Goal: Information Seeking & Learning: Find specific fact

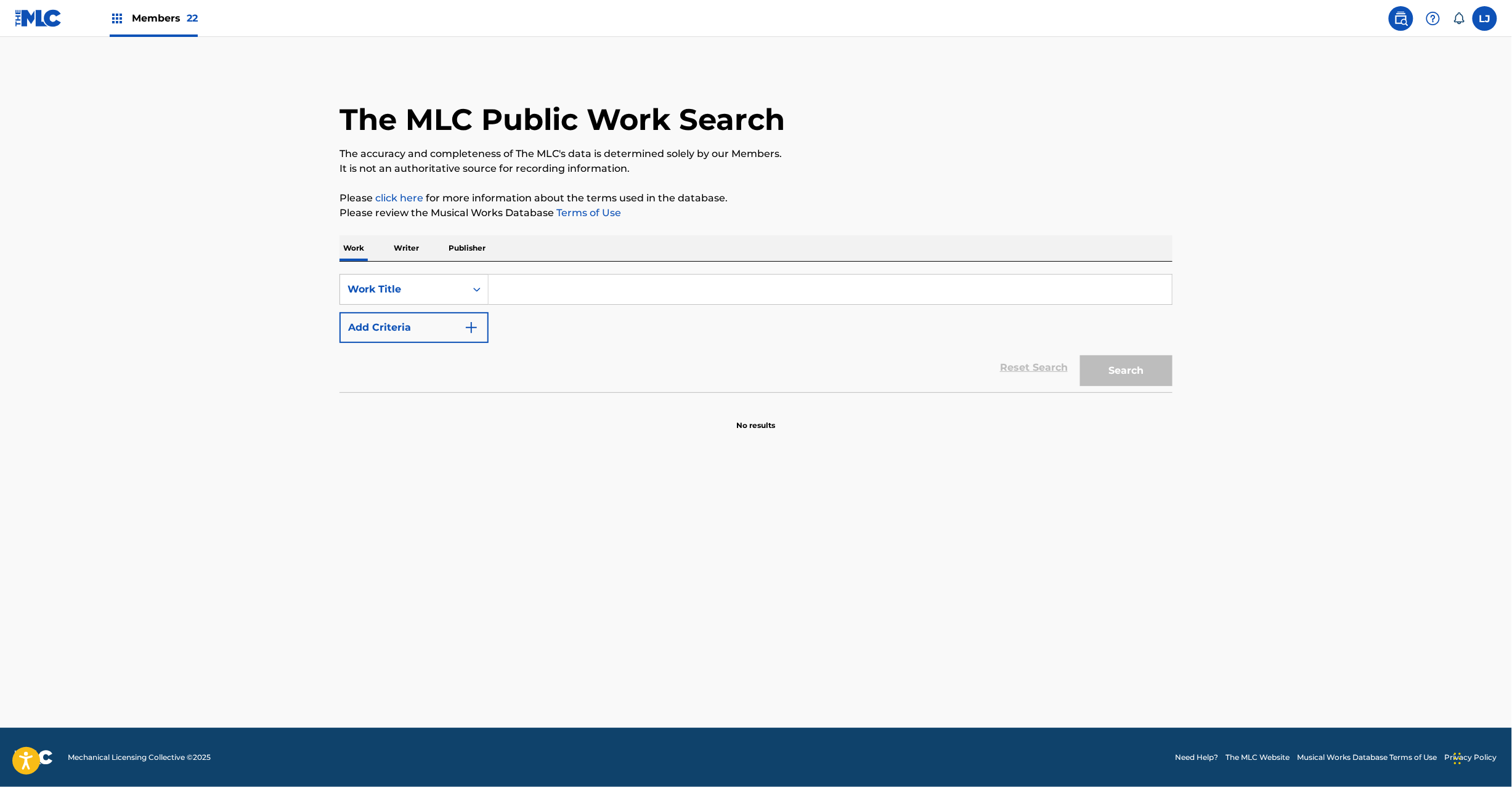
click at [25, 7] on link at bounding box center [39, 18] width 48 height 37
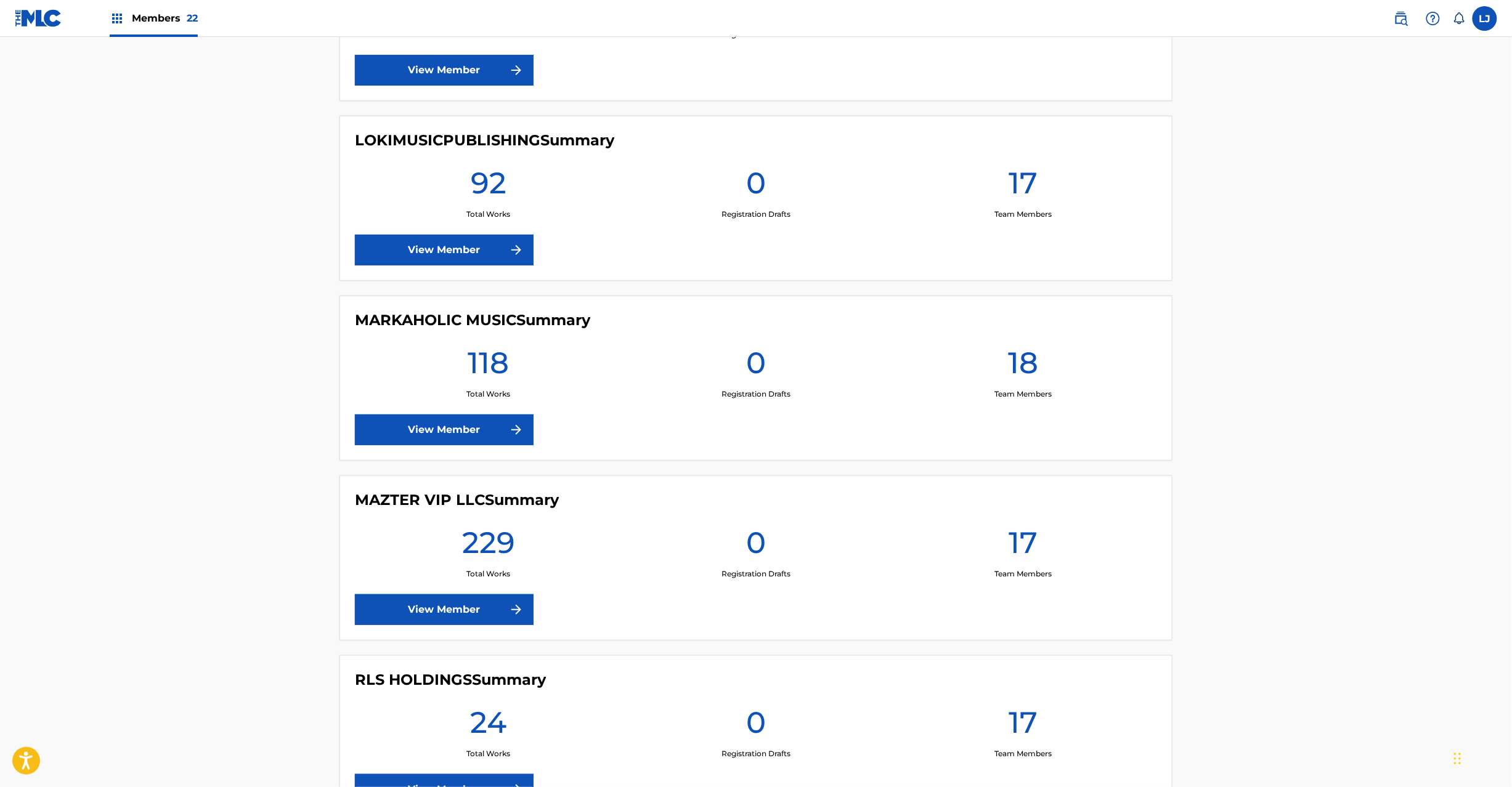
scroll to position [1971, 0]
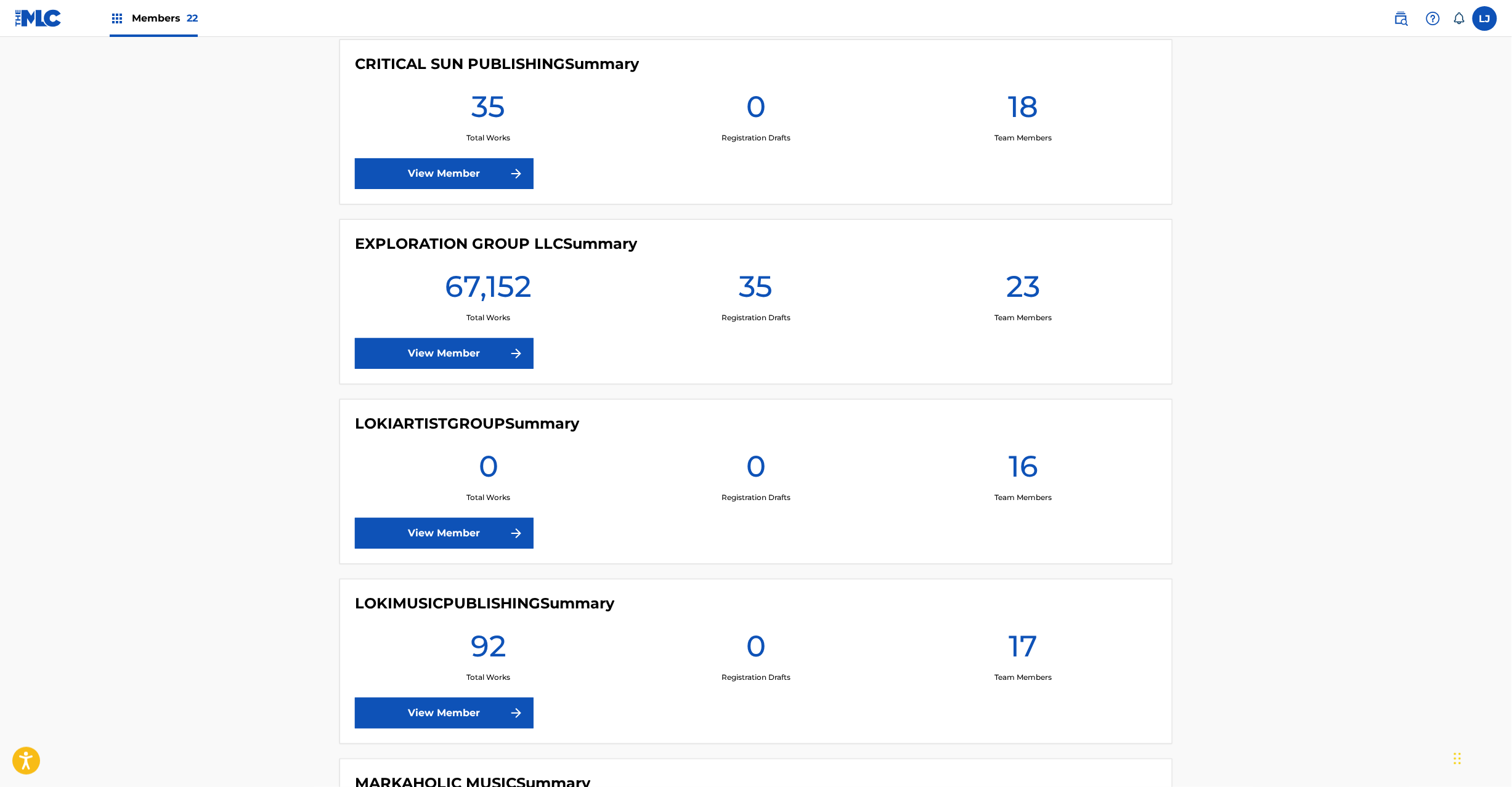
click at [413, 352] on link "View Member" at bounding box center [445, 353] width 179 height 31
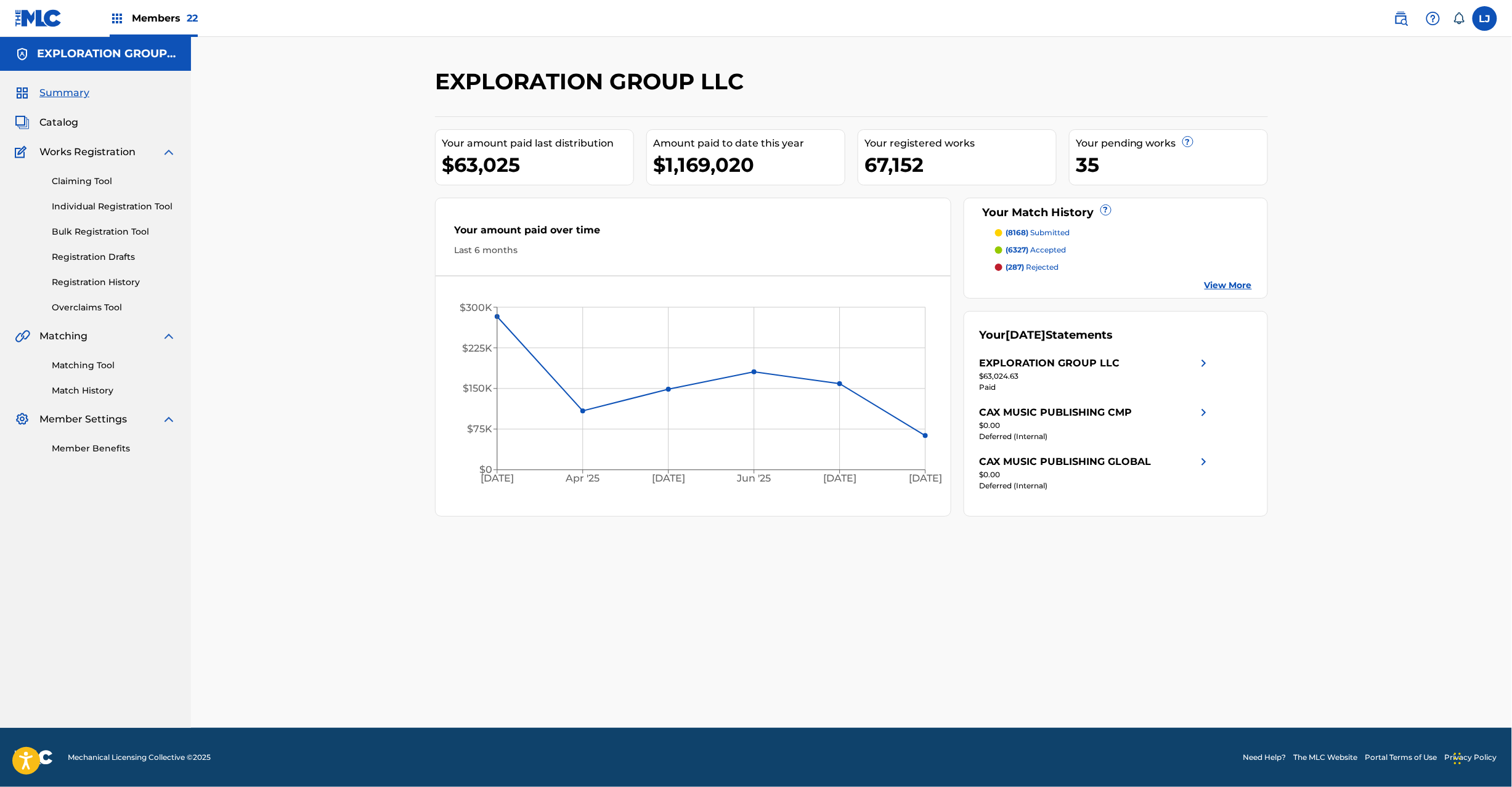
click at [71, 121] on span "Catalog" at bounding box center [58, 122] width 39 height 15
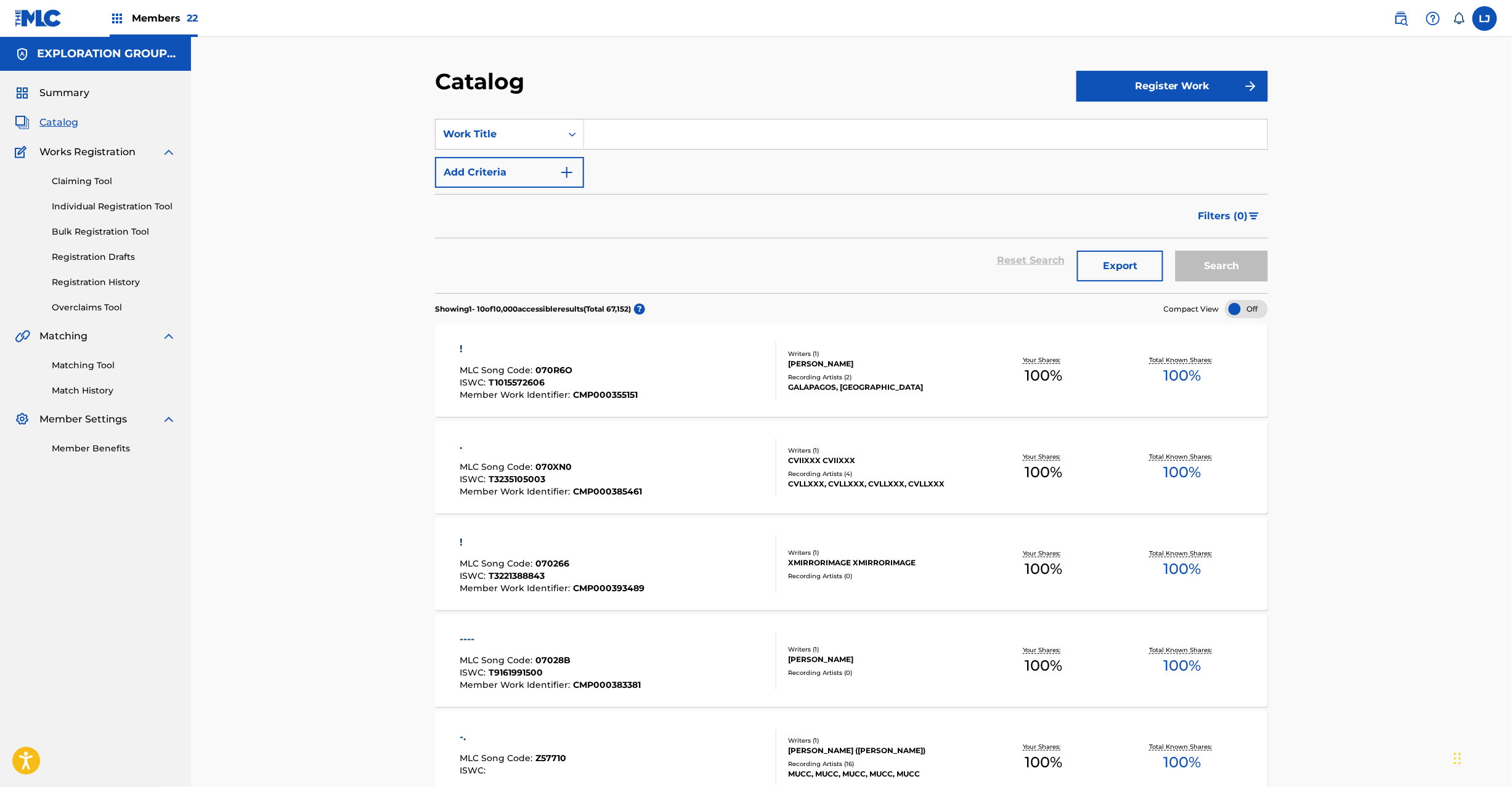
click at [85, 234] on link "Bulk Registration Tool" at bounding box center [114, 232] width 125 height 13
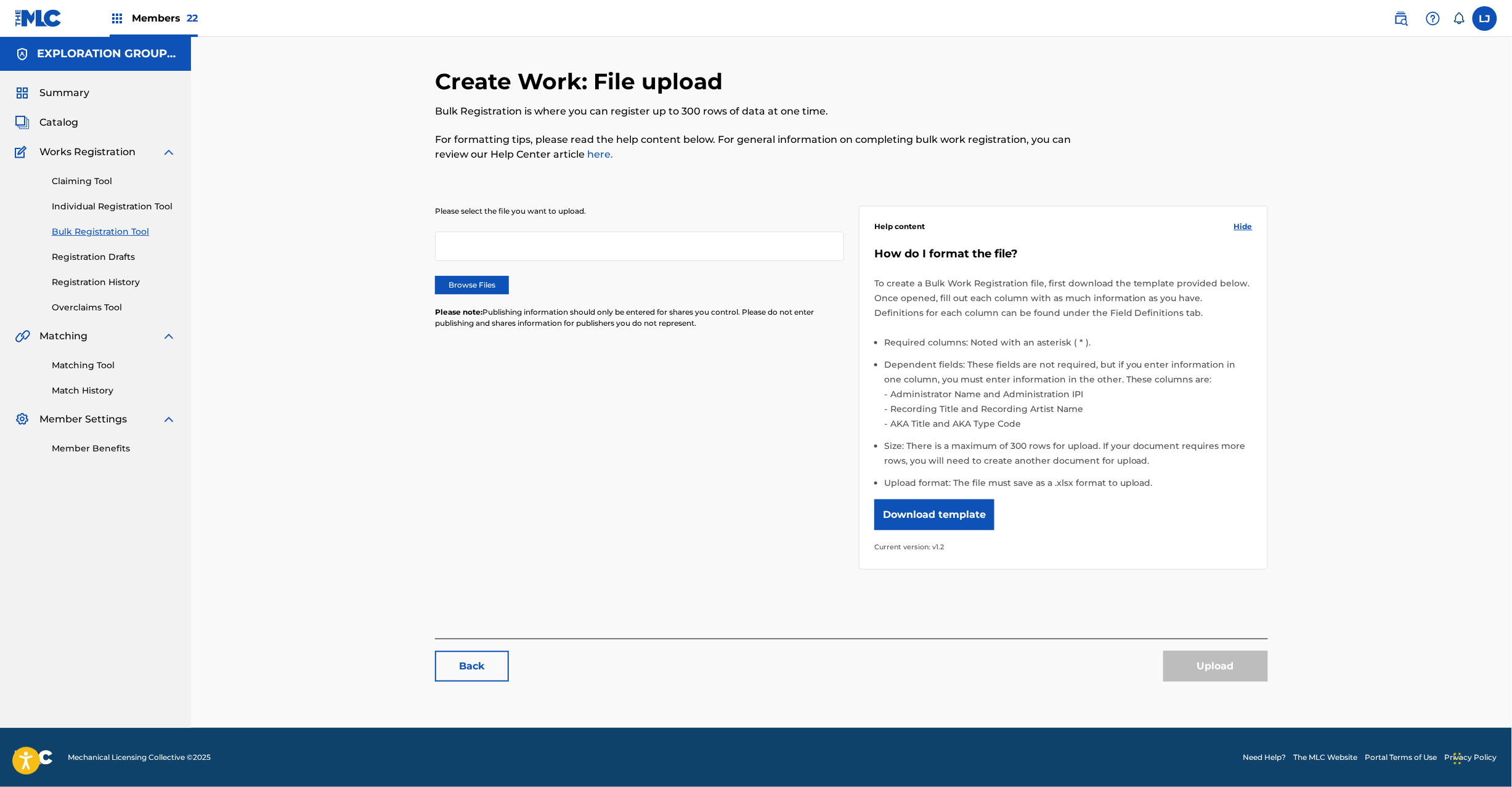
click at [480, 286] on label "Browse Files" at bounding box center [471, 285] width 74 height 18
click at [0, 0] on input "Browse Files" at bounding box center [0, 0] width 0 height 0
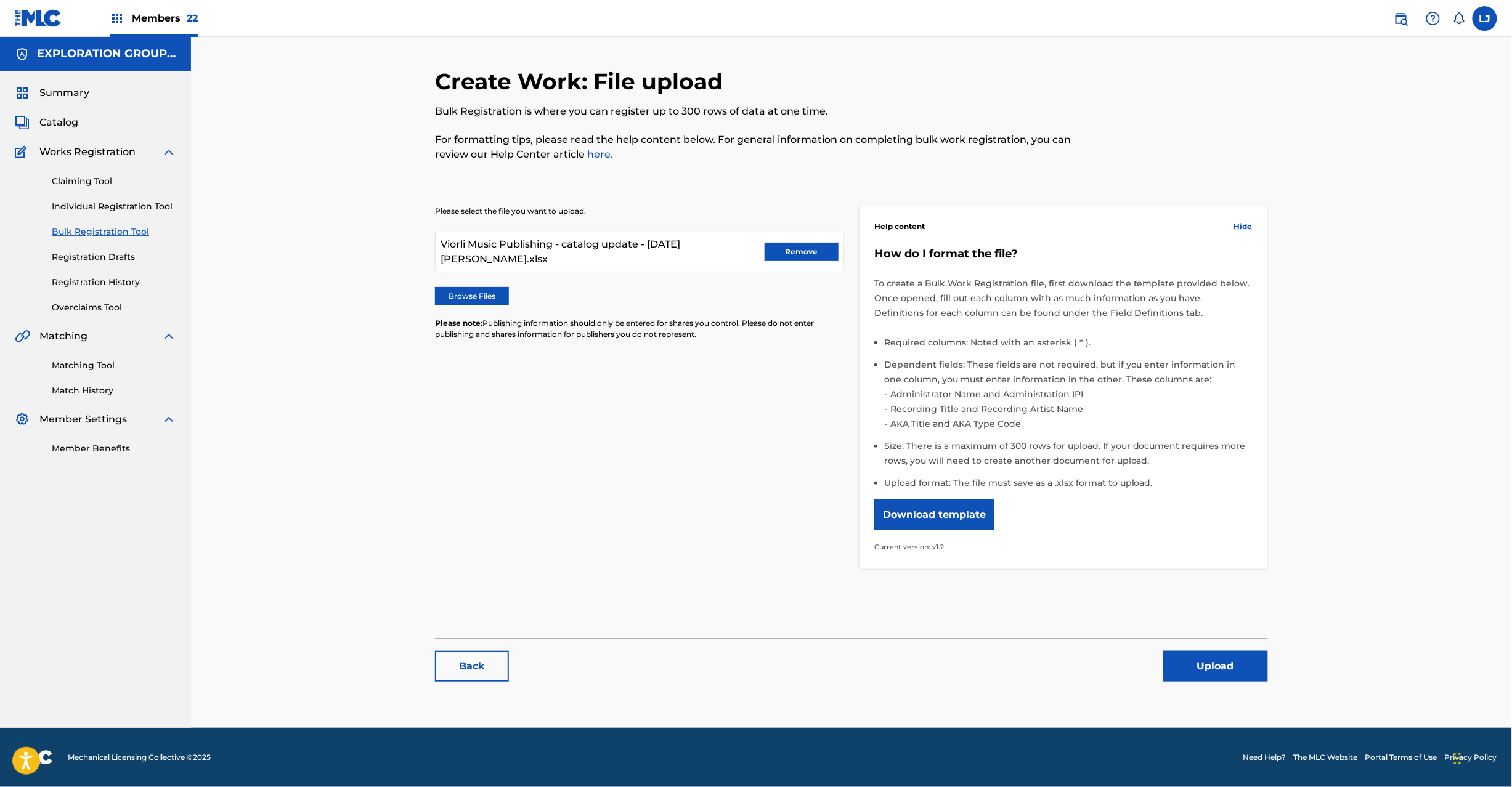
click at [1219, 669] on button "Upload" at bounding box center [1216, 666] width 104 height 31
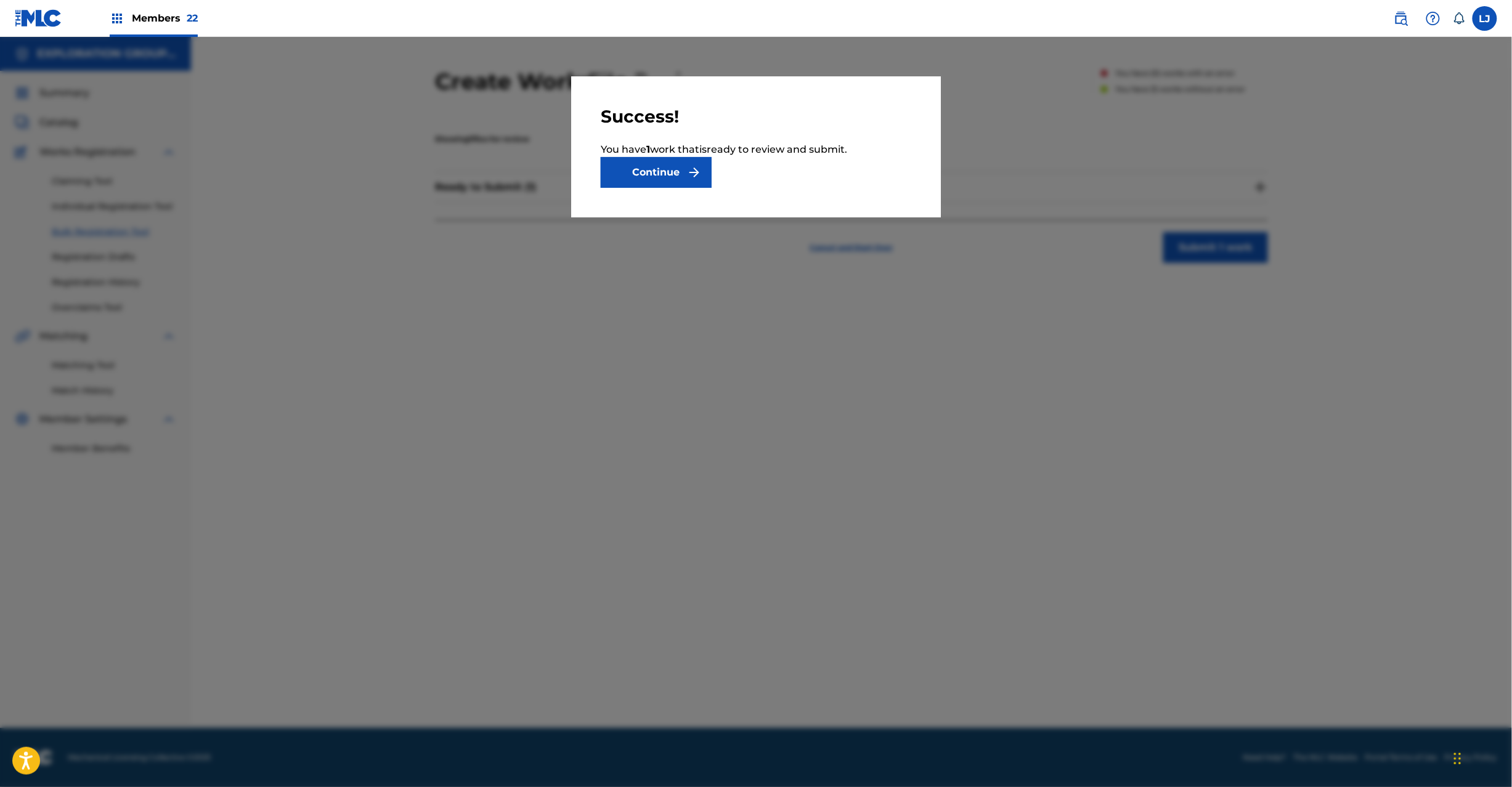
click at [670, 176] on button "Continue" at bounding box center [656, 172] width 111 height 31
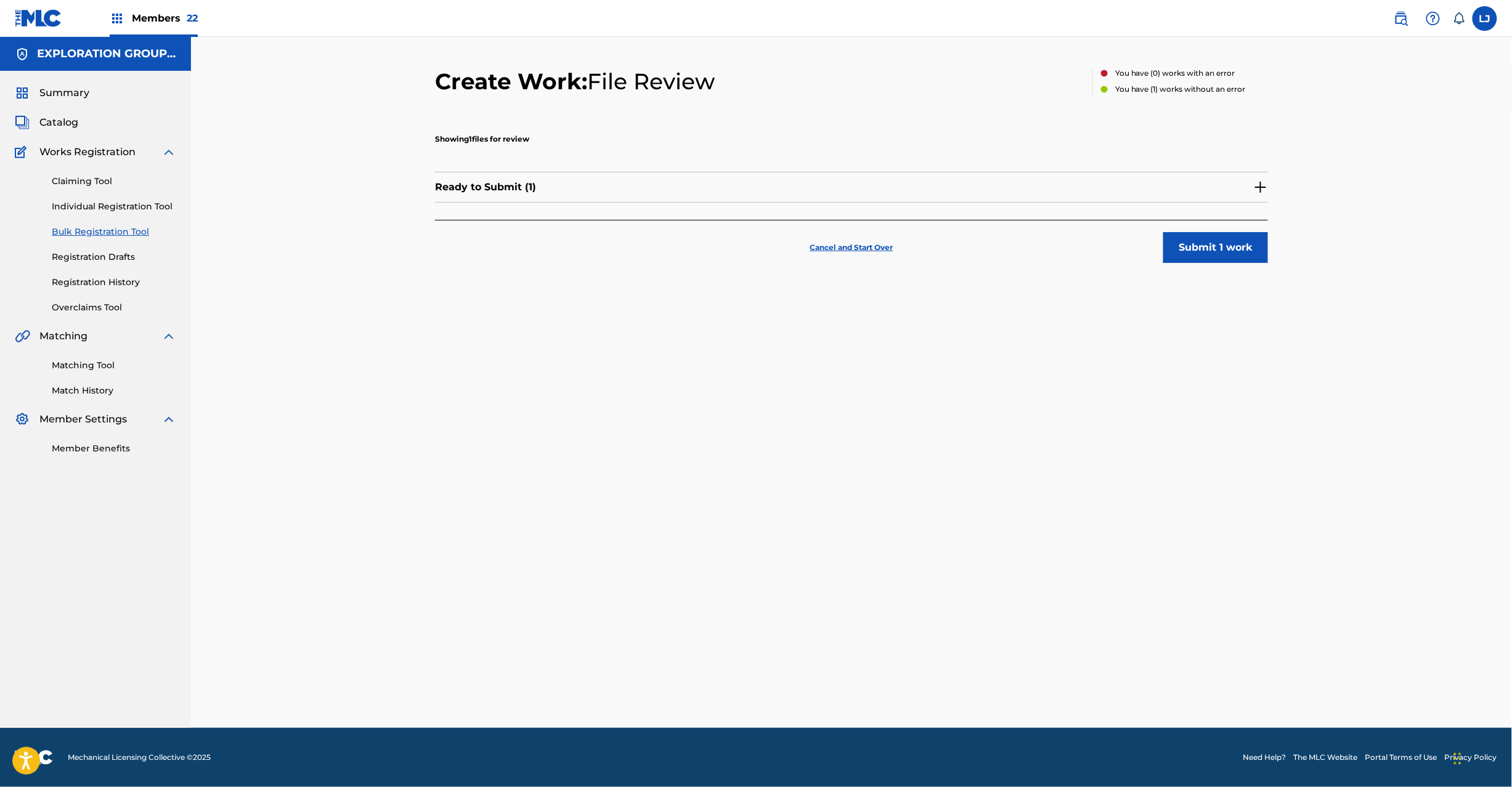
click at [1195, 224] on div "Cancel and Start Over Submit 1 work" at bounding box center [851, 241] width 833 height 43
click at [1191, 247] on button "Submit 1 work" at bounding box center [1216, 247] width 104 height 31
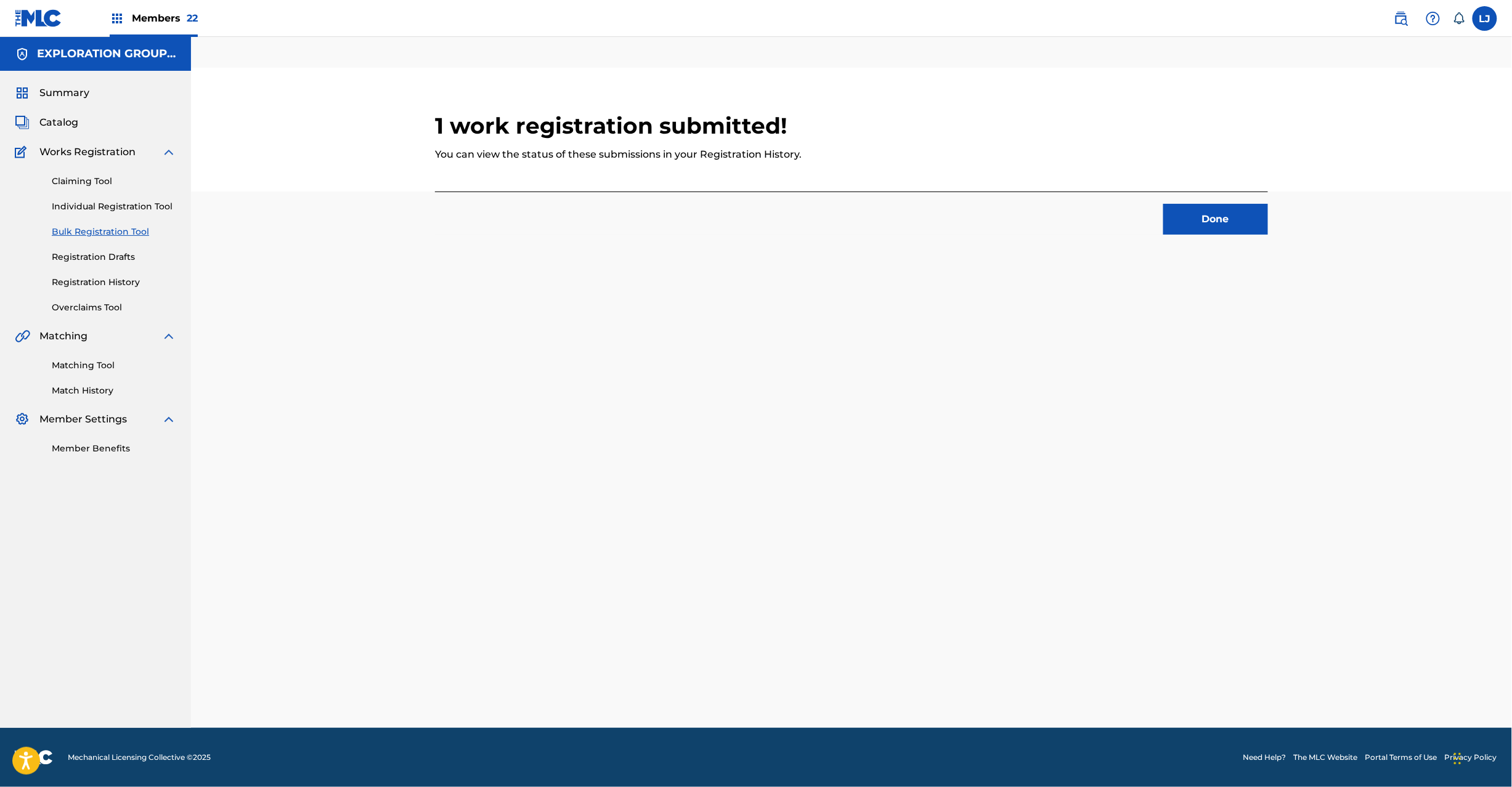
drag, startPoint x: 1201, startPoint y: 217, endPoint x: 1503, endPoint y: 224, distance: 302.1
click at [1203, 215] on button "Done" at bounding box center [1216, 219] width 104 height 31
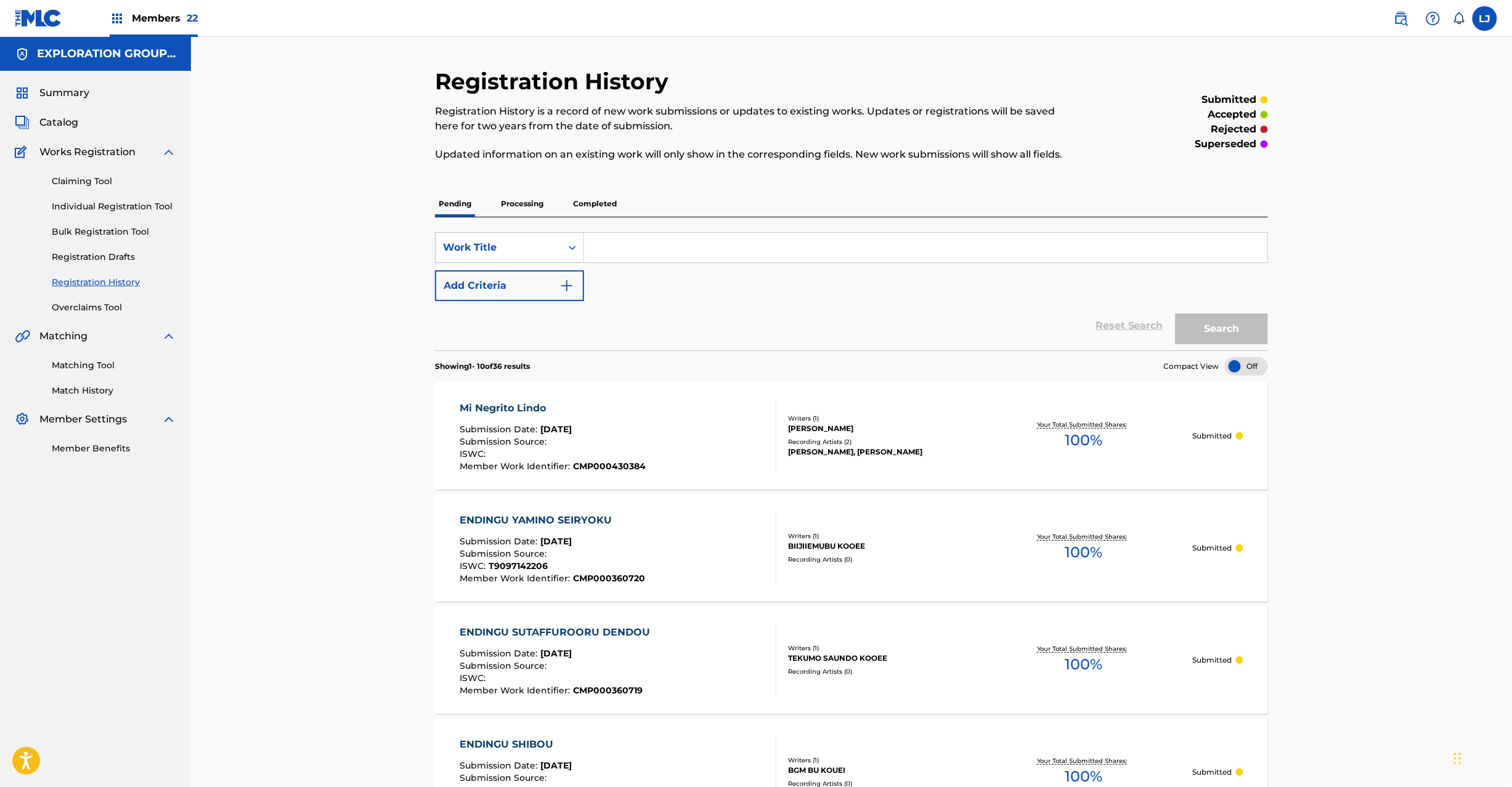
click at [646, 405] on div "Mi Negrito Lindo Submission Date : Aug 26, 2025 Submission Source : ISWC : Memb…" at bounding box center [618, 436] width 317 height 70
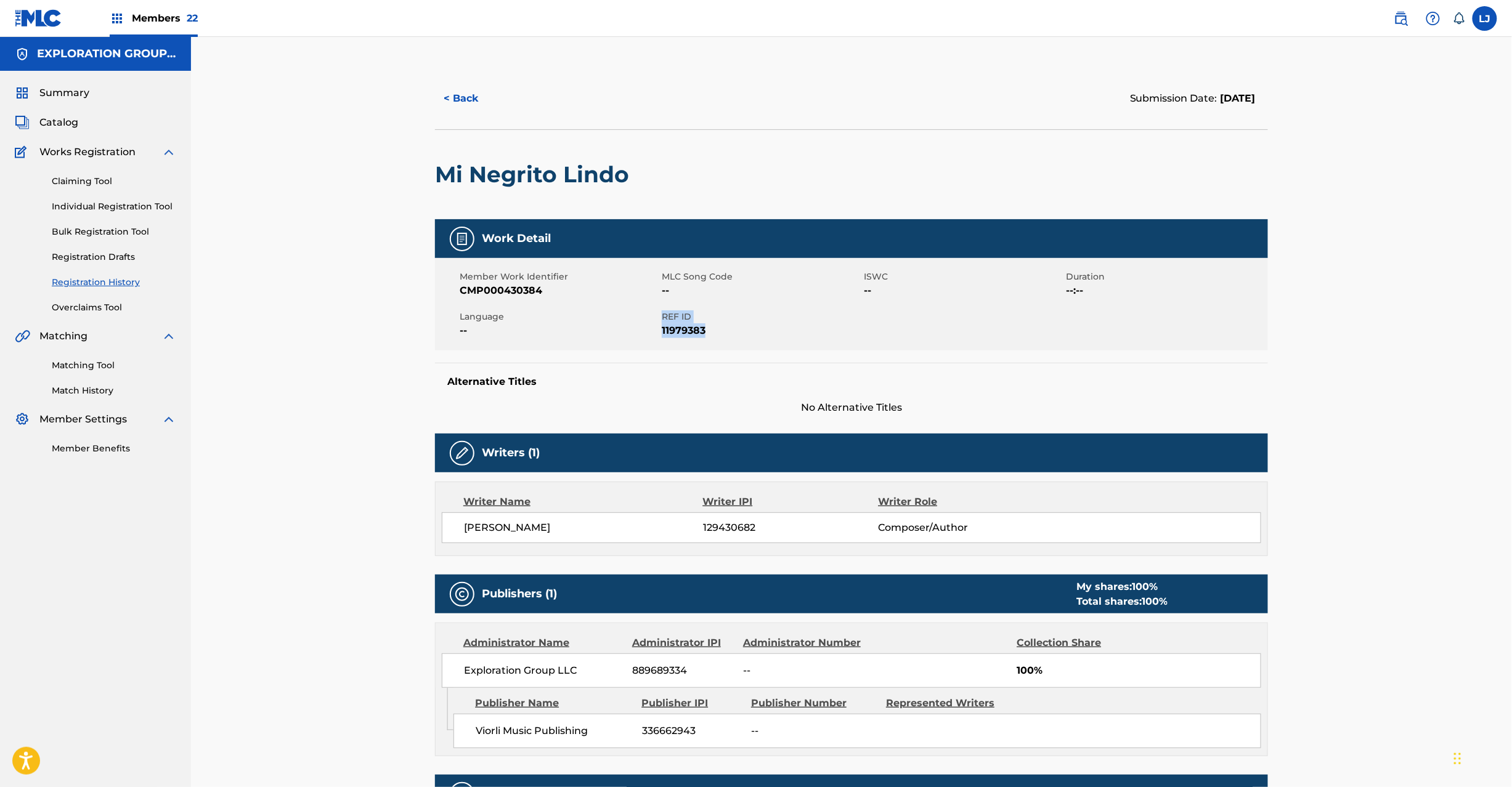
drag, startPoint x: 663, startPoint y: 315, endPoint x: 716, endPoint y: 328, distance: 54.6
click at [716, 328] on div "REF ID 11979383" at bounding box center [763, 324] width 202 height 27
copy div "REF ID 11979383"
click at [62, 122] on span "Catalog" at bounding box center [58, 122] width 39 height 15
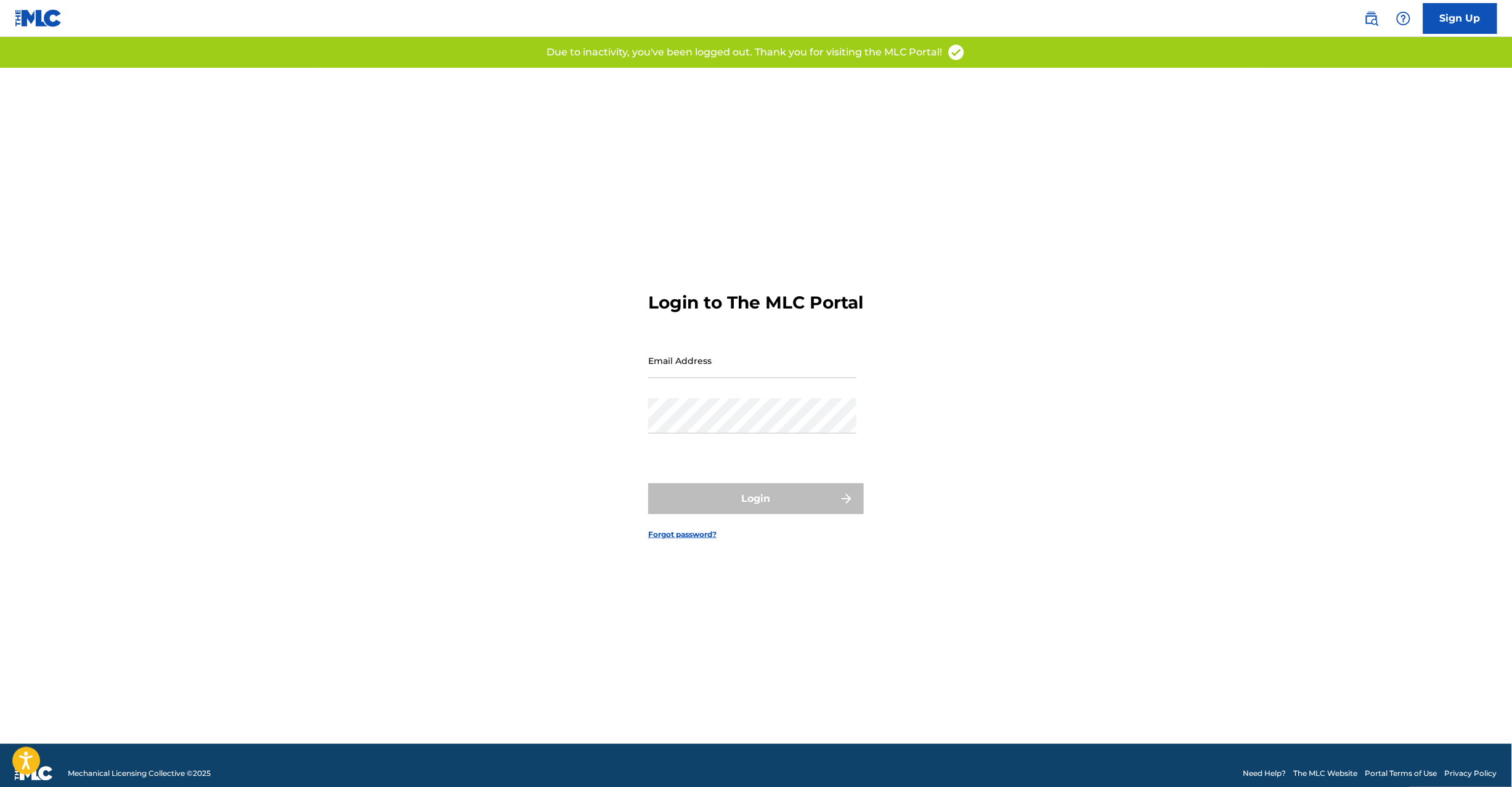
click at [699, 378] on input "Email Address" at bounding box center [752, 361] width 208 height 35
type input "K"
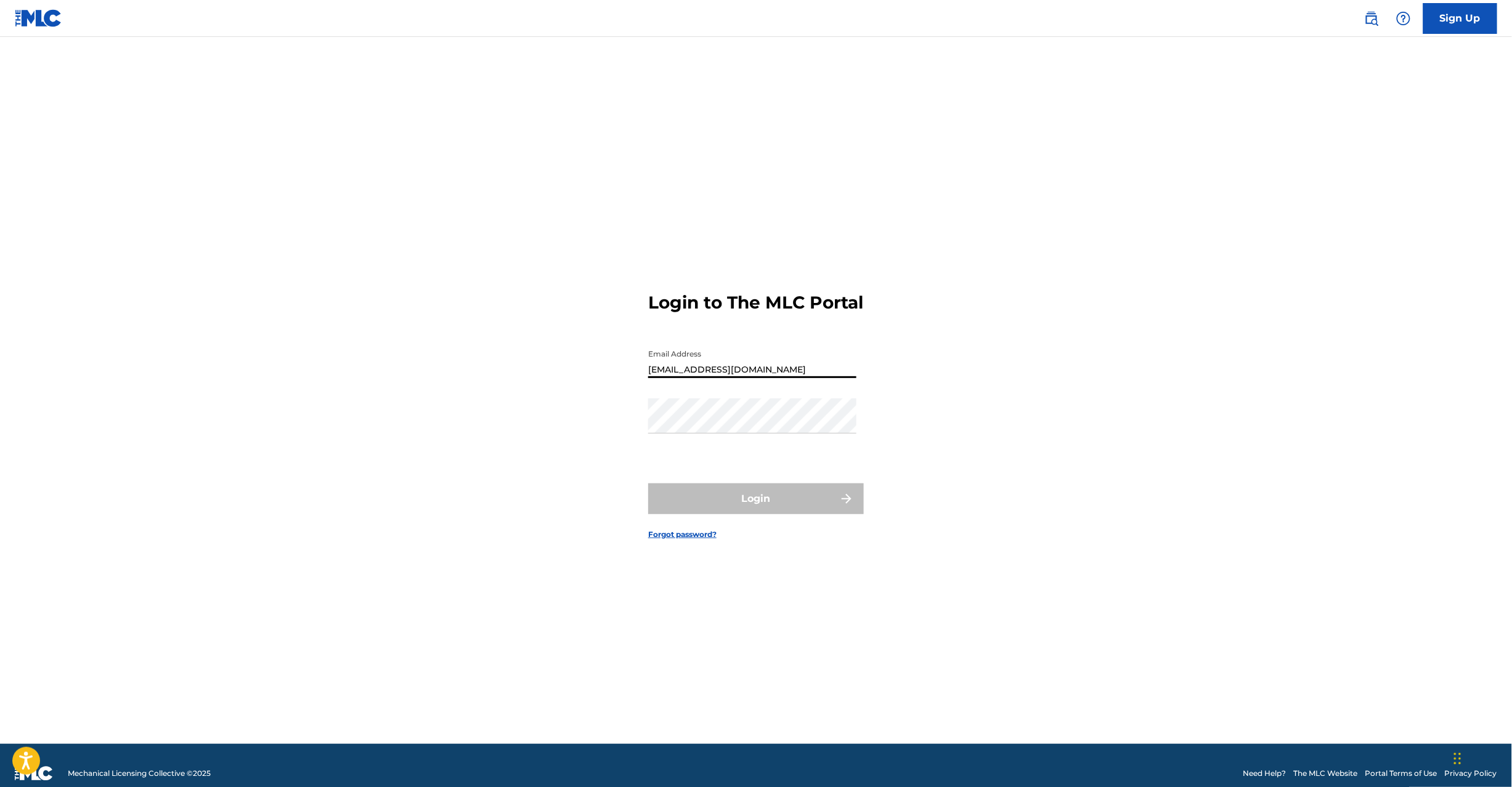
type input "[EMAIL_ADDRESS][DOMAIN_NAME]"
click at [748, 506] on button "Login" at bounding box center [756, 499] width 215 height 31
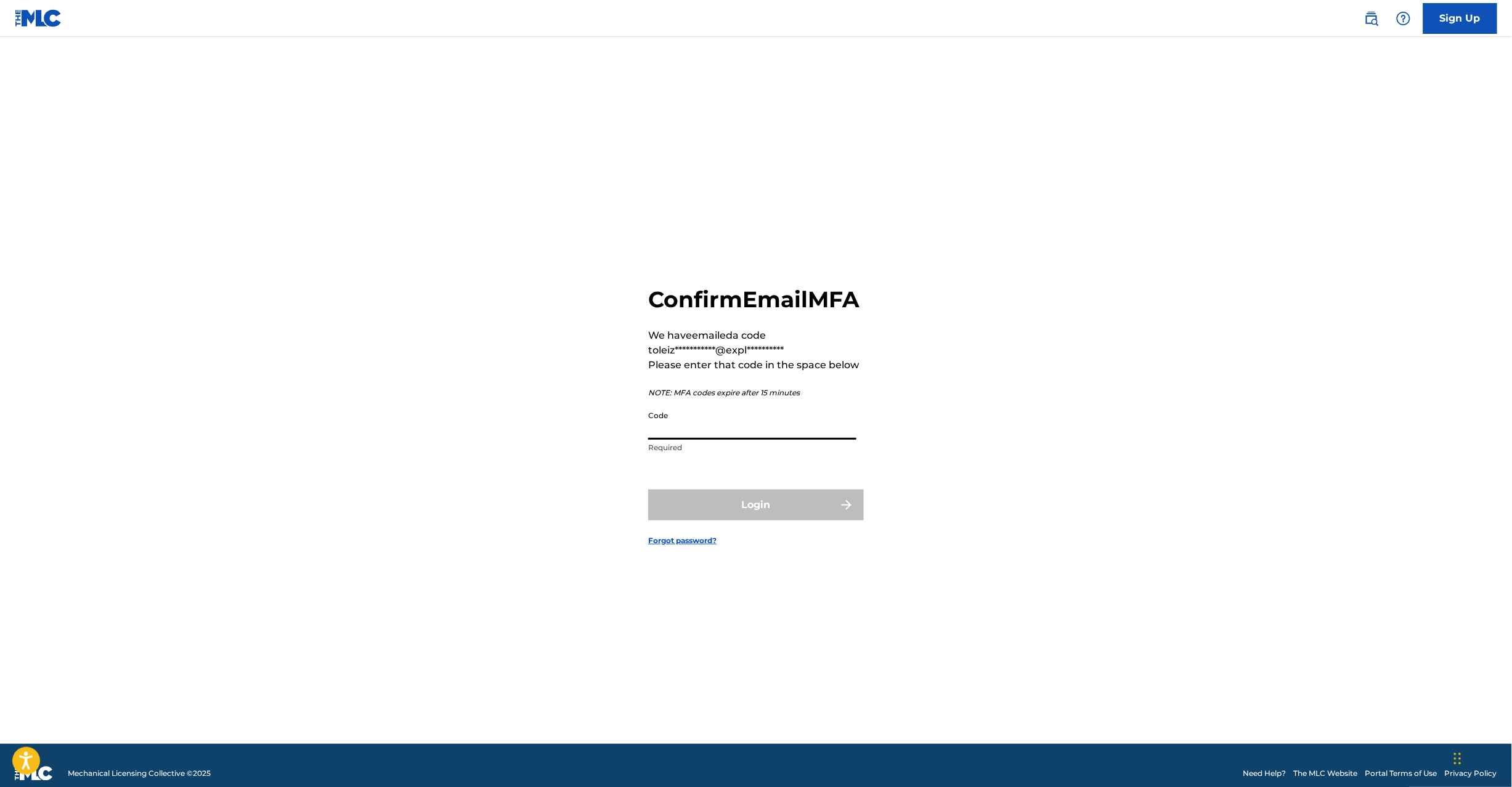
click at [737, 440] on input "Code" at bounding box center [752, 422] width 208 height 35
click at [650, 440] on input "Code" at bounding box center [752, 422] width 208 height 35
paste input "304621"
click at [669, 440] on input "304621" at bounding box center [752, 422] width 208 height 35
type input "304621"
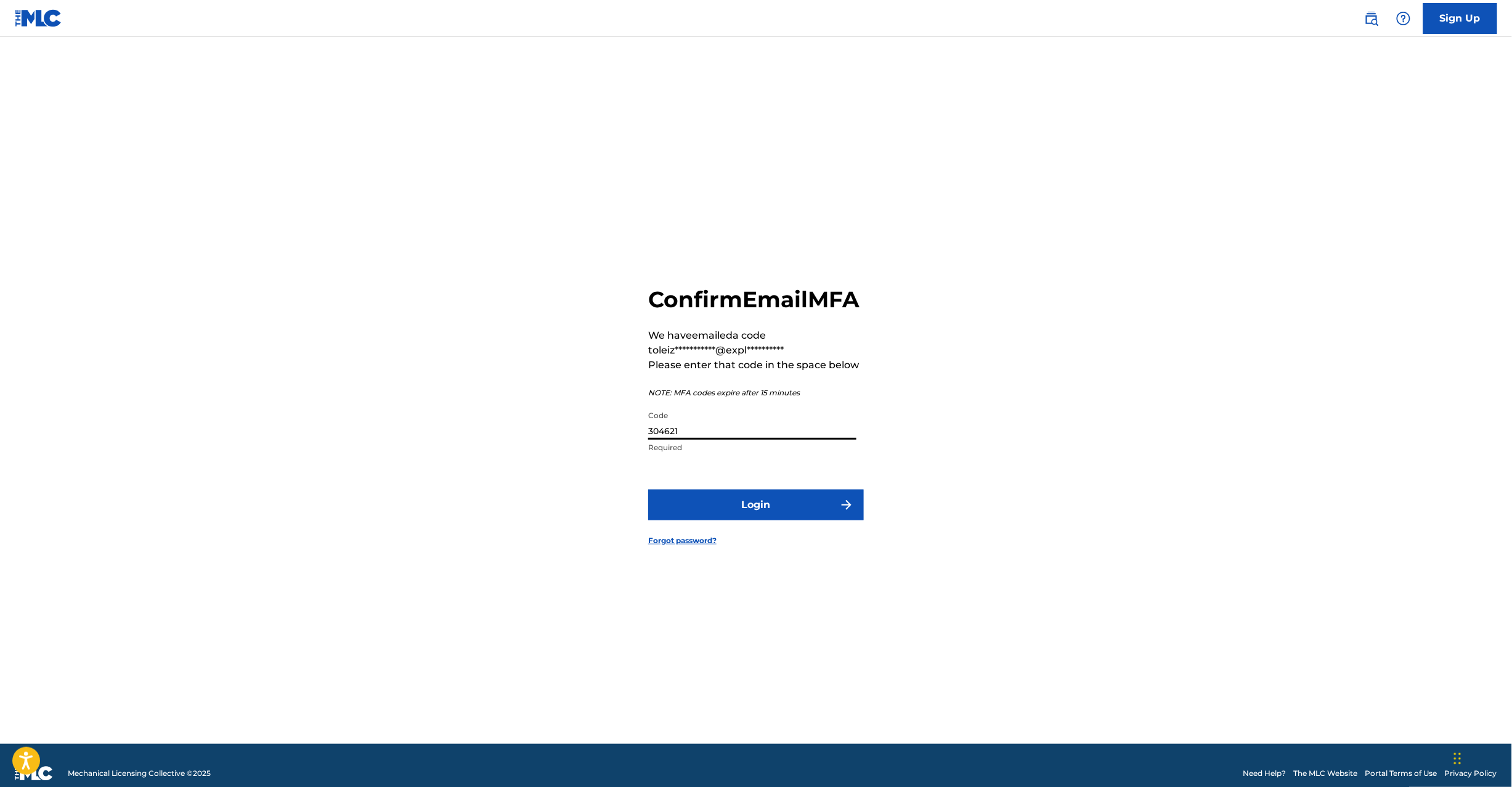
click at [688, 514] on button "Login" at bounding box center [756, 504] width 215 height 31
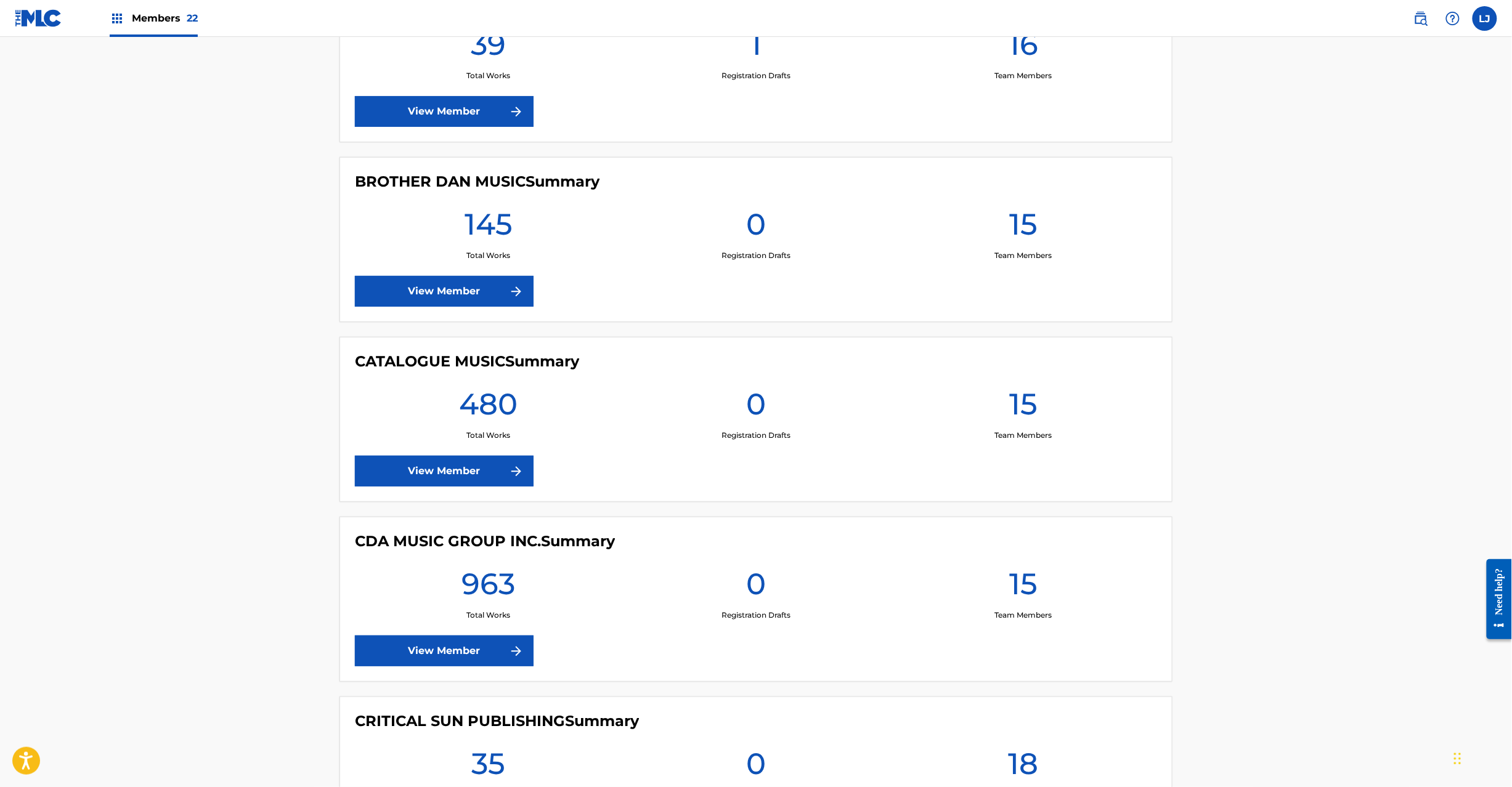
scroll to position [1971, 0]
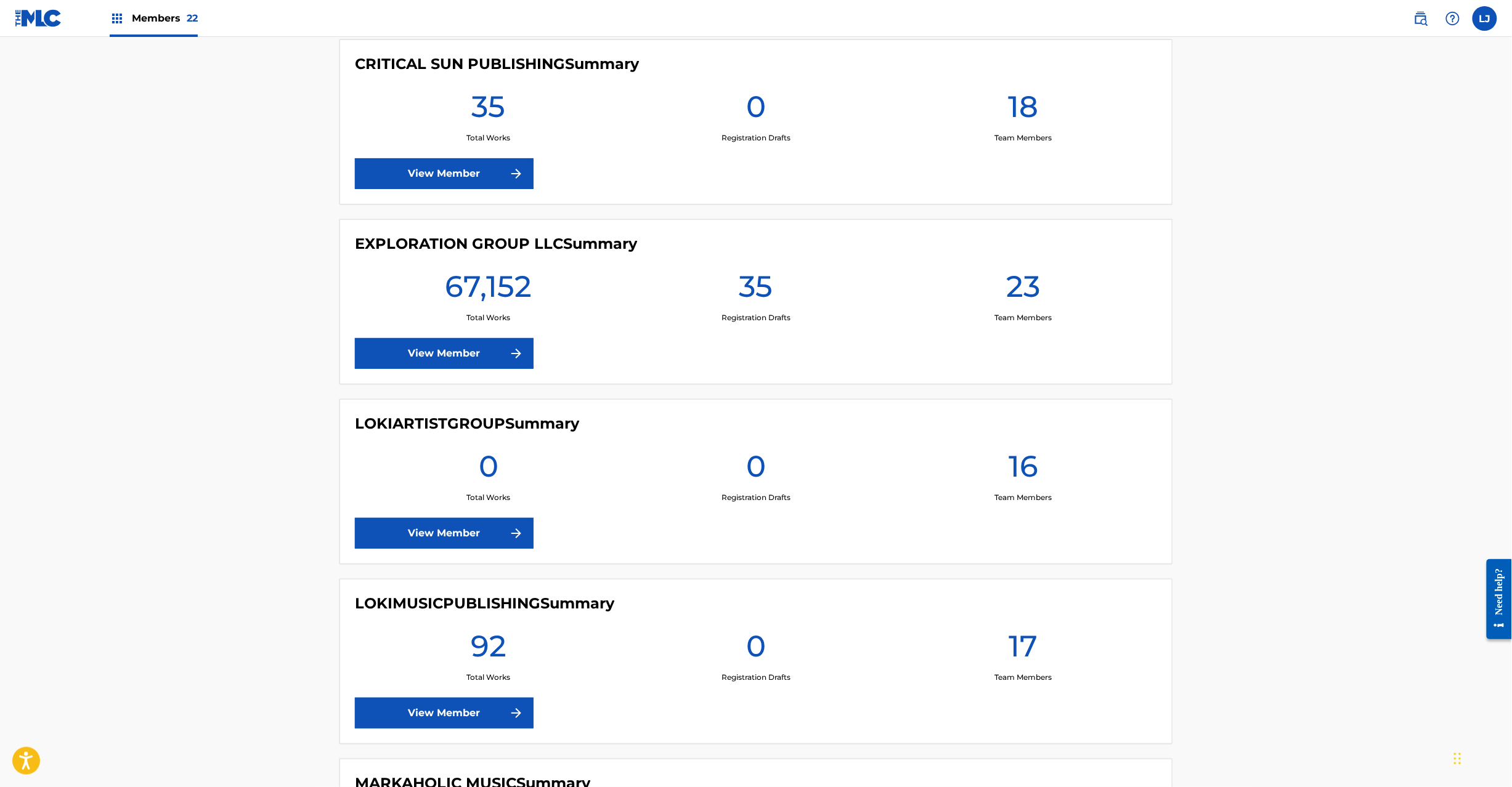
click at [436, 353] on link "View Member" at bounding box center [445, 353] width 179 height 31
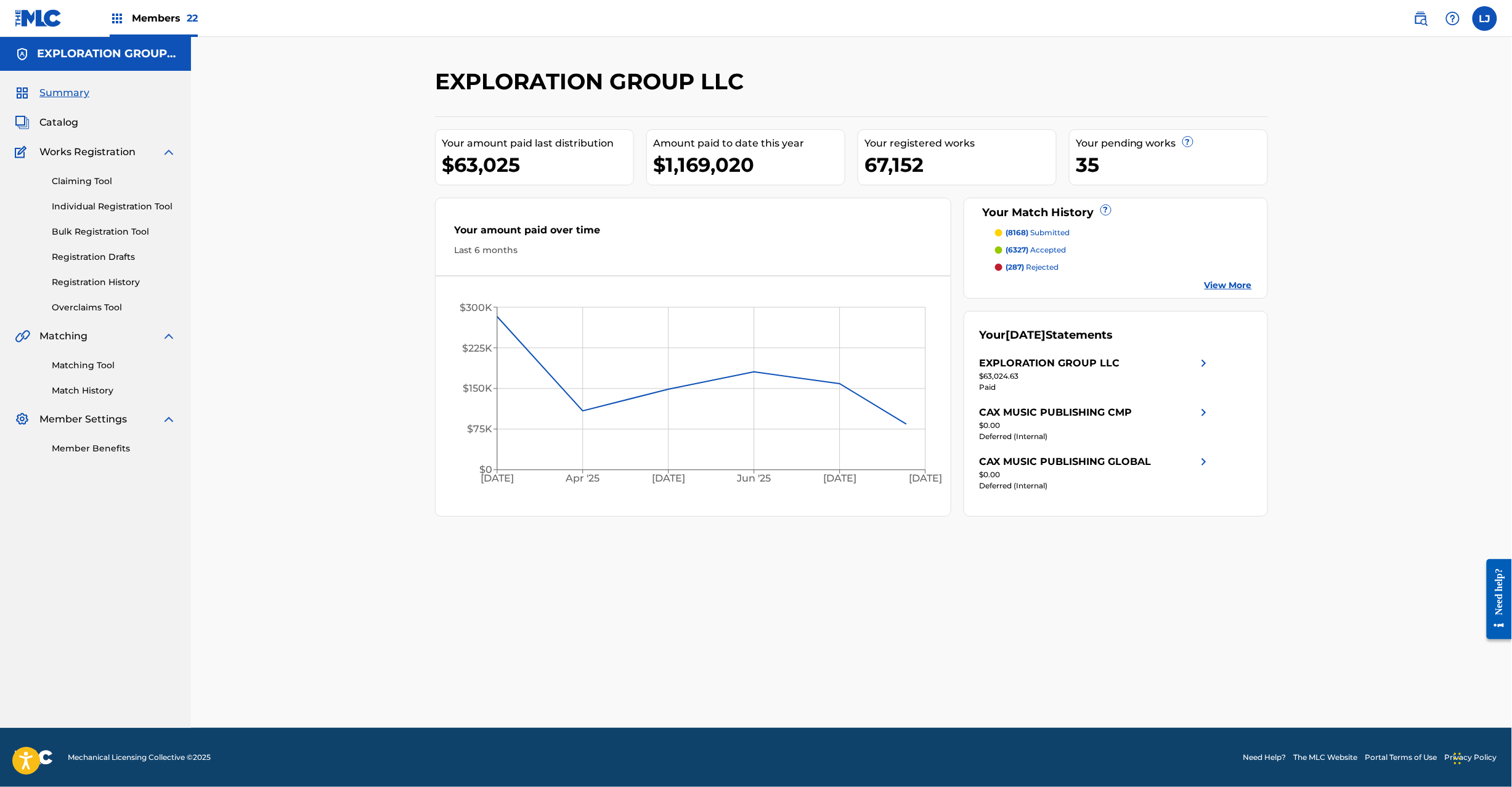
click at [61, 123] on span "Catalog" at bounding box center [58, 122] width 39 height 15
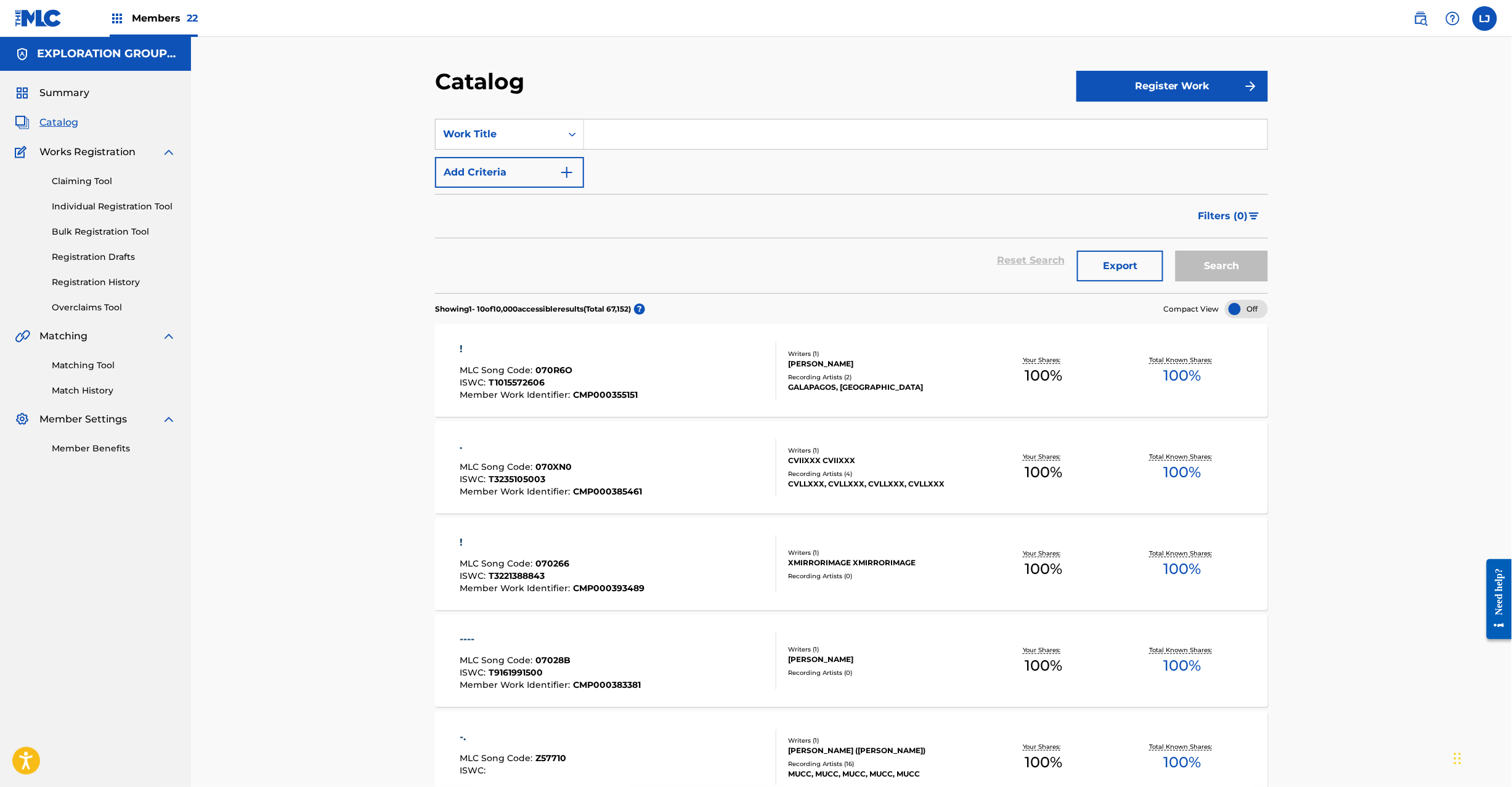
click at [57, 116] on span "Catalog" at bounding box center [58, 122] width 39 height 15
click at [626, 123] on input "Search Form" at bounding box center [926, 134] width 683 height 29
paste input "Princesita"
type input "Princesita"
click at [1235, 257] on button "Search" at bounding box center [1221, 266] width 93 height 31
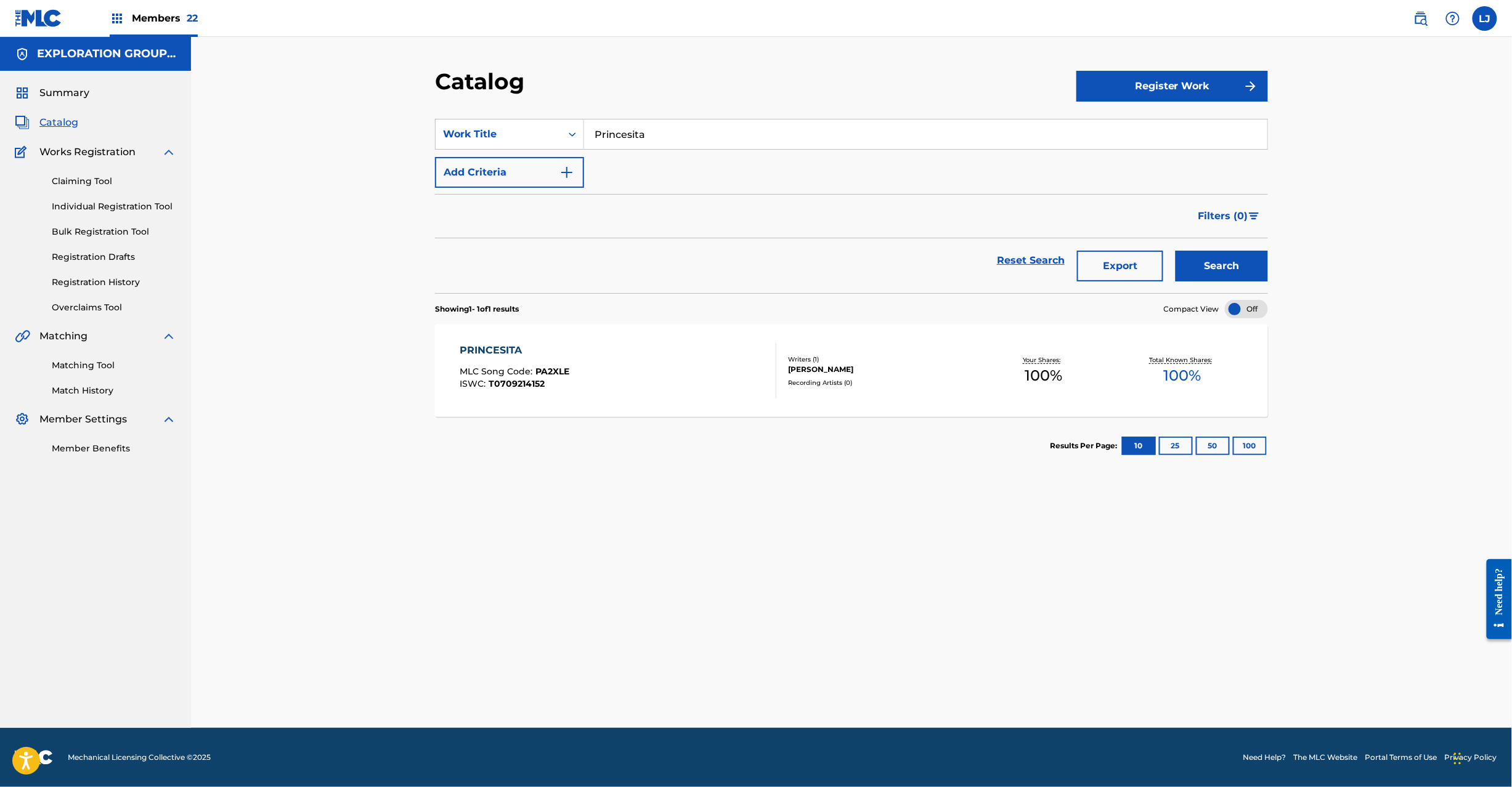
click at [664, 355] on div "PRINCESITA MLC Song Code : PA2XLE ISWC : T0709214152" at bounding box center [618, 371] width 317 height 55
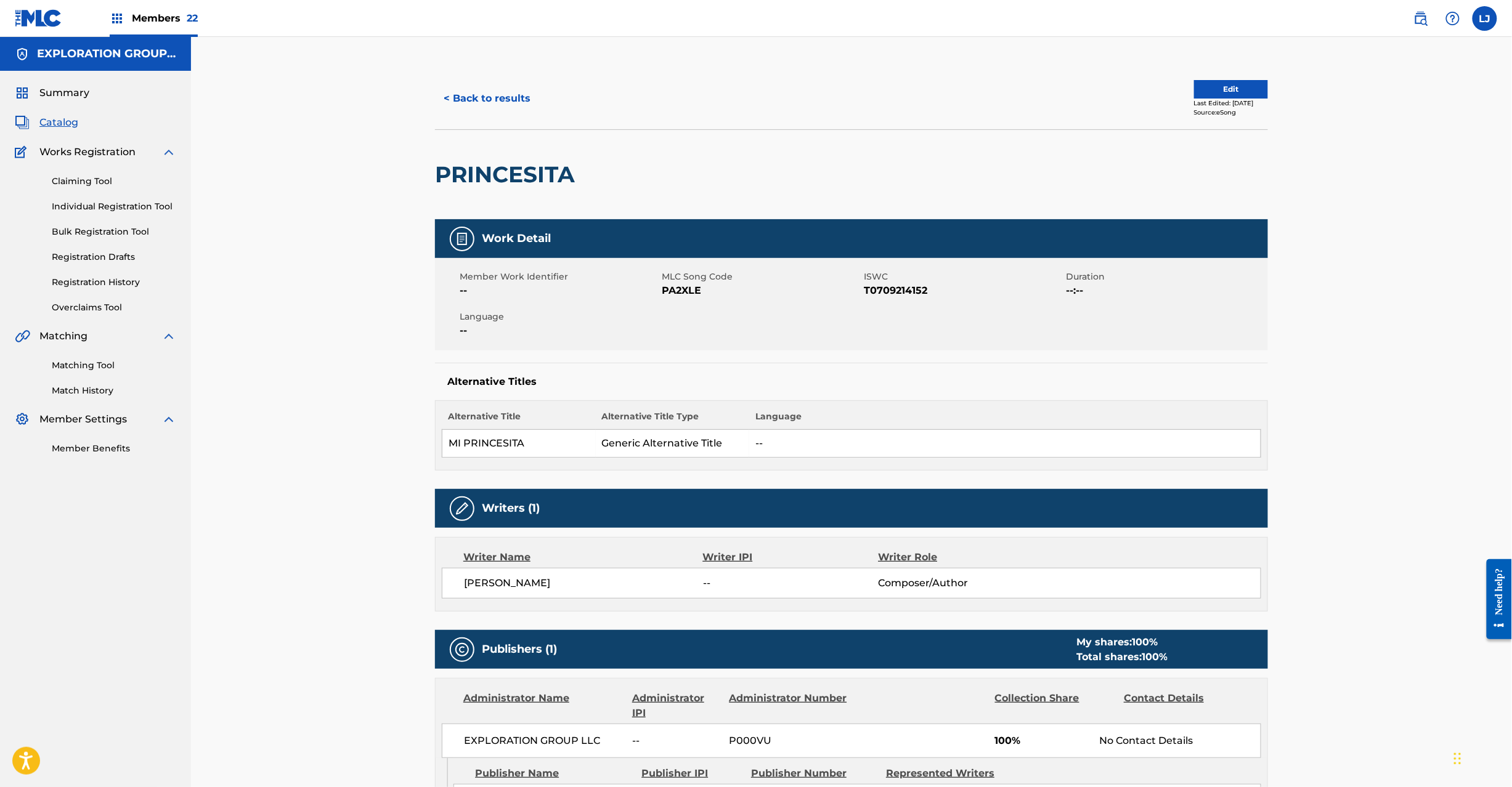
click at [488, 441] on td "MI PRINCESITA" at bounding box center [519, 444] width 153 height 27
drag, startPoint x: 497, startPoint y: 119, endPoint x: 489, endPoint y: 106, distance: 15.3
click at [489, 106] on div "< Back to results Edit Last Edited: [DATE] Source: eSong" at bounding box center [851, 99] width 833 height 61
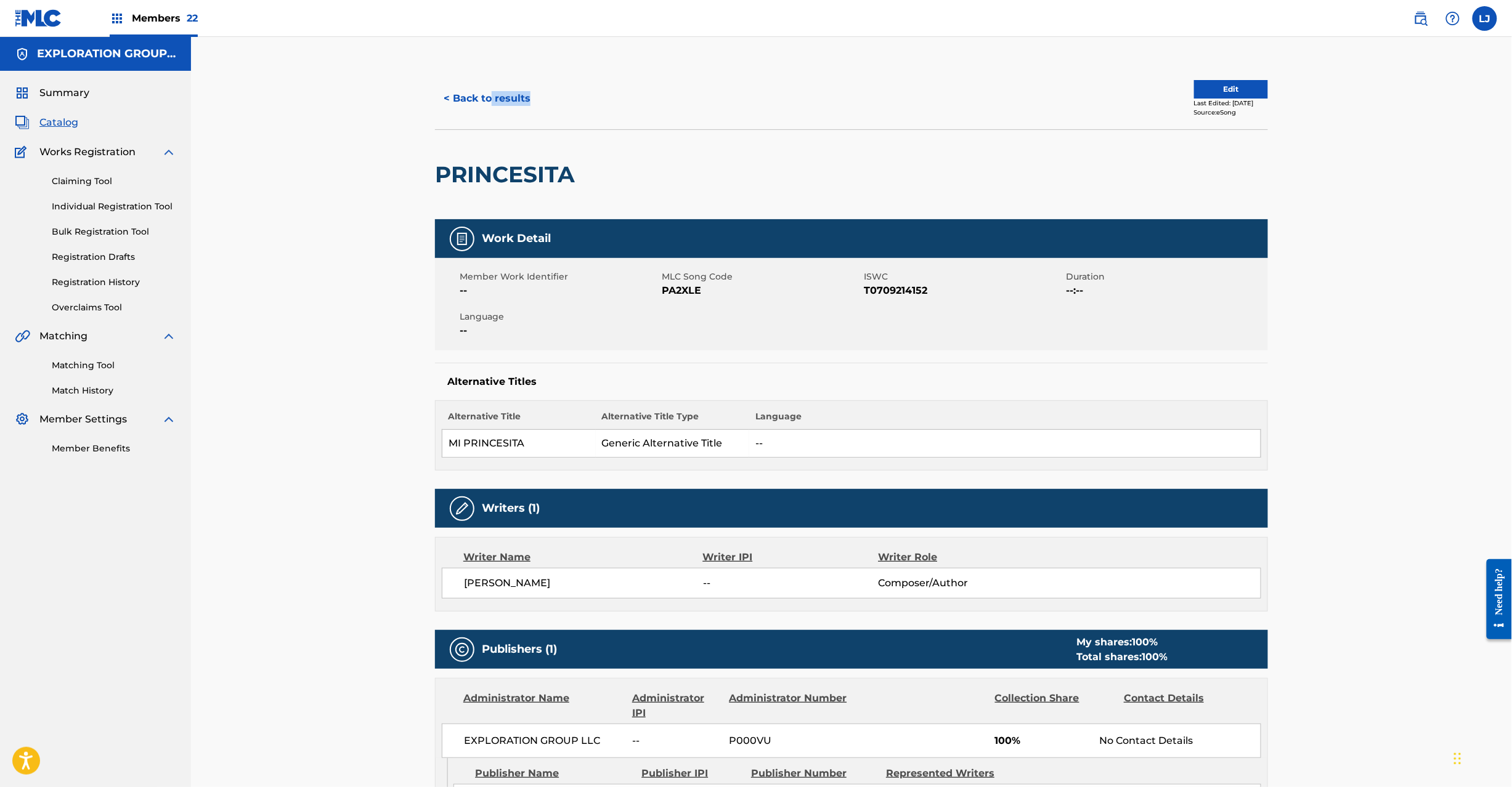
click at [489, 106] on button "< Back to results" at bounding box center [486, 98] width 104 height 31
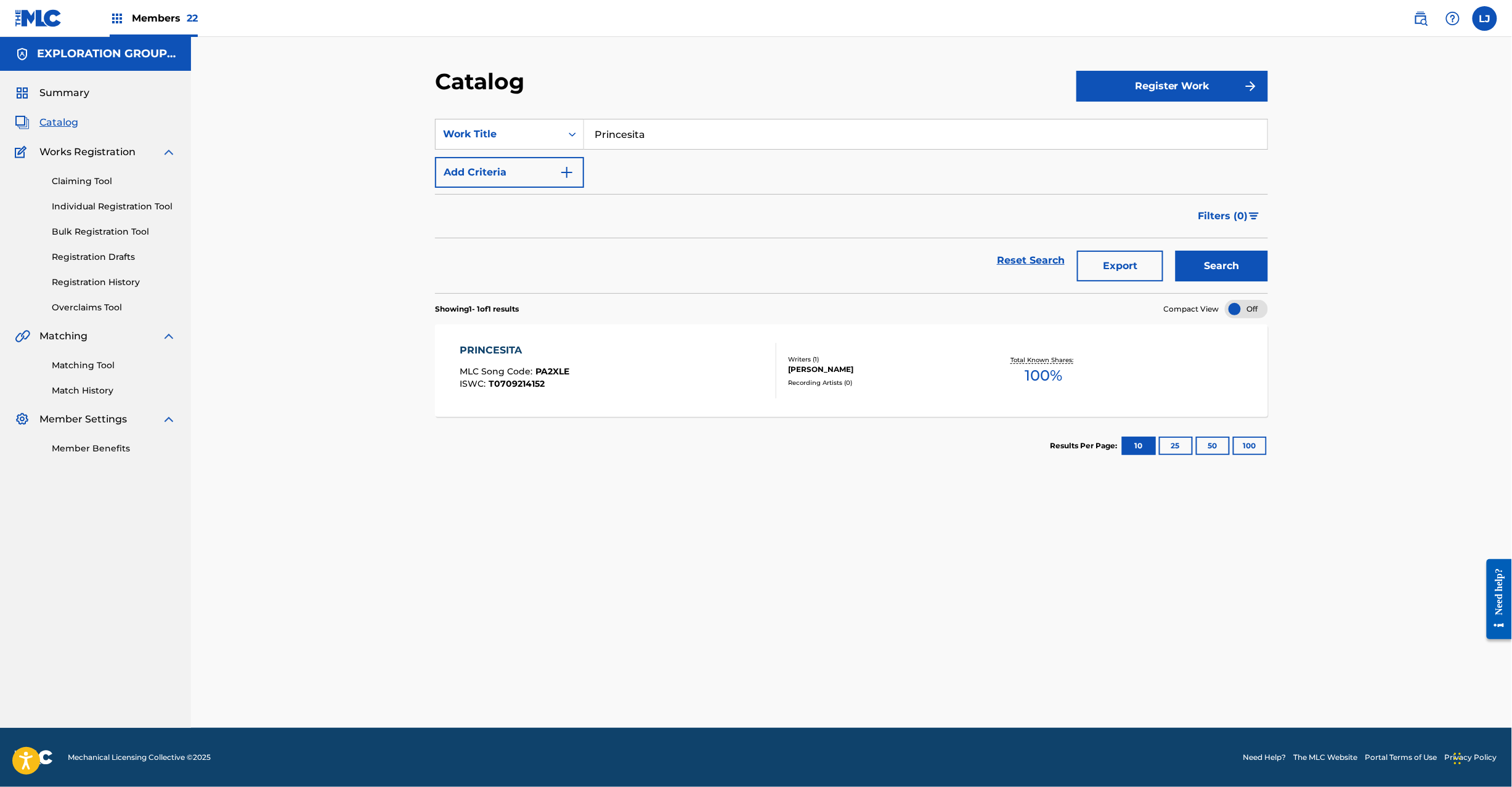
click at [611, 147] on input "Princesita" at bounding box center [926, 134] width 683 height 29
paste input "uro Amor"
type input "Puro Amor"
click at [1221, 255] on button "Search" at bounding box center [1221, 266] width 93 height 31
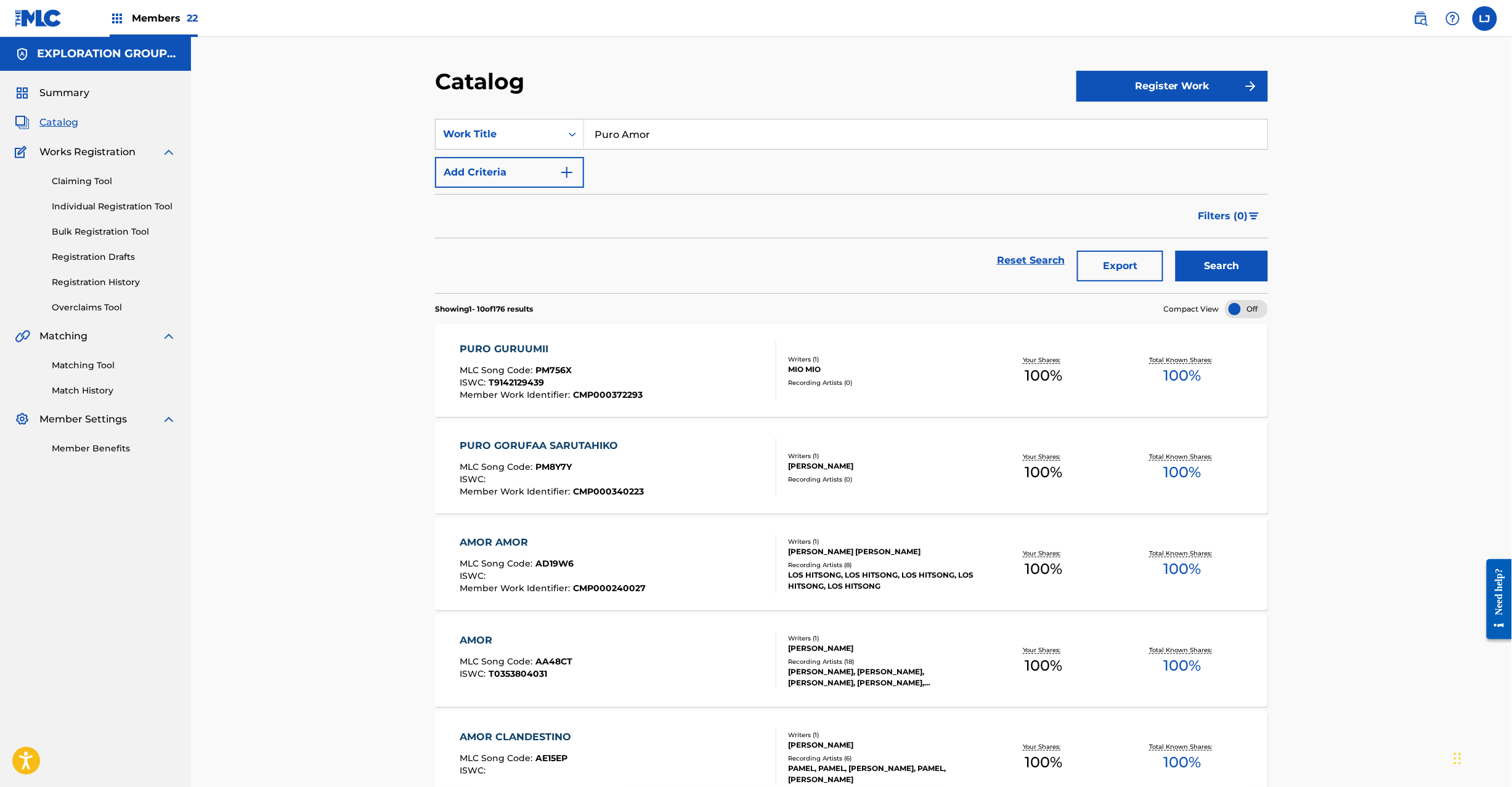
click at [93, 207] on link "Individual Registration Tool" at bounding box center [114, 207] width 125 height 13
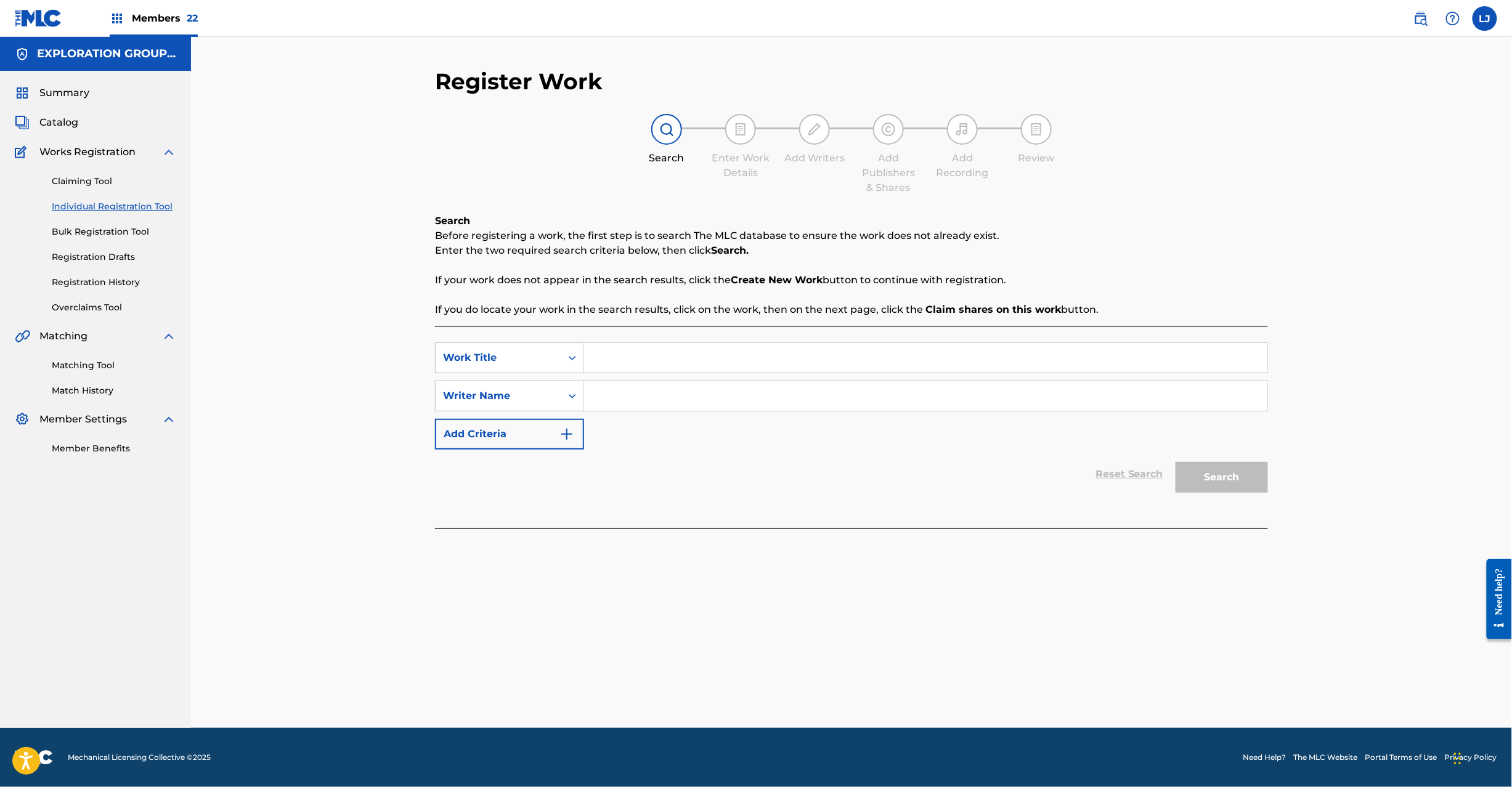
click at [632, 350] on input "Search Form" at bounding box center [926, 358] width 683 height 29
paste input "Puro Amor [PERSON_NAME]"
click at [713, 362] on input "Puro Amor [PERSON_NAME]" at bounding box center [926, 358] width 683 height 29
type input "Puro Amor"
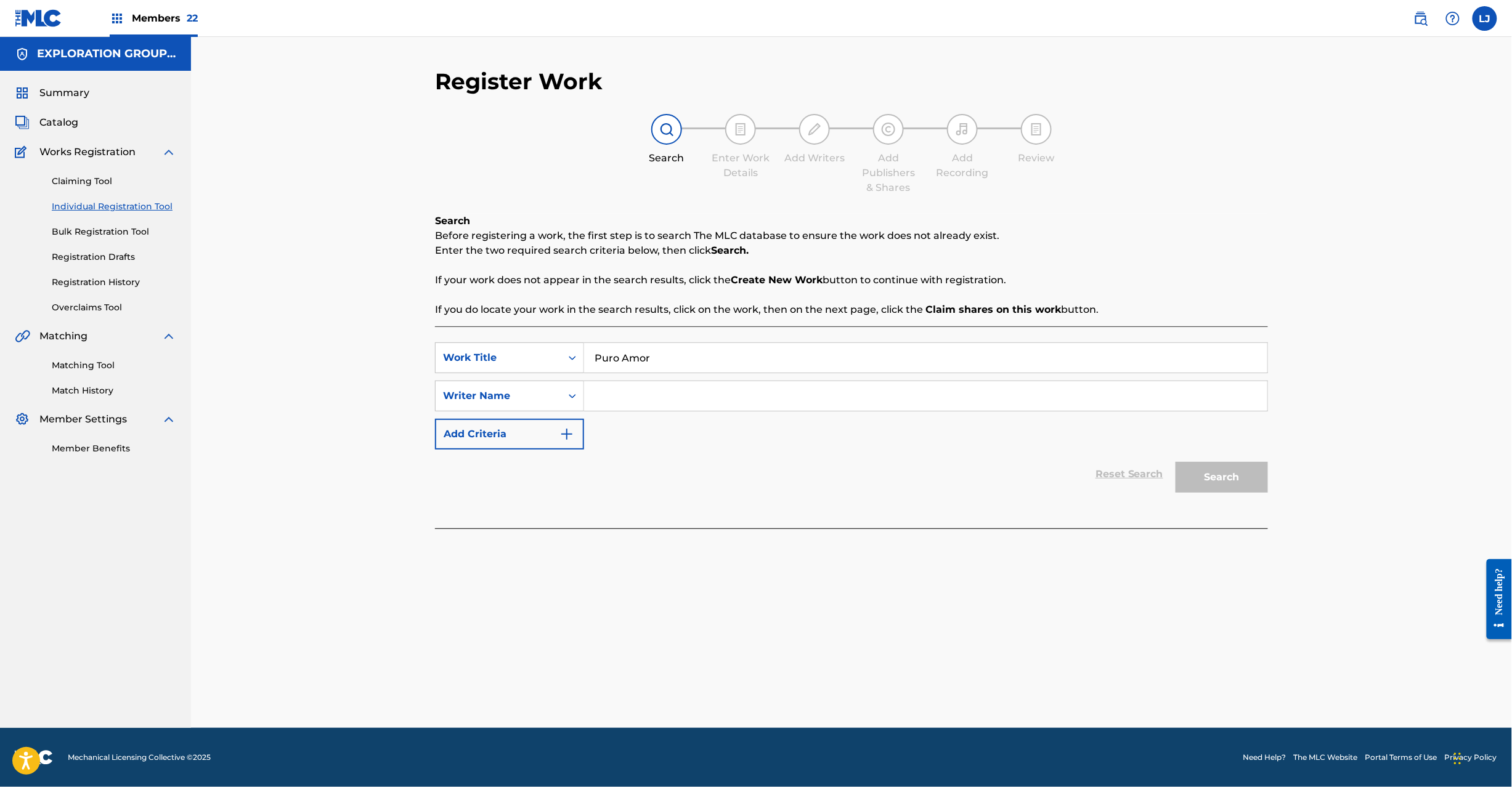
click at [646, 399] on input "Search Form" at bounding box center [926, 395] width 683 height 29
paste input "[PERSON_NAME]"
type input "[PERSON_NAME]"
click at [1221, 482] on button "Search" at bounding box center [1221, 477] width 93 height 31
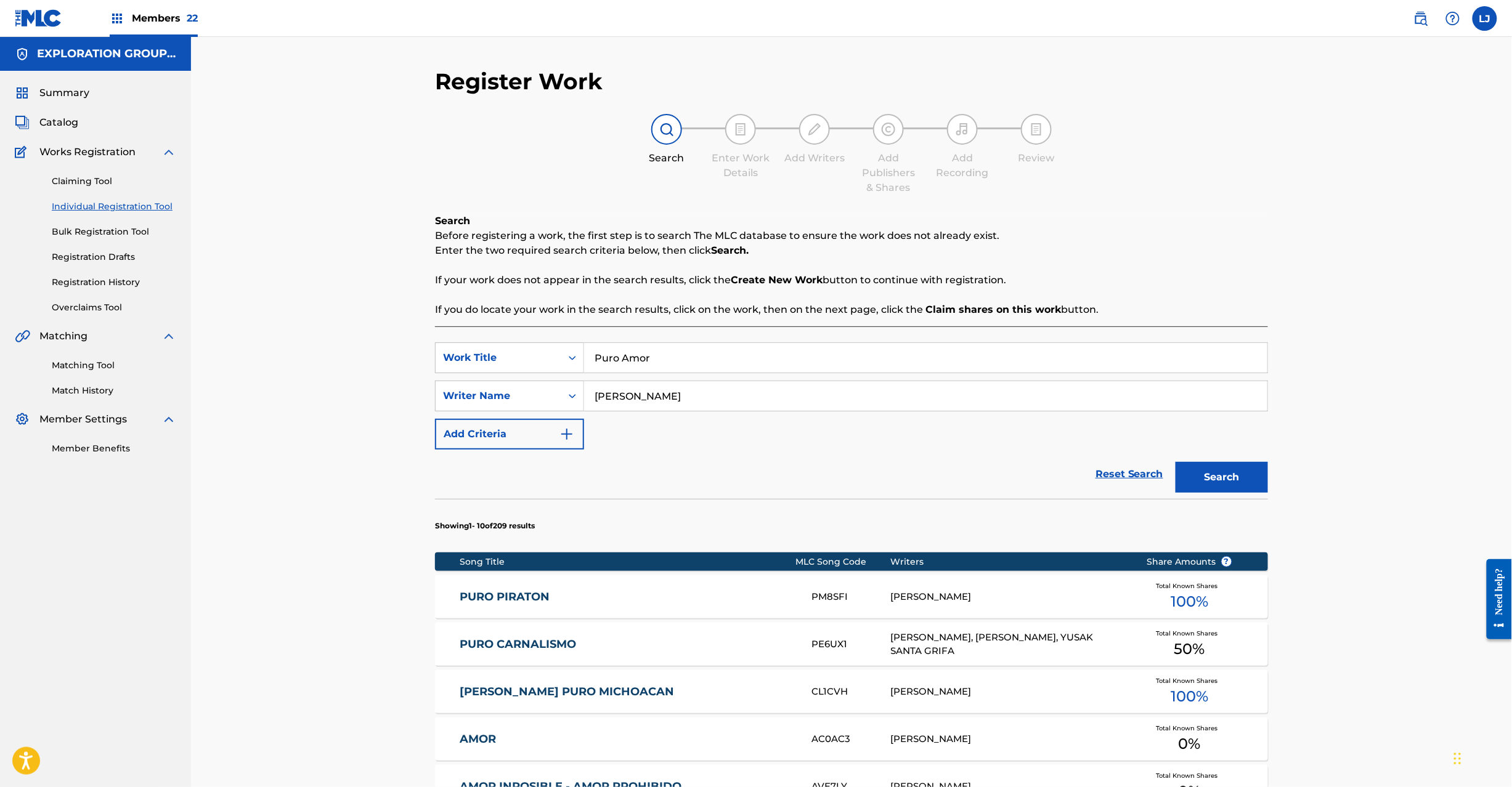
click at [53, 119] on span "Catalog" at bounding box center [58, 122] width 39 height 15
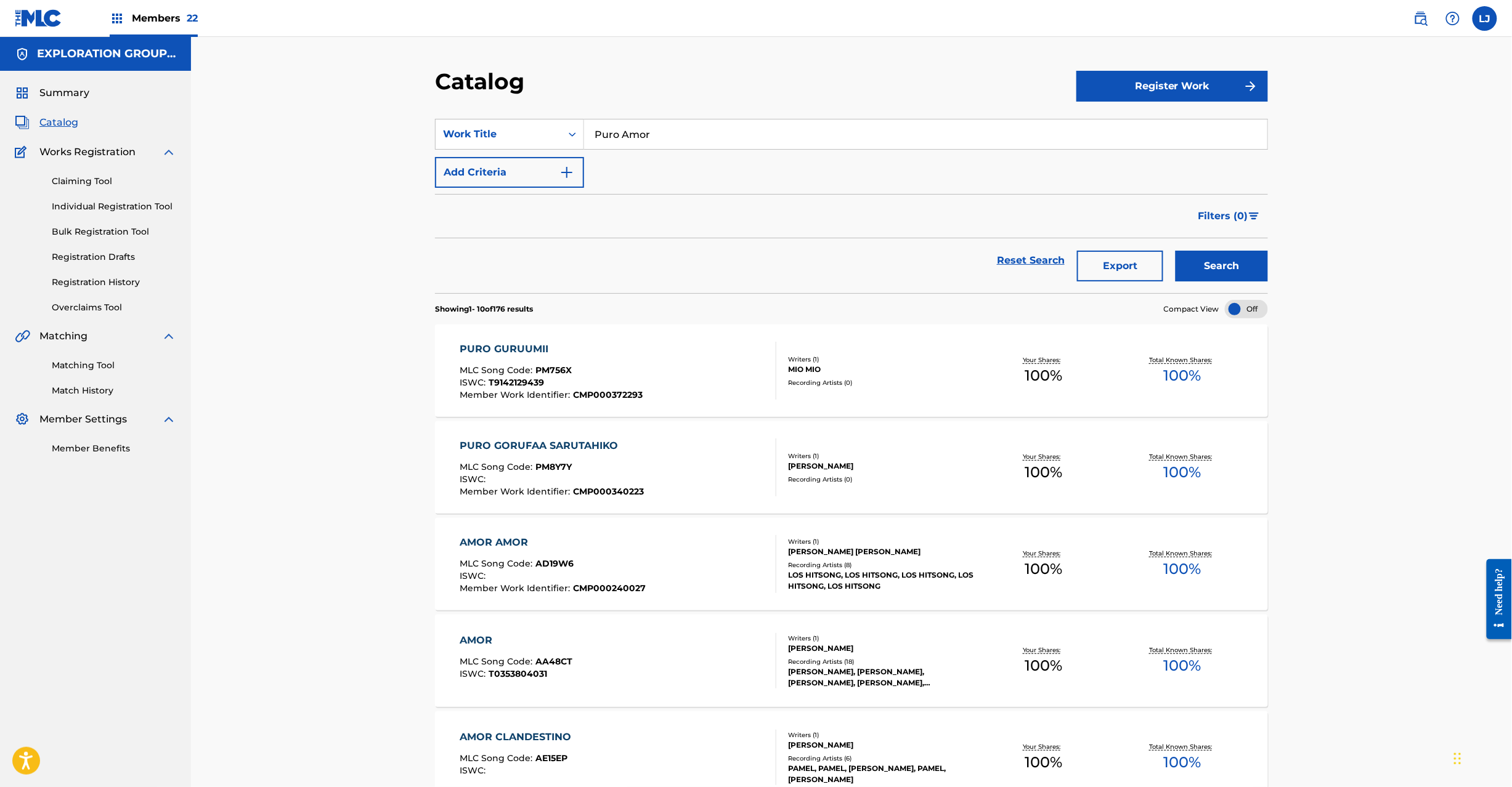
click at [604, 133] on input "Puro Amor" at bounding box center [926, 134] width 683 height 29
paste input "Due East"
type input "Due East"
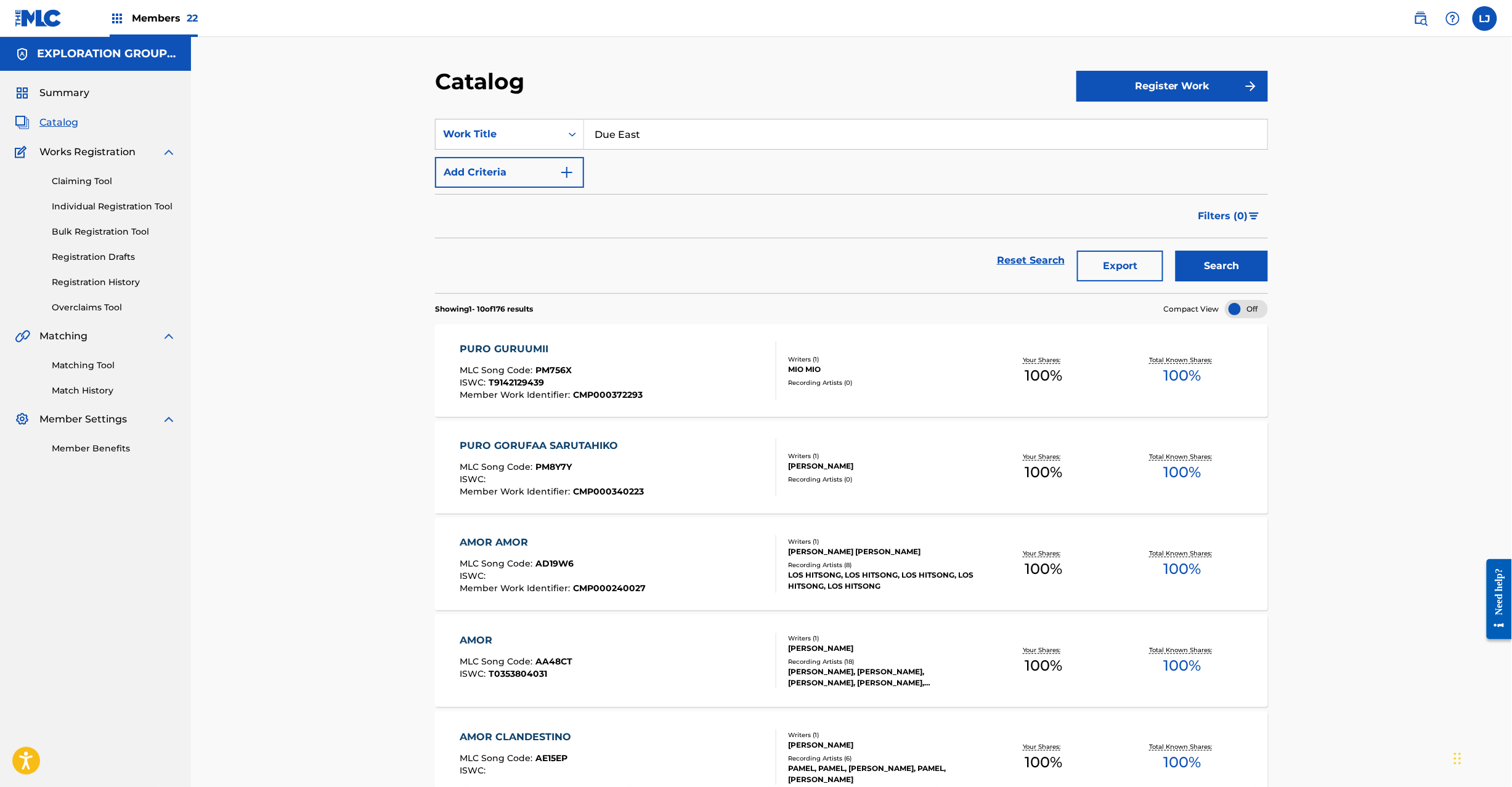
click at [1229, 270] on button "Search" at bounding box center [1221, 266] width 93 height 31
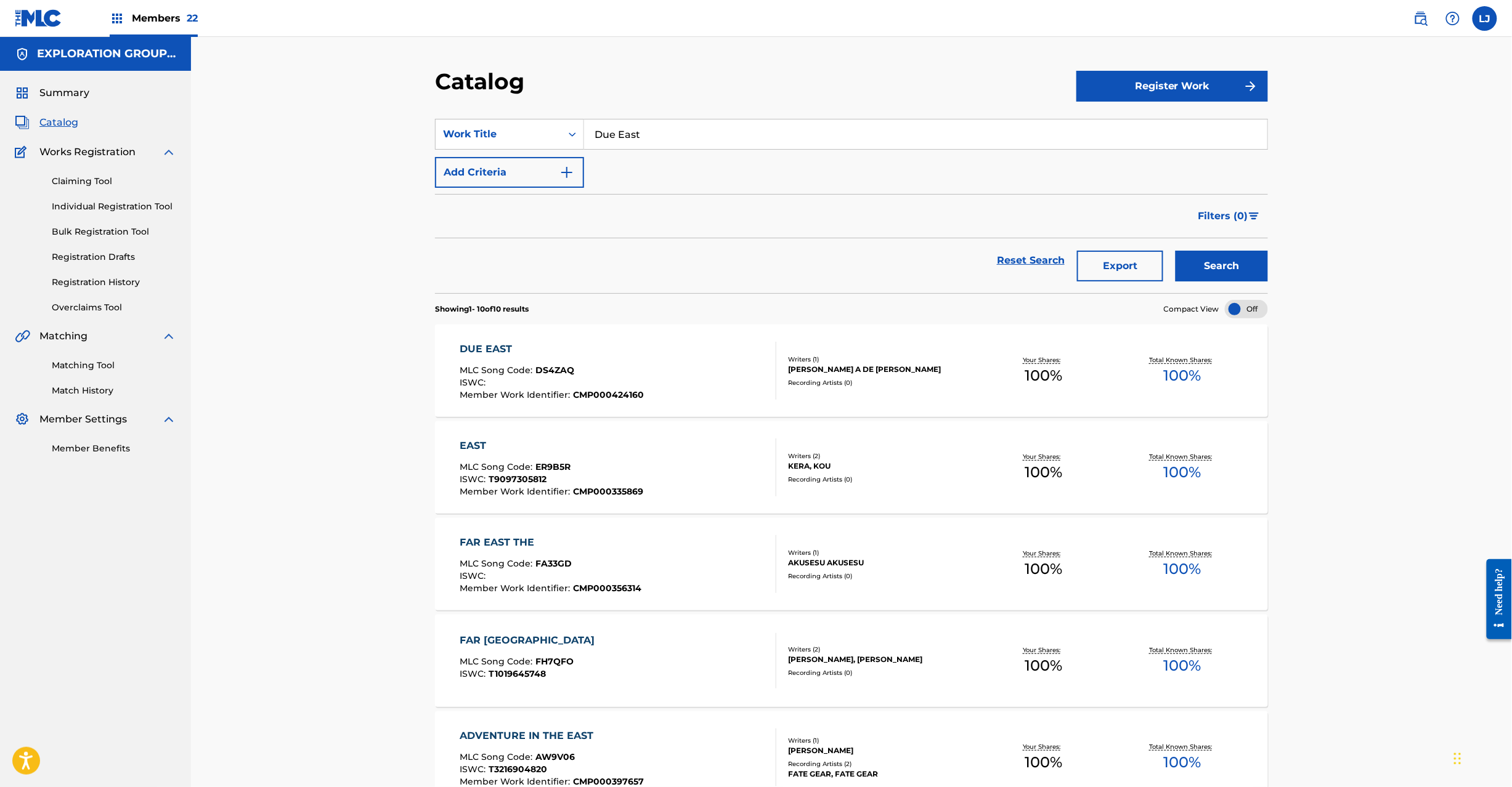
click at [653, 360] on div "DUE EAST MLC Song Code : DS4ZAQ ISWC : Member Work Identifier : CMP000424160" at bounding box center [618, 371] width 317 height 58
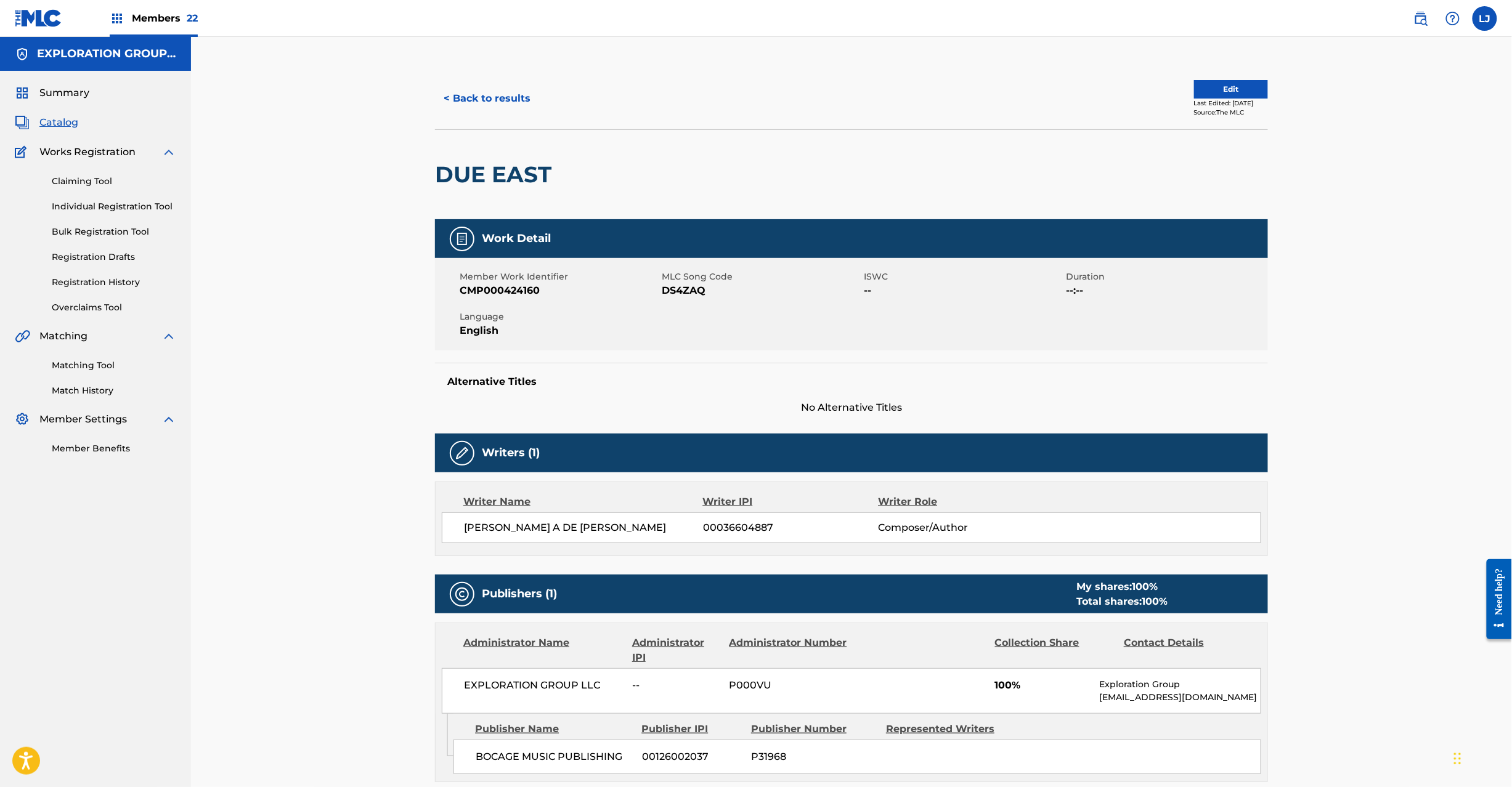
click at [671, 294] on span "DS4ZAQ" at bounding box center [761, 290] width 199 height 15
copy span "DS4ZAQ"
click at [475, 111] on button "< Back to results" at bounding box center [486, 98] width 104 height 31
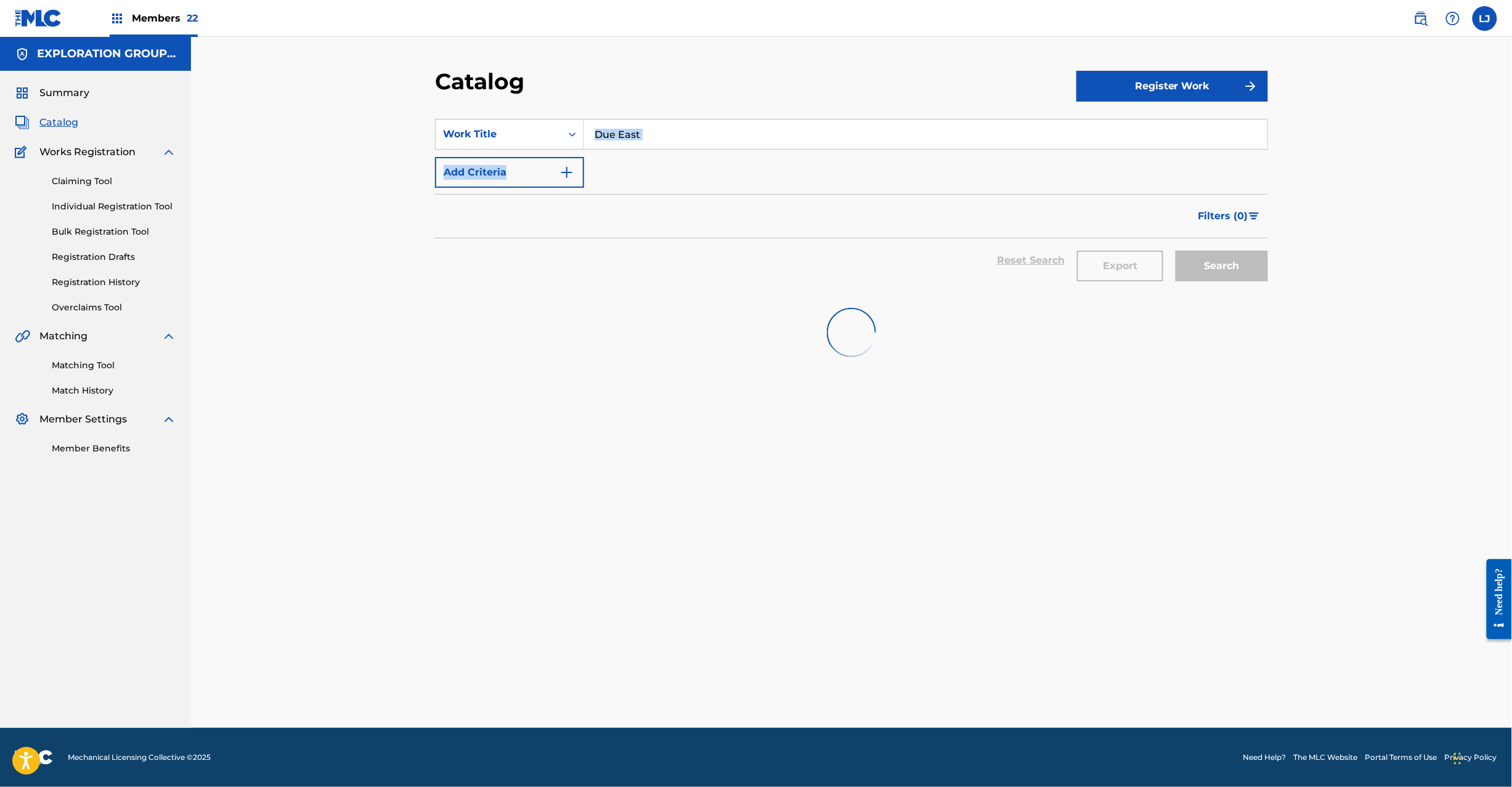
click at [669, 149] on div "SearchWithCriteria5edc724c-2305-4077-94b9-c54232cd8f99 Work Title Due East Add …" at bounding box center [851, 153] width 833 height 69
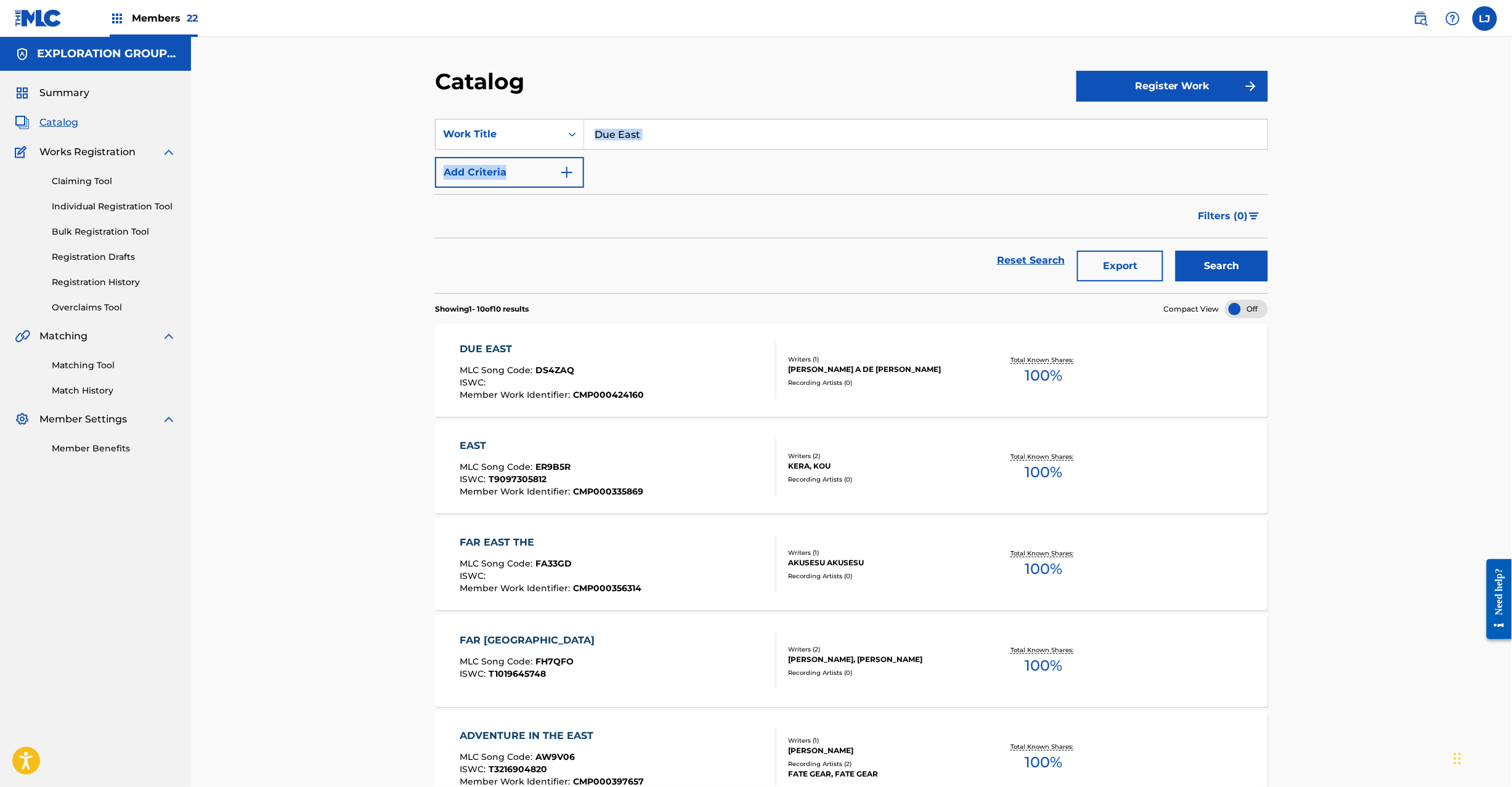
click at [669, 149] on div "Due East" at bounding box center [926, 134] width 684 height 31
click at [669, 136] on input "Due East" at bounding box center [926, 134] width 683 height 29
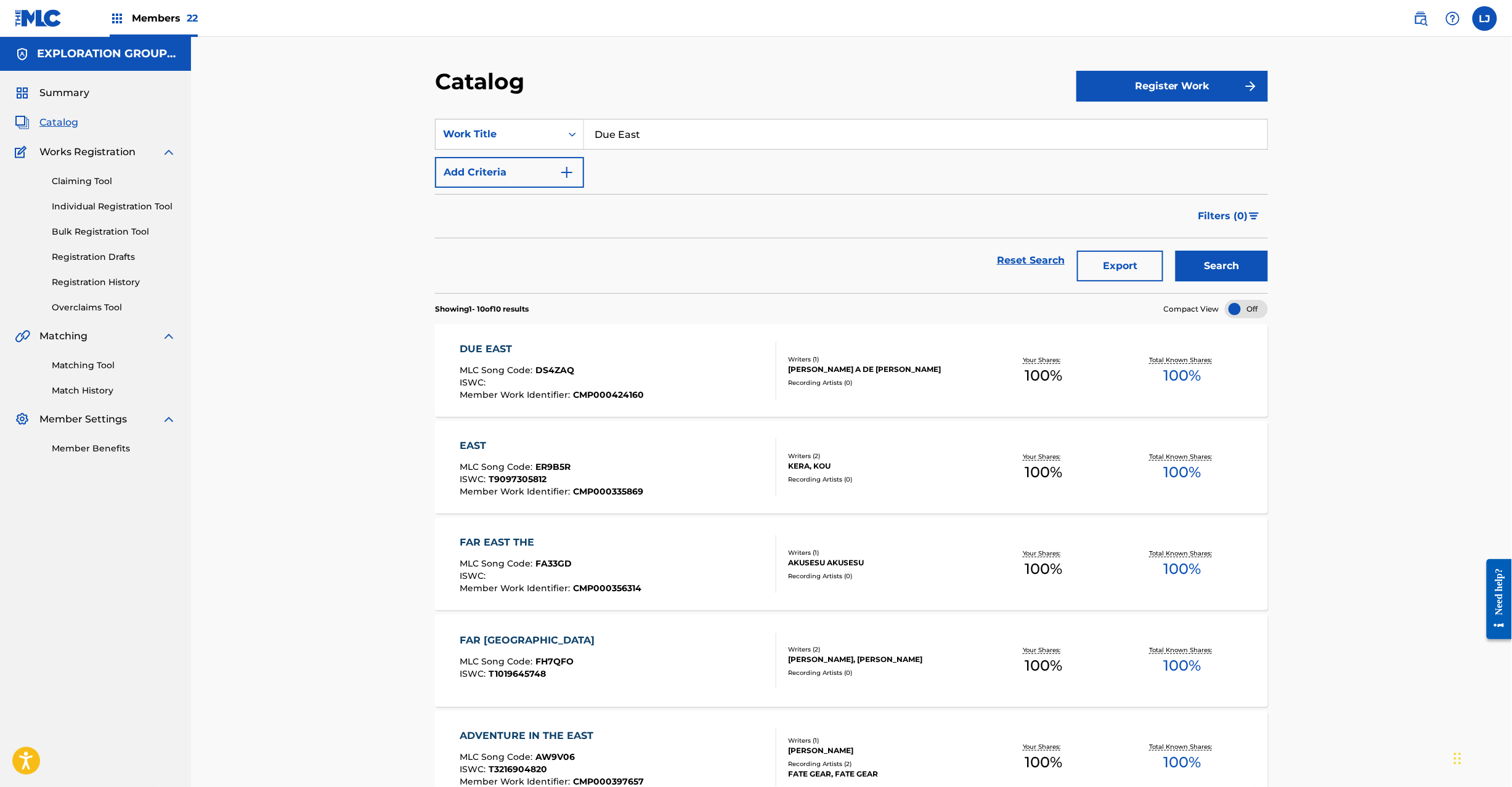
click at [669, 136] on input "Due East" at bounding box center [926, 134] width 683 height 29
paste input "Slow Dance Reflections"
click at [669, 136] on input "Due East" at bounding box center [926, 134] width 683 height 29
type input "Slow Dance Reflections"
click at [1229, 268] on button "Search" at bounding box center [1221, 266] width 93 height 31
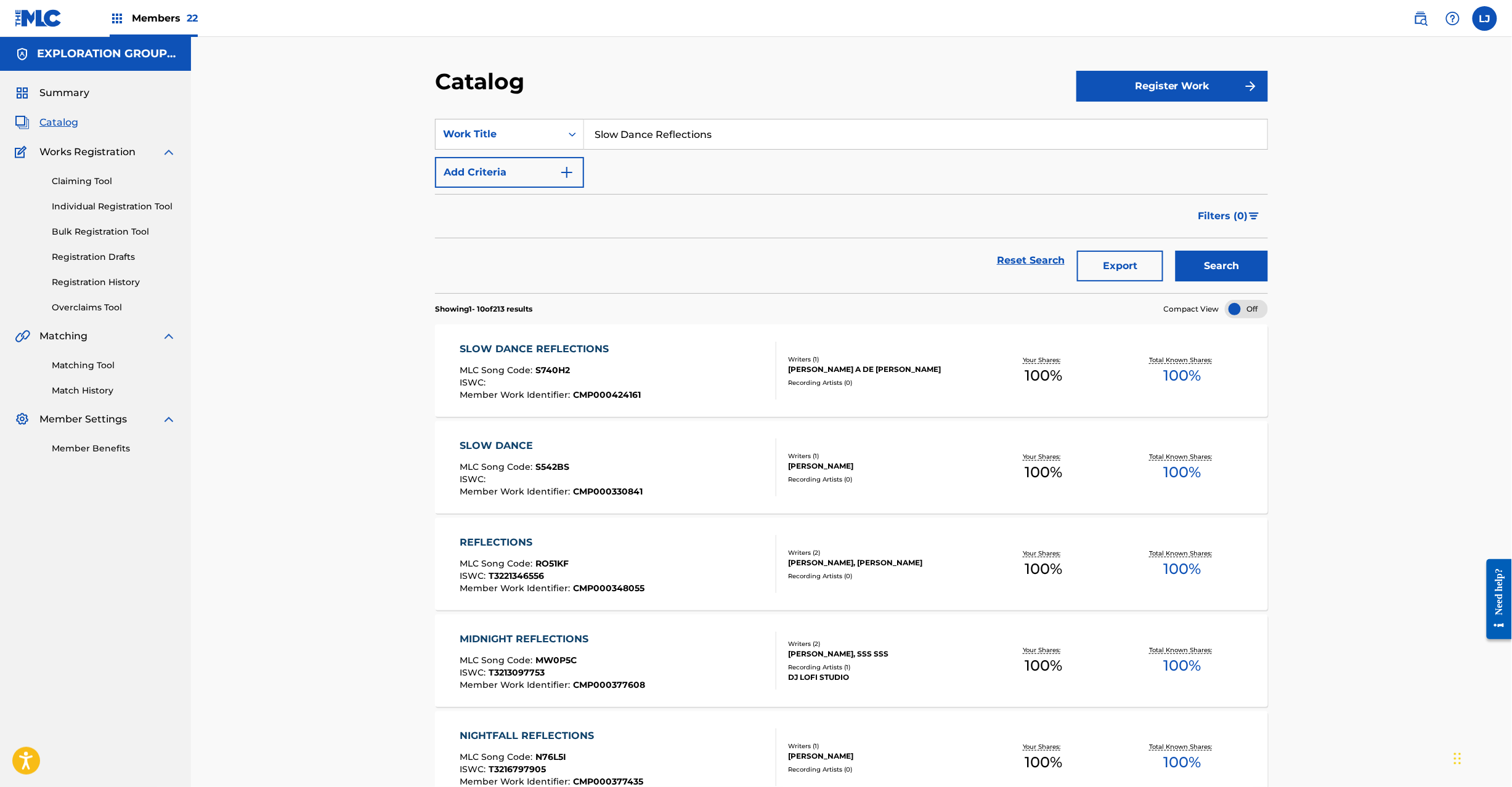
click at [669, 355] on div "SLOW DANCE REFLECTIONS MLC Song Code : S740H2 ISWC : Member Work Identifier : C…" at bounding box center [618, 371] width 317 height 58
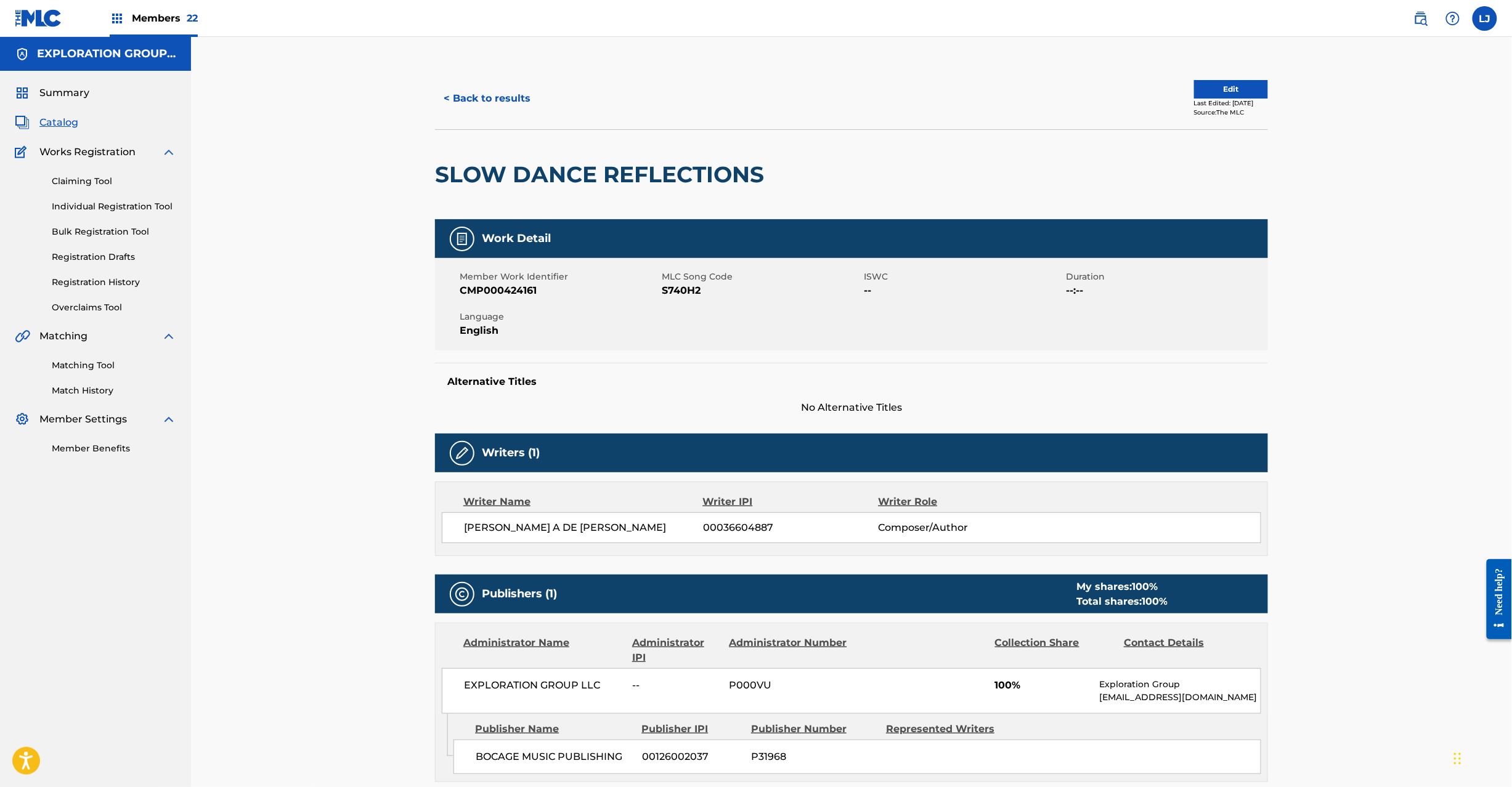
click at [687, 292] on span "S740H2" at bounding box center [761, 290] width 199 height 15
copy span "S740H2"
click at [469, 99] on button "< Back to results" at bounding box center [486, 98] width 104 height 31
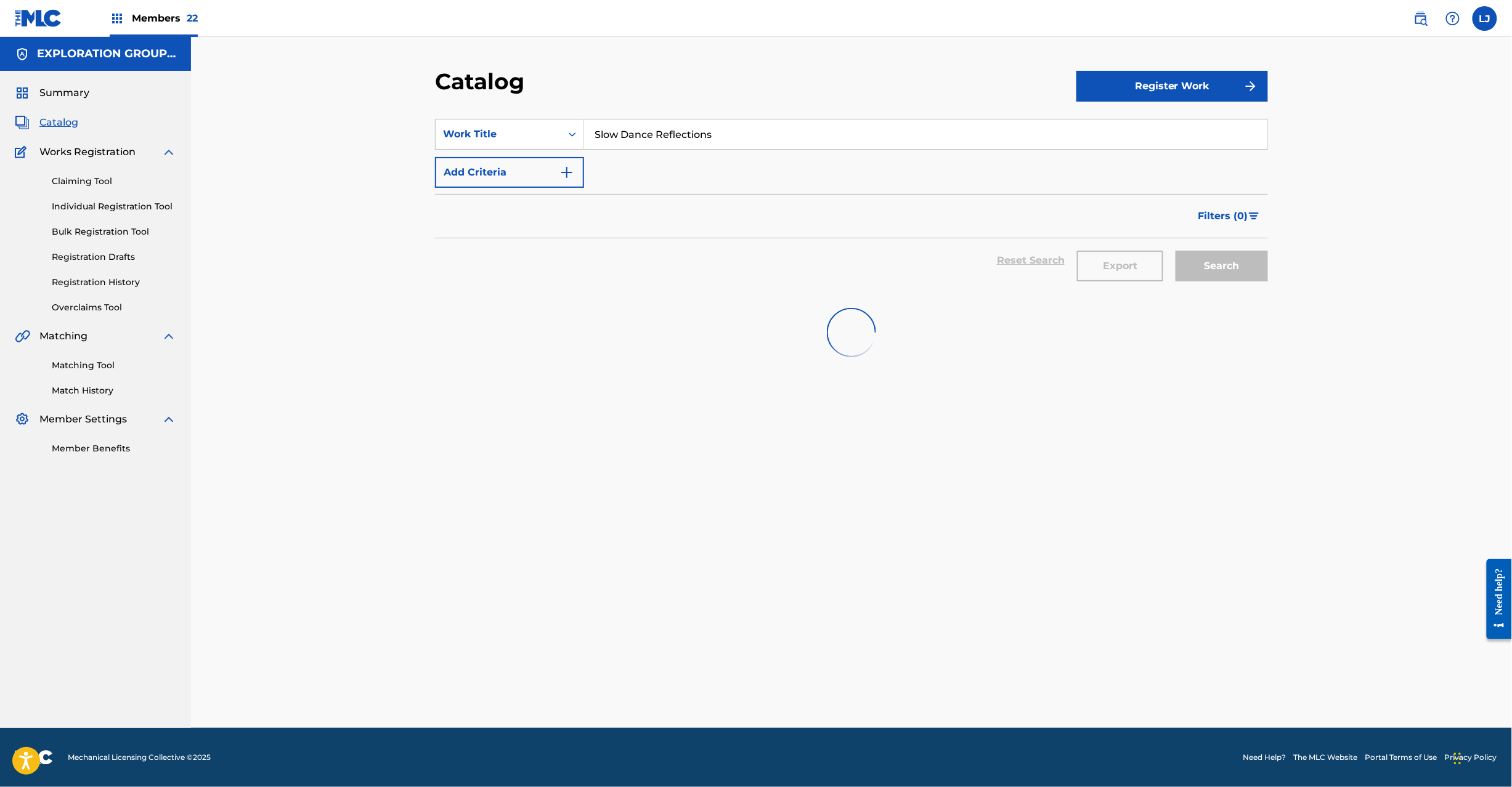
click at [629, 136] on input "Slow Dance Reflections" at bounding box center [926, 134] width 683 height 29
paste input "Together Alone"
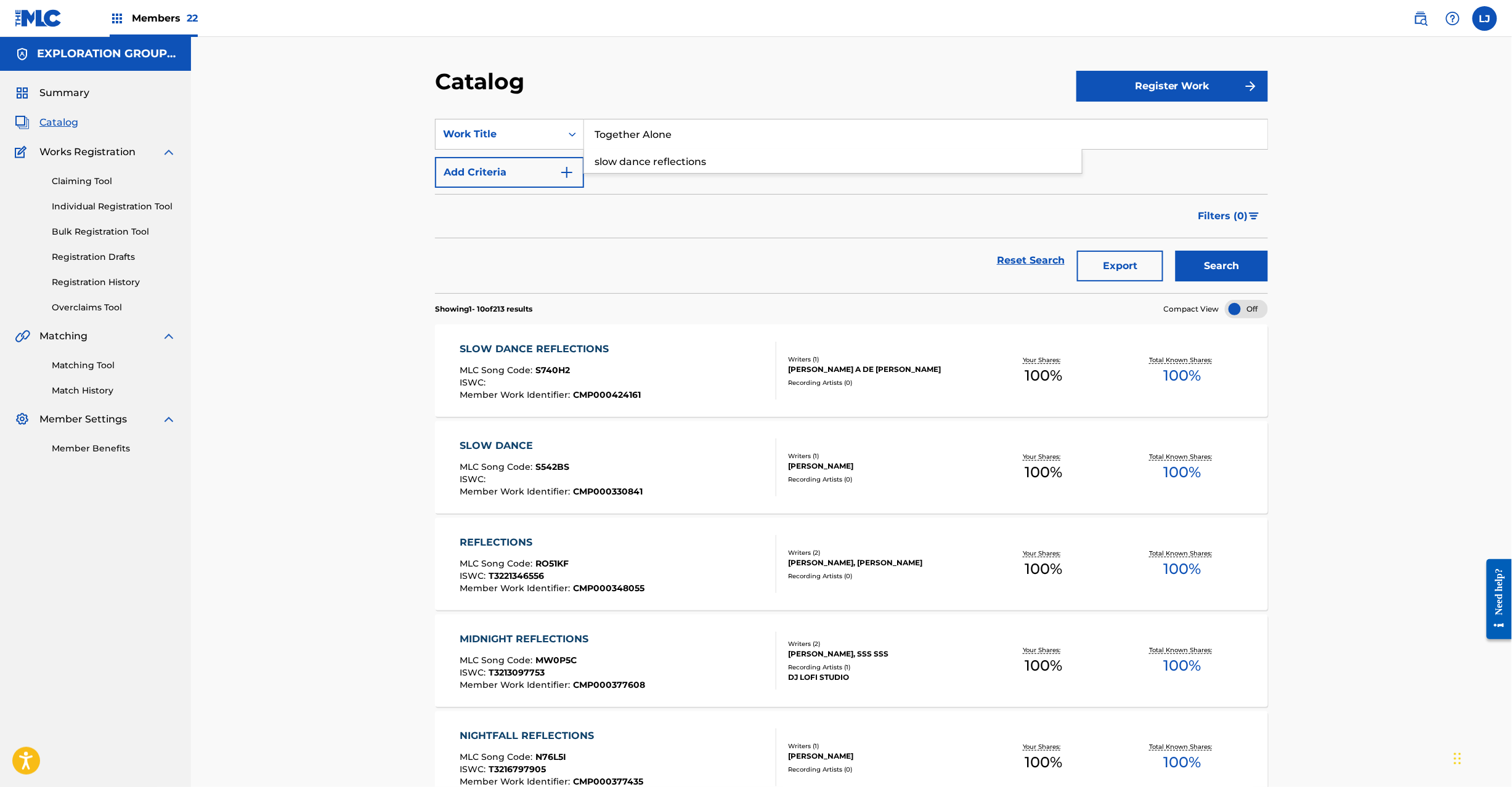
type input "Together Alone"
click at [1178, 241] on div "Search" at bounding box center [1218, 260] width 99 height 44
click at [1191, 256] on button "Search" at bounding box center [1221, 266] width 93 height 31
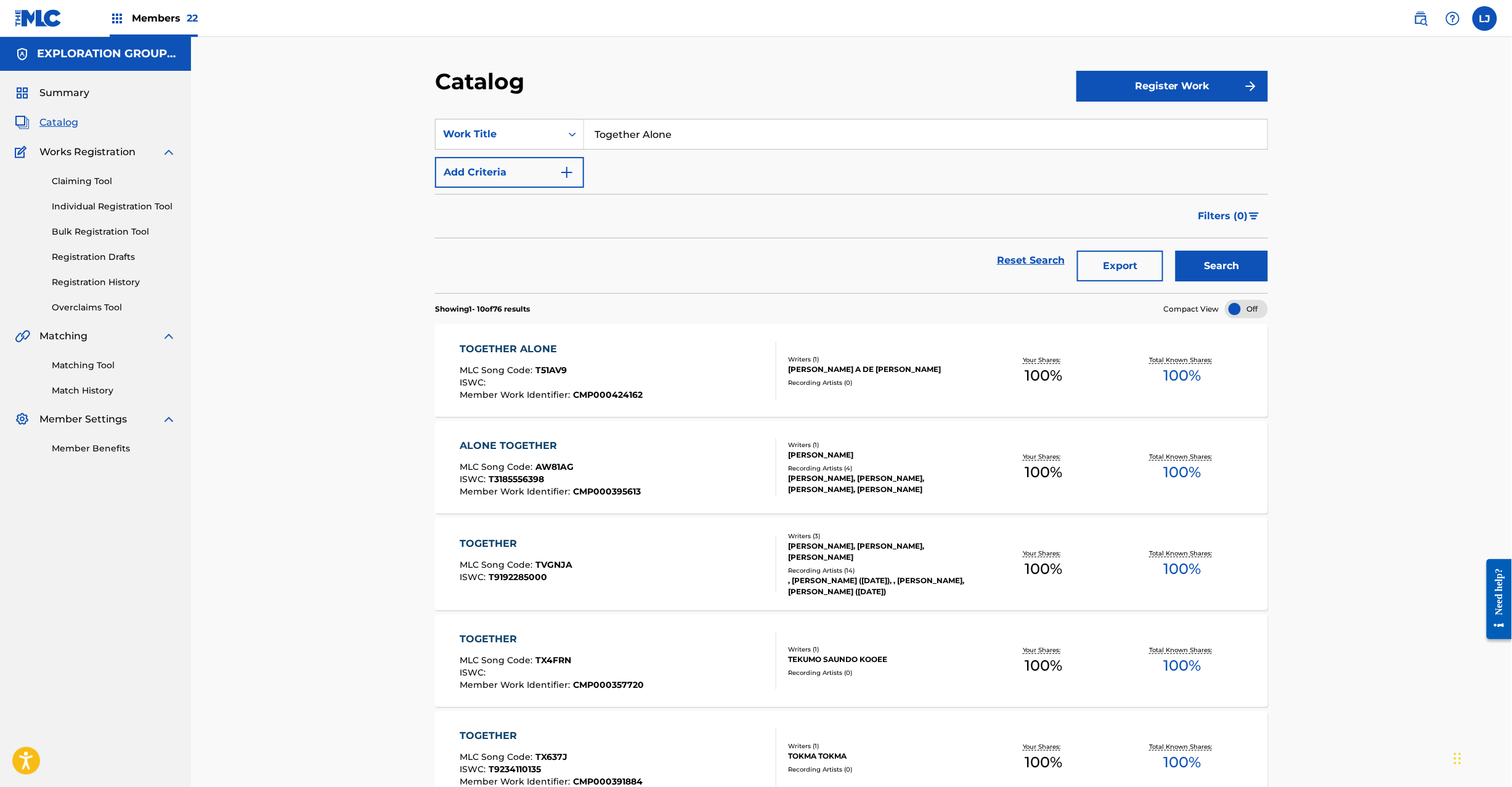
click at [691, 350] on div "TOGETHER ALONE MLC Song Code : T51AV9 ISWC : Member Work Identifier : CMP000424…" at bounding box center [618, 371] width 317 height 58
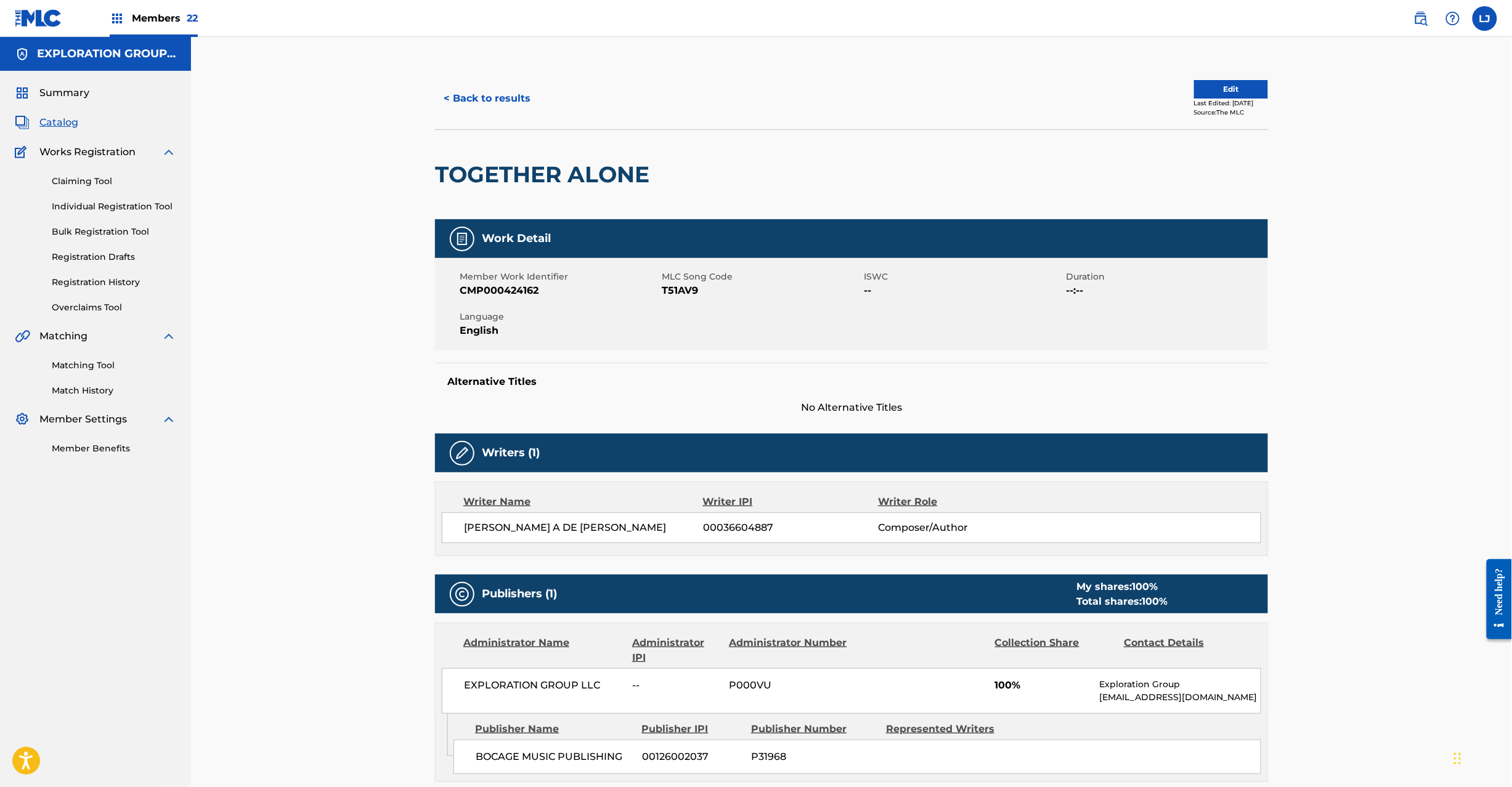
click at [695, 290] on span "T51AV9" at bounding box center [761, 290] width 199 height 15
copy span "T51AV9"
click at [479, 87] on button "< Back to results" at bounding box center [486, 98] width 104 height 31
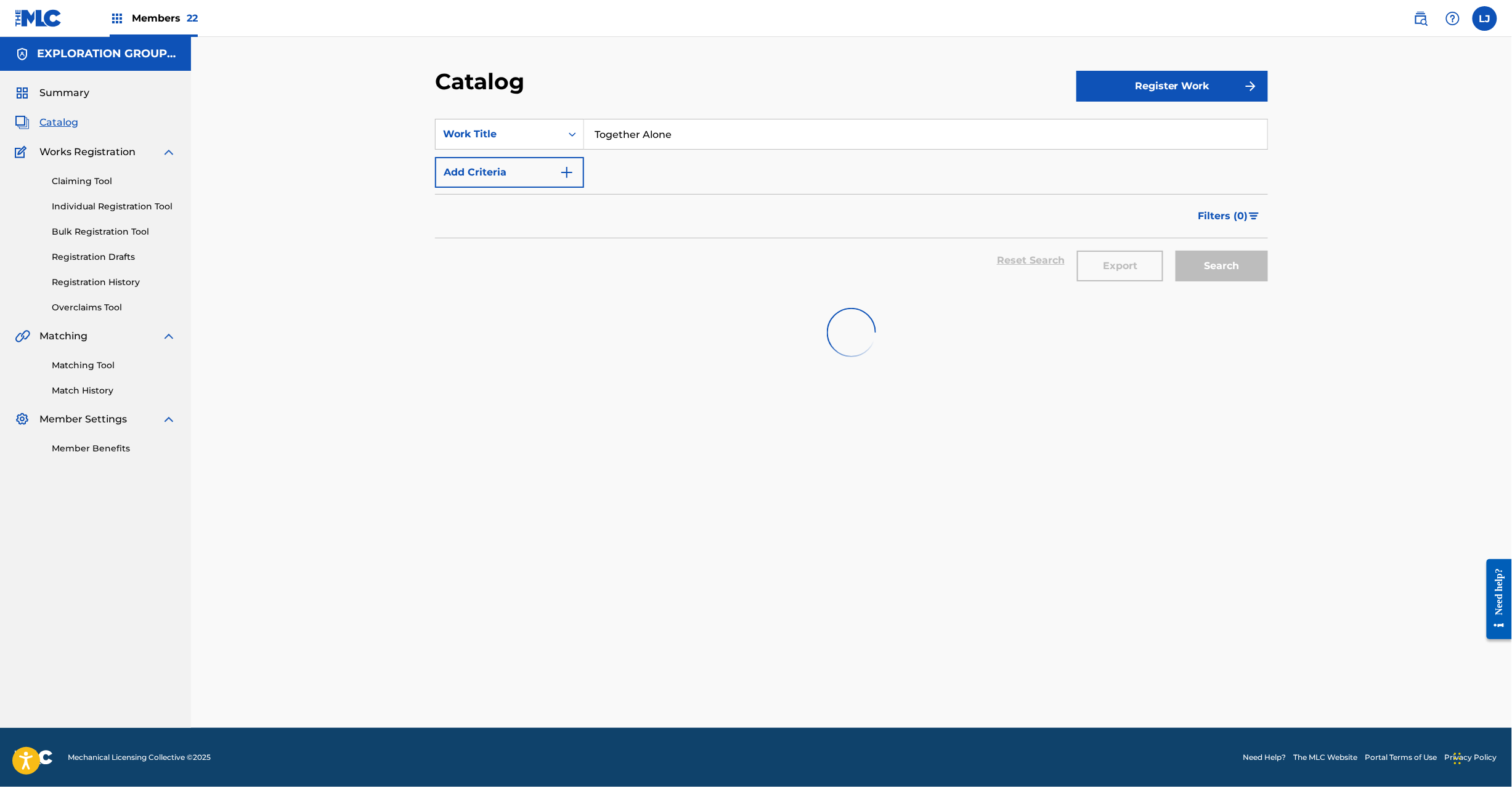
click at [633, 141] on input "Together Alone" at bounding box center [926, 134] width 683 height 29
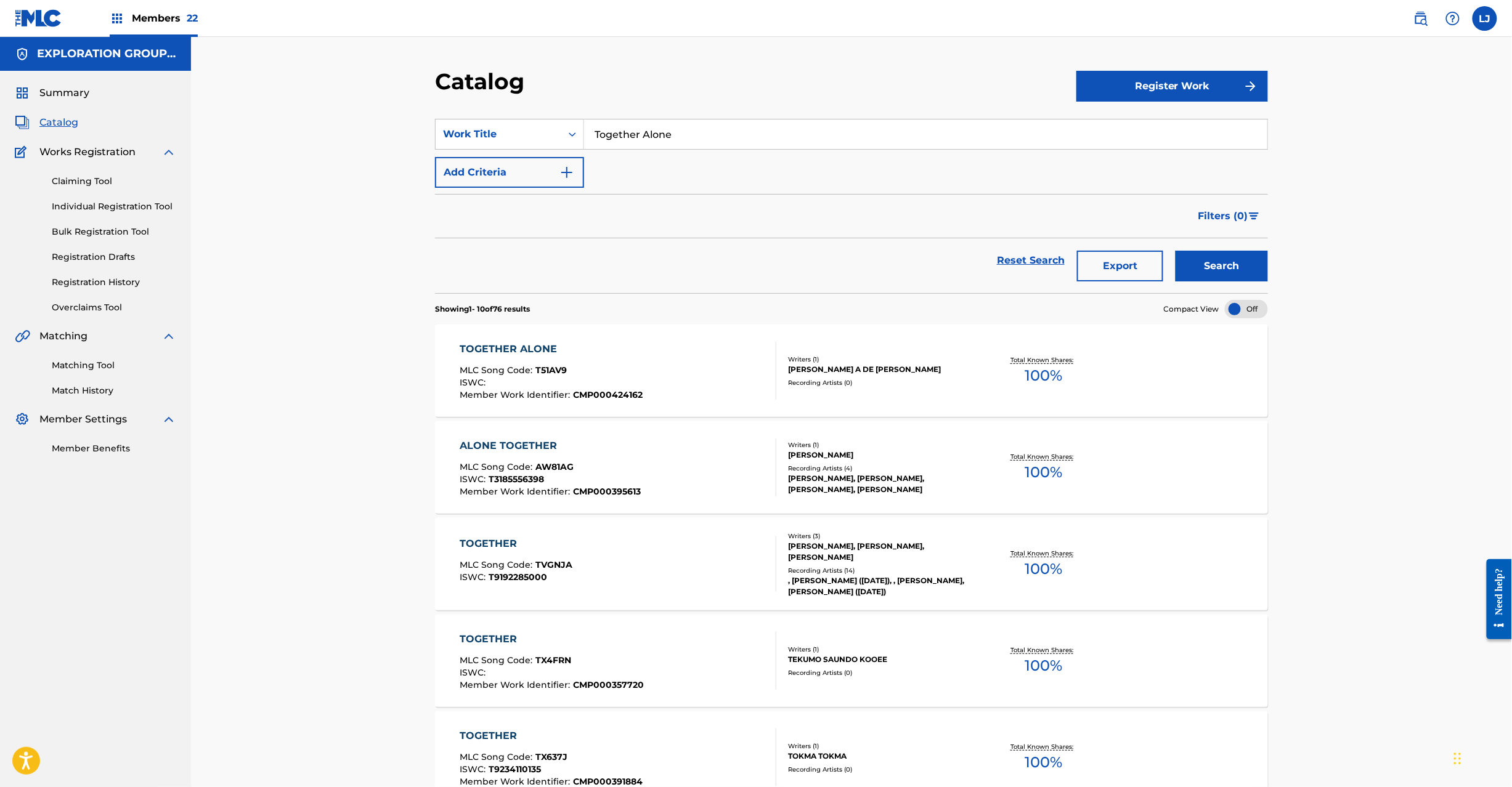
click at [633, 141] on input "Together Alone" at bounding box center [926, 134] width 683 height 29
paste input "[DATE]"
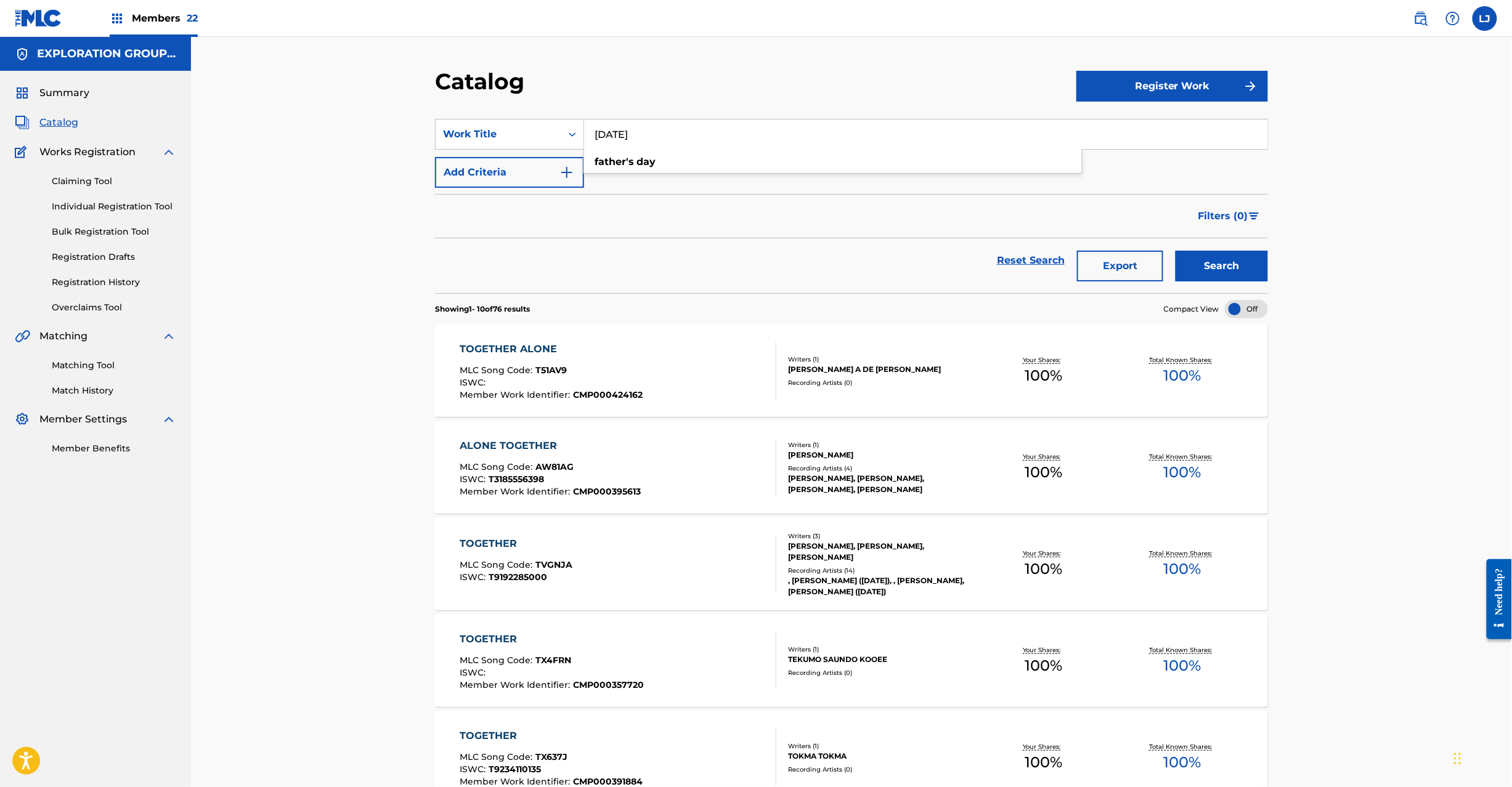
type input "[DATE]"
click at [1255, 252] on button "Search" at bounding box center [1221, 266] width 93 height 31
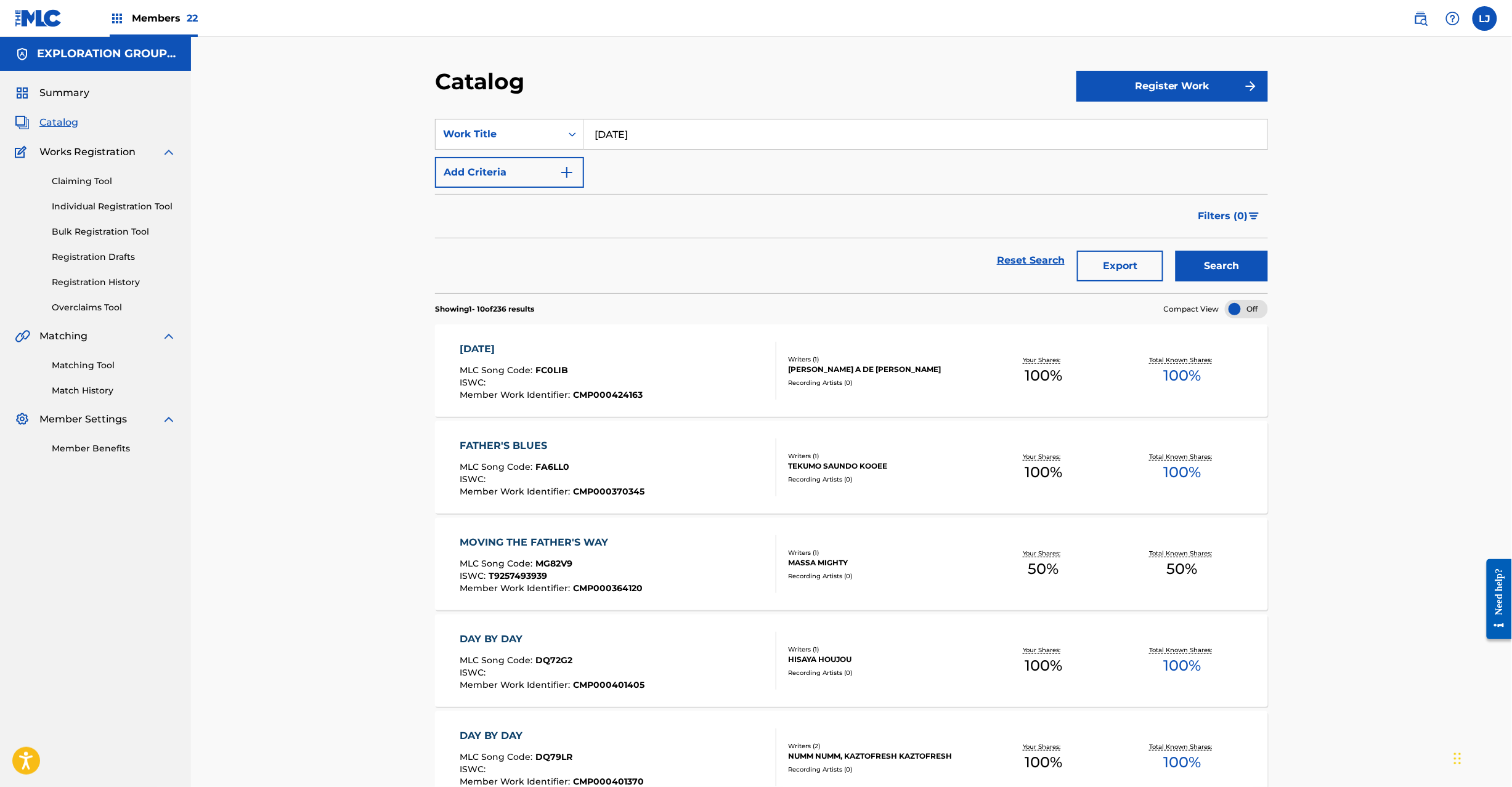
click at [648, 356] on div "[DATE] MLC Song Code : FC0LIB ISWC : Member Work Identifier : CMP000424163" at bounding box center [618, 371] width 317 height 58
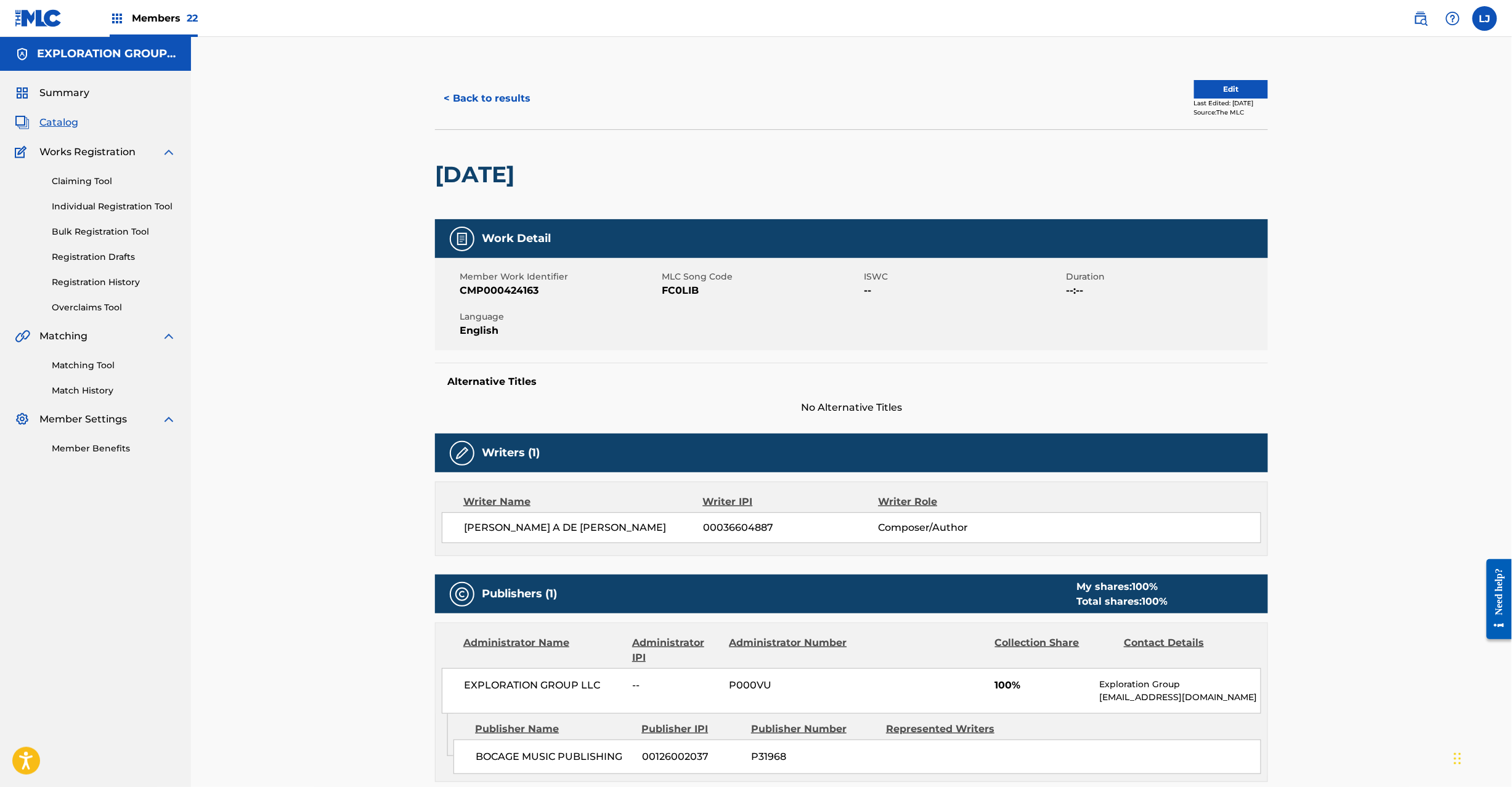
click at [700, 281] on span "MLC Song Code" at bounding box center [761, 277] width 199 height 13
click at [681, 288] on span "FC0LIB" at bounding box center [761, 290] width 199 height 15
copy span "FC0LIB"
click at [464, 84] on button "< Back to results" at bounding box center [486, 98] width 104 height 31
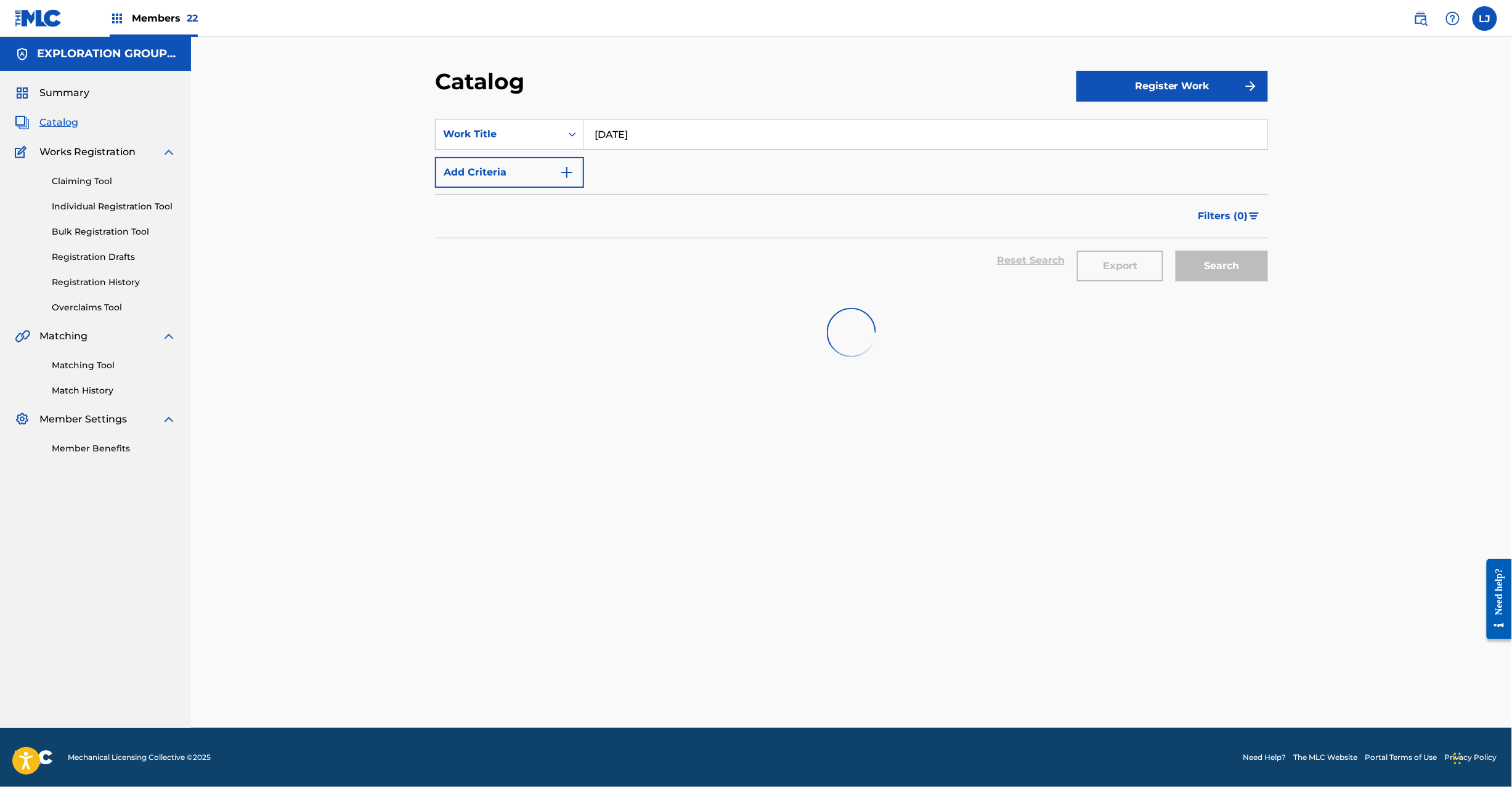
click at [647, 140] on input "[DATE]" at bounding box center [926, 134] width 683 height 29
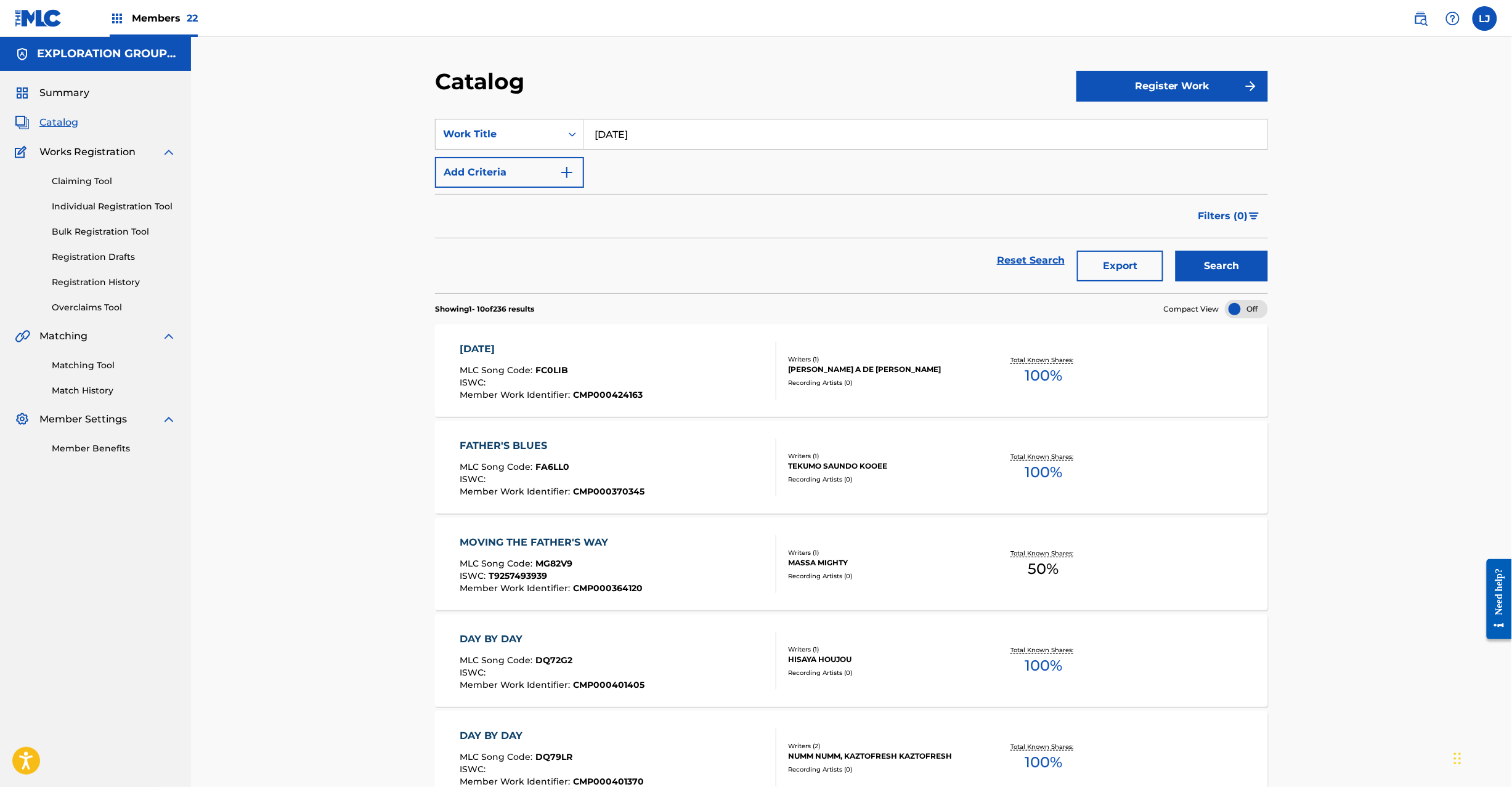
paste input "The Innocents"
type input "The Innocents"
click at [1199, 273] on button "Search" at bounding box center [1221, 266] width 93 height 31
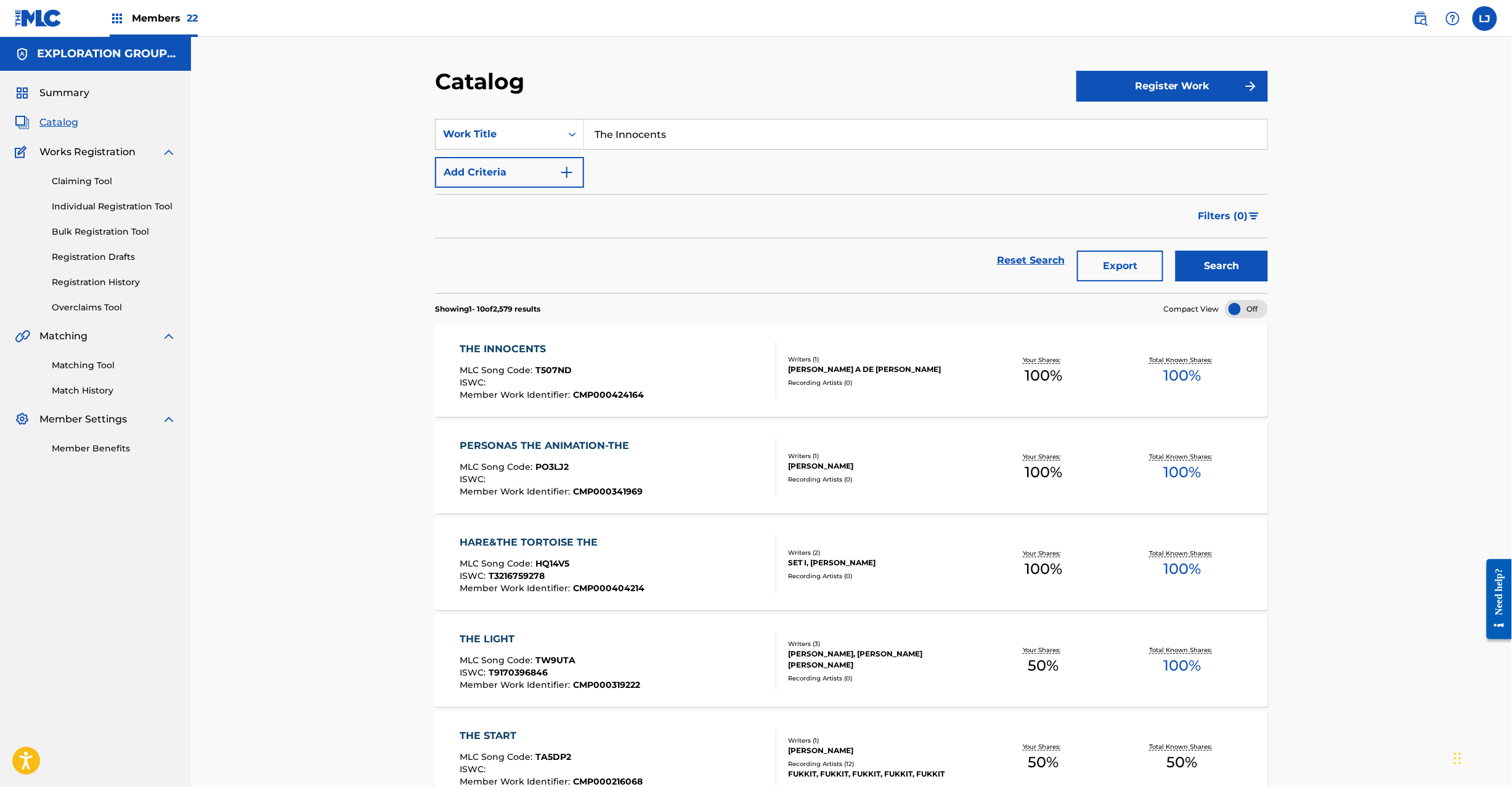
click at [654, 370] on div "THE INNOCENTS MLC Song Code : T507ND ISWC : Member Work Identifier : CMP0004241…" at bounding box center [618, 371] width 317 height 58
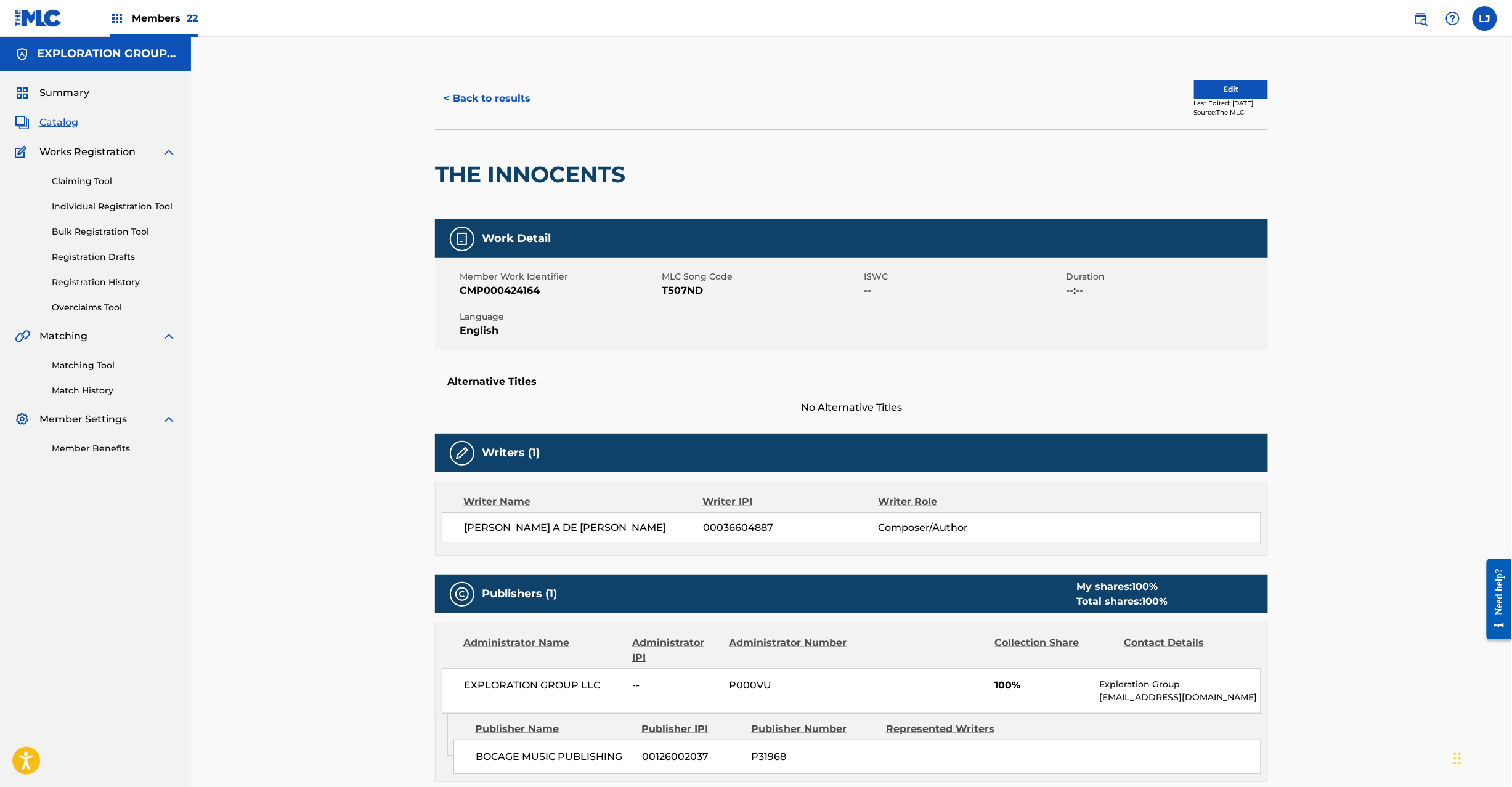
click at [693, 283] on span "T507ND" at bounding box center [761, 290] width 199 height 15
copy span "T507ND"
click at [501, 107] on button "< Back to results" at bounding box center [486, 98] width 104 height 31
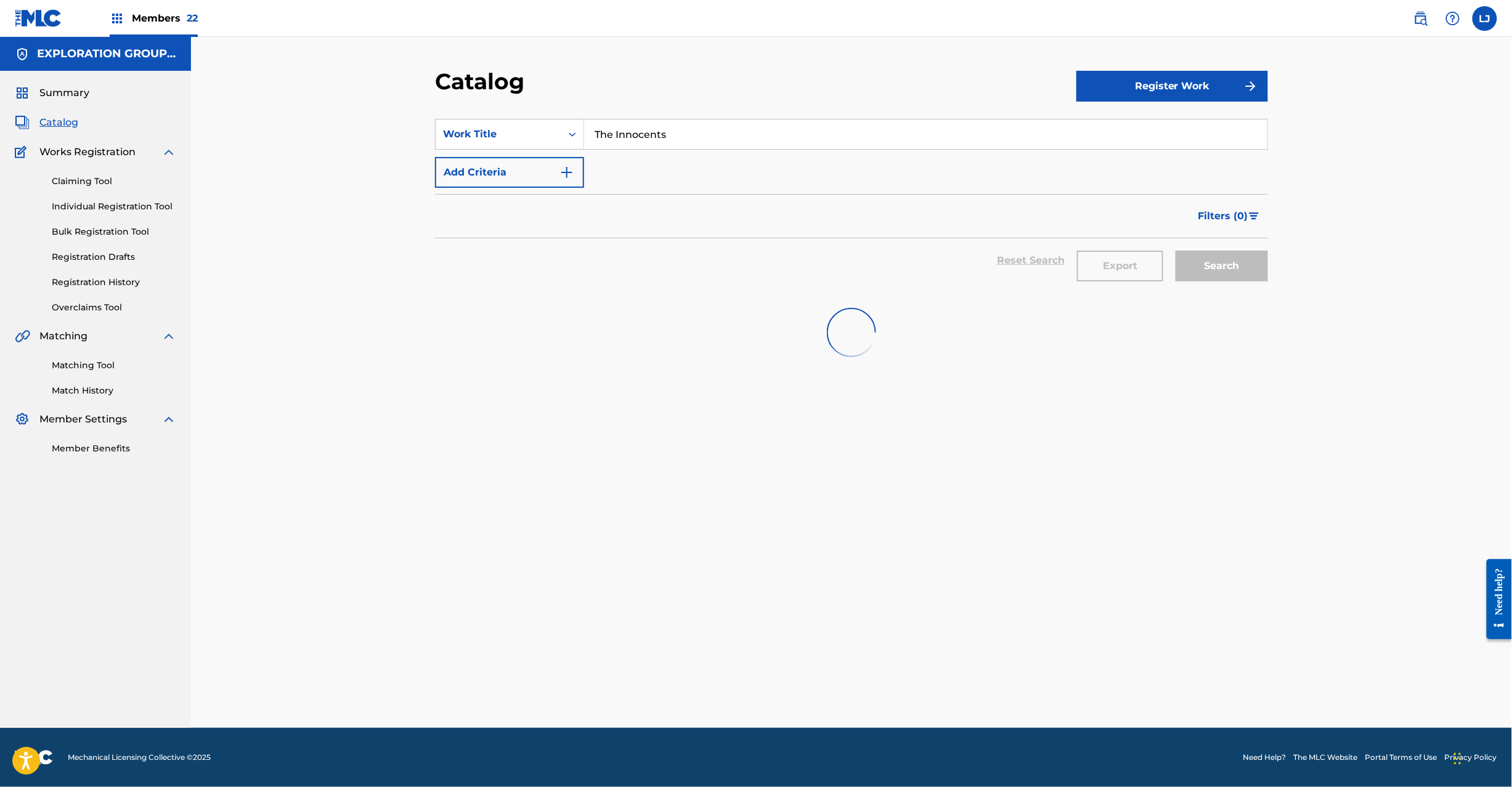
click at [629, 147] on input "The Innocents" at bounding box center [926, 134] width 683 height 29
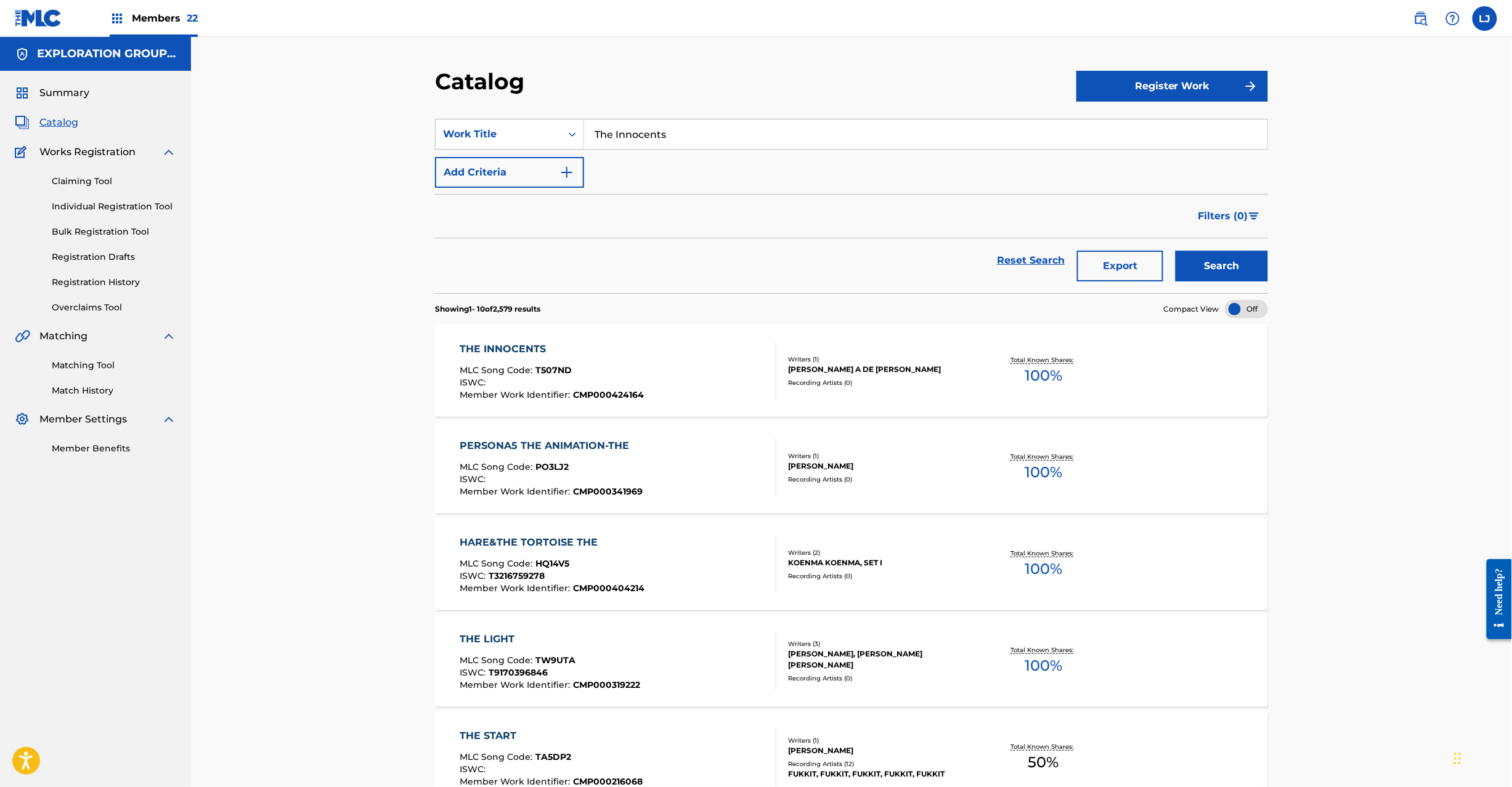
click at [629, 147] on input "The Innocents" at bounding box center [926, 134] width 683 height 29
paste input "Close Enough to Perfect (For Me)"
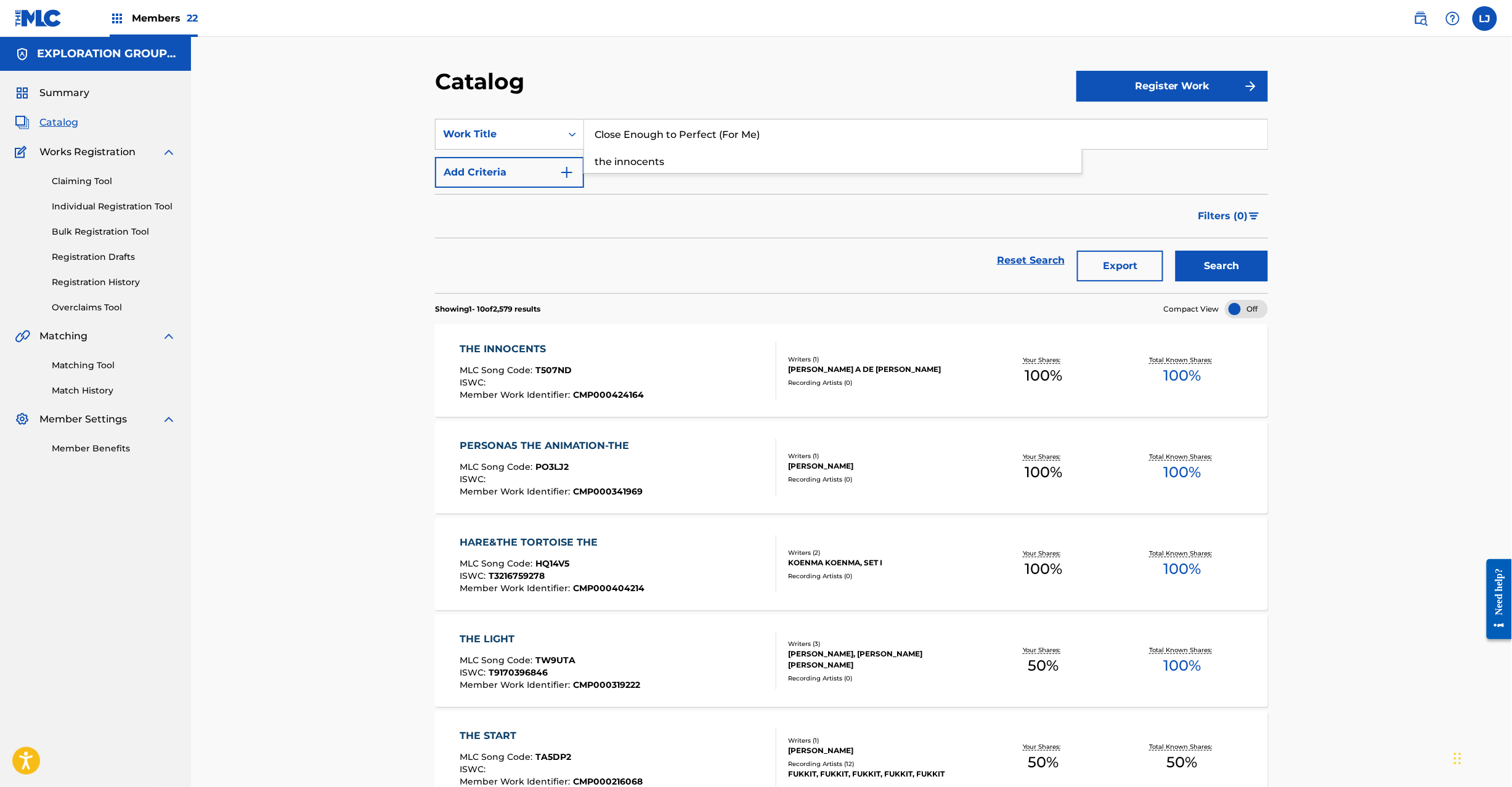
type input "Close Enough to Perfect (For Me)"
click at [1205, 264] on button "Search" at bounding box center [1221, 266] width 93 height 31
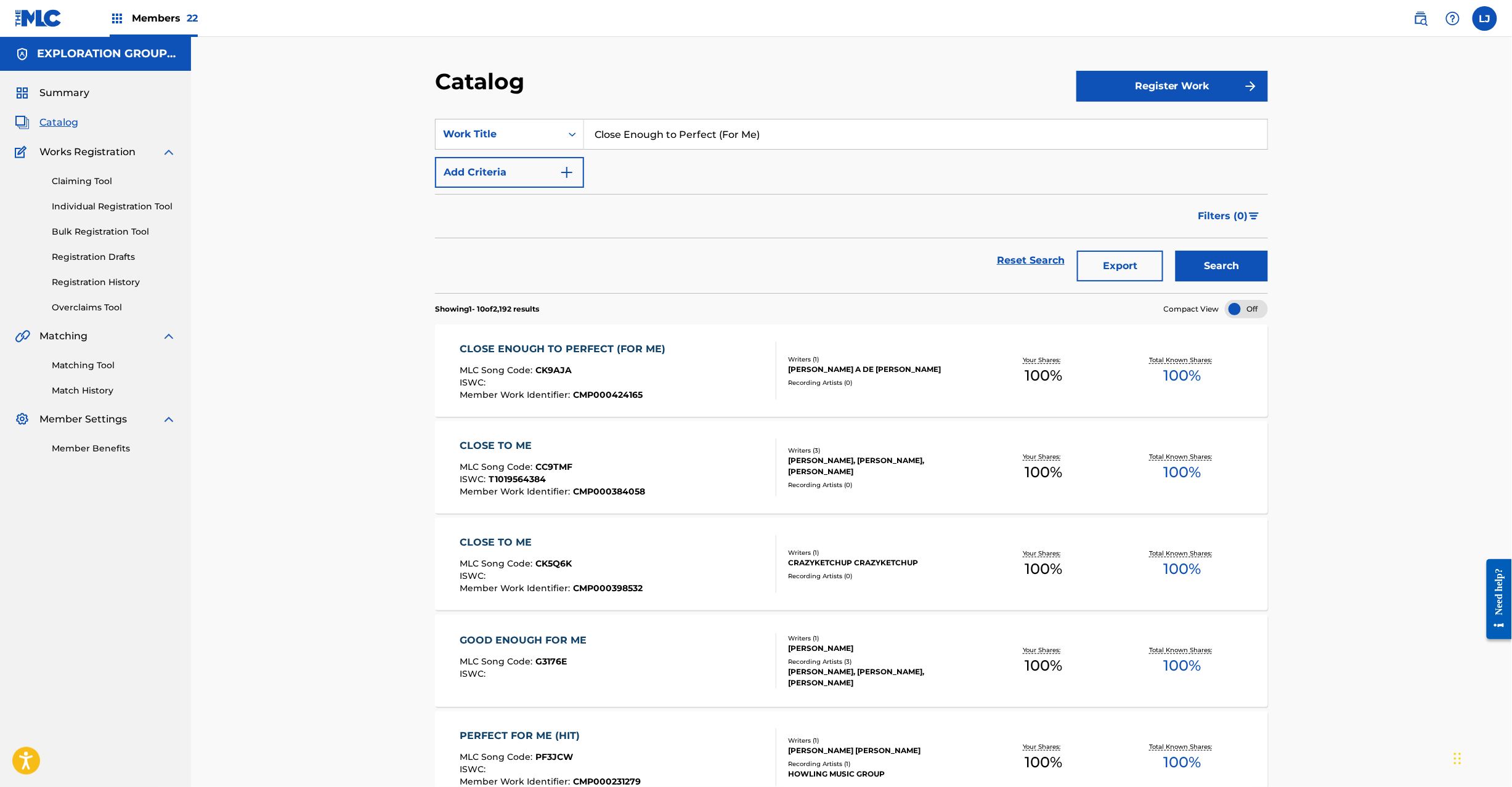
click at [639, 363] on div "CLOSE ENOUGH TO PERFECT (FOR ME) MLC Song Code : CK9AJA ISWC : Member Work Iden…" at bounding box center [566, 371] width 212 height 58
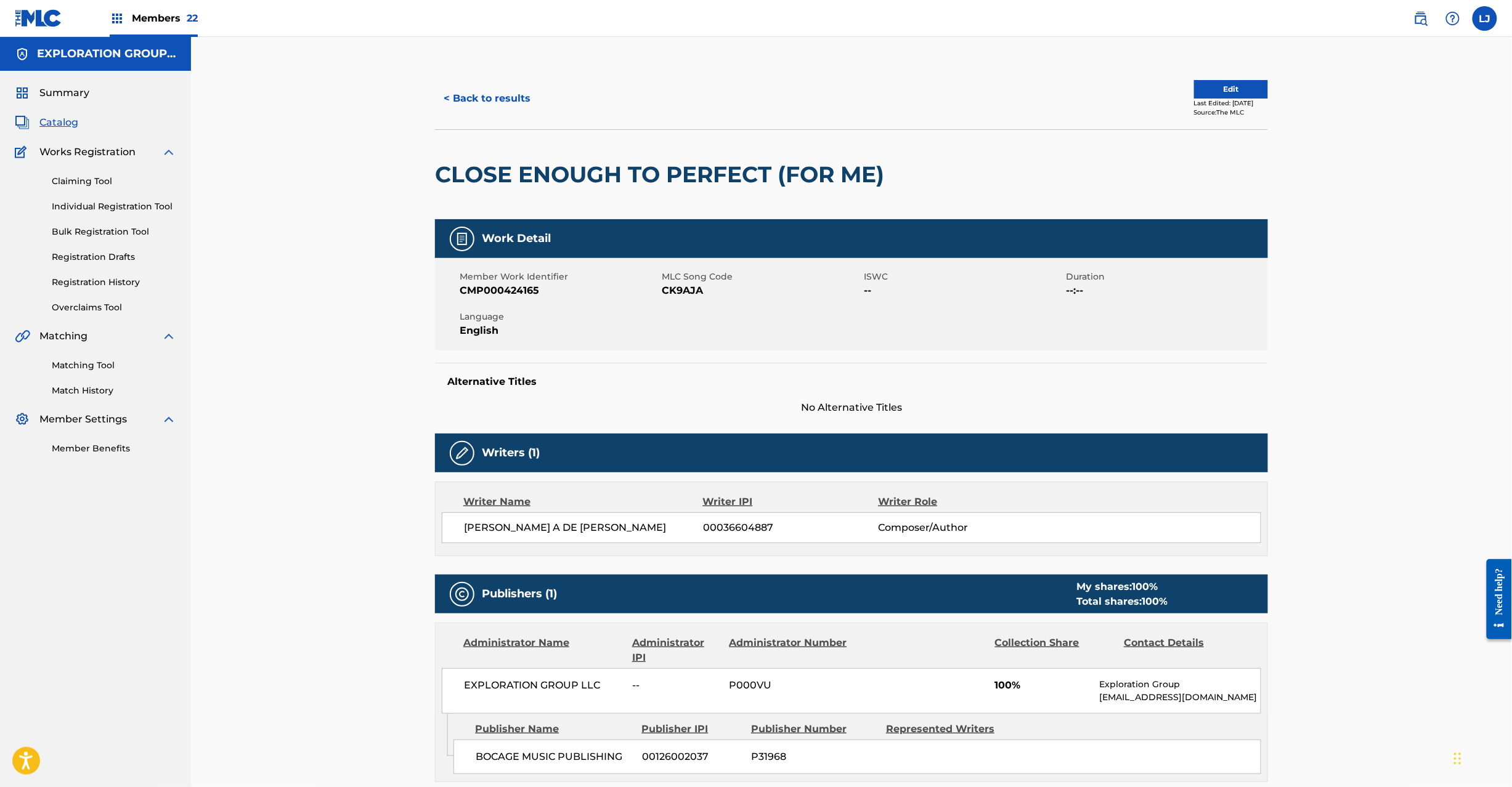
click at [680, 287] on span "CK9AJA" at bounding box center [761, 290] width 199 height 15
copy span "CK9AJA"
click at [493, 100] on button "< Back to results" at bounding box center [486, 98] width 104 height 31
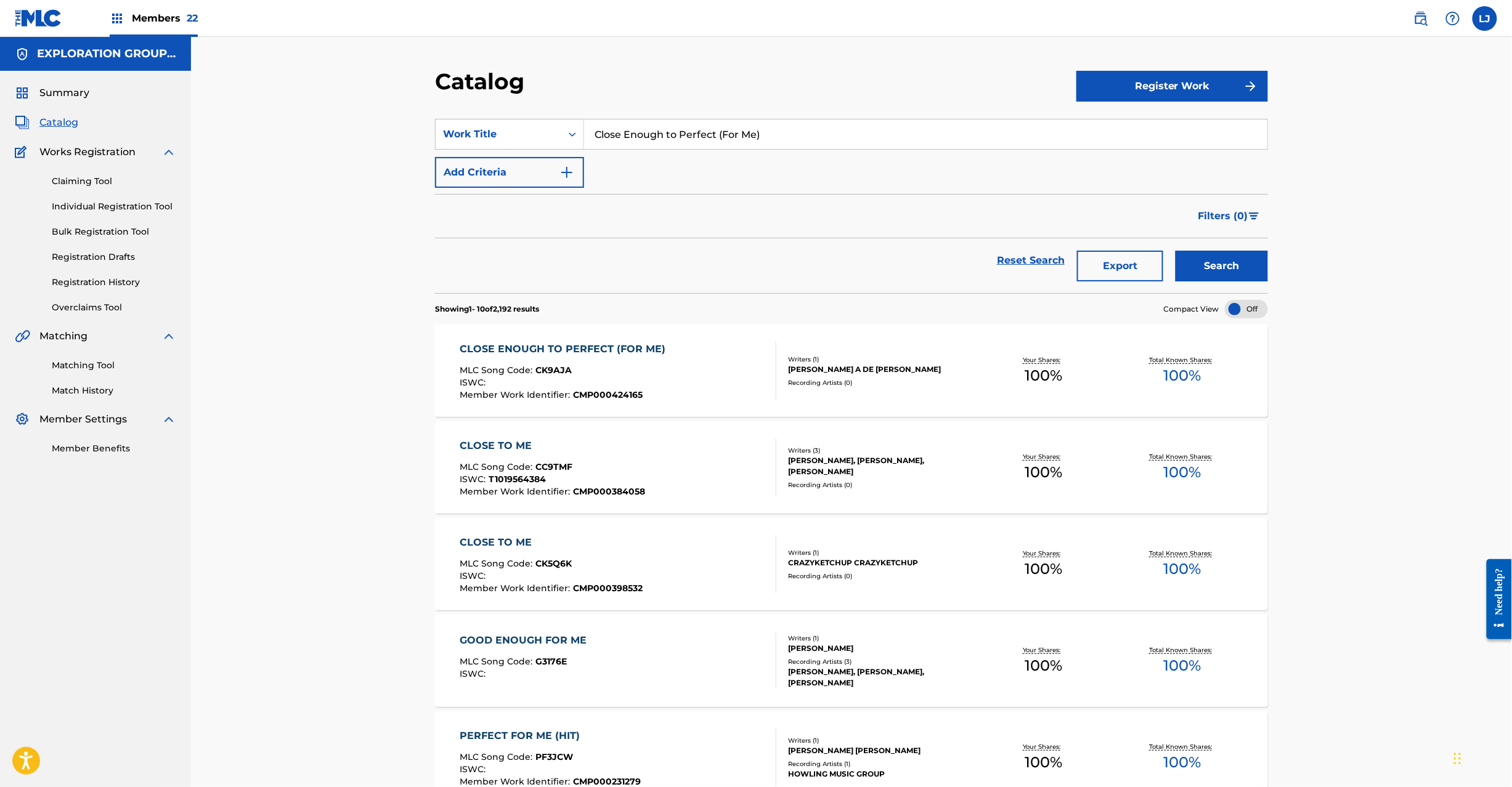
click at [668, 116] on section "SearchWithCriteria5edc724c-2305-4077-94b9-c54232cd8f99 Work Title Close Enough …" at bounding box center [851, 198] width 833 height 189
click at [661, 139] on input "Close Enough to Perfect (For Me)" at bounding box center [926, 134] width 683 height 29
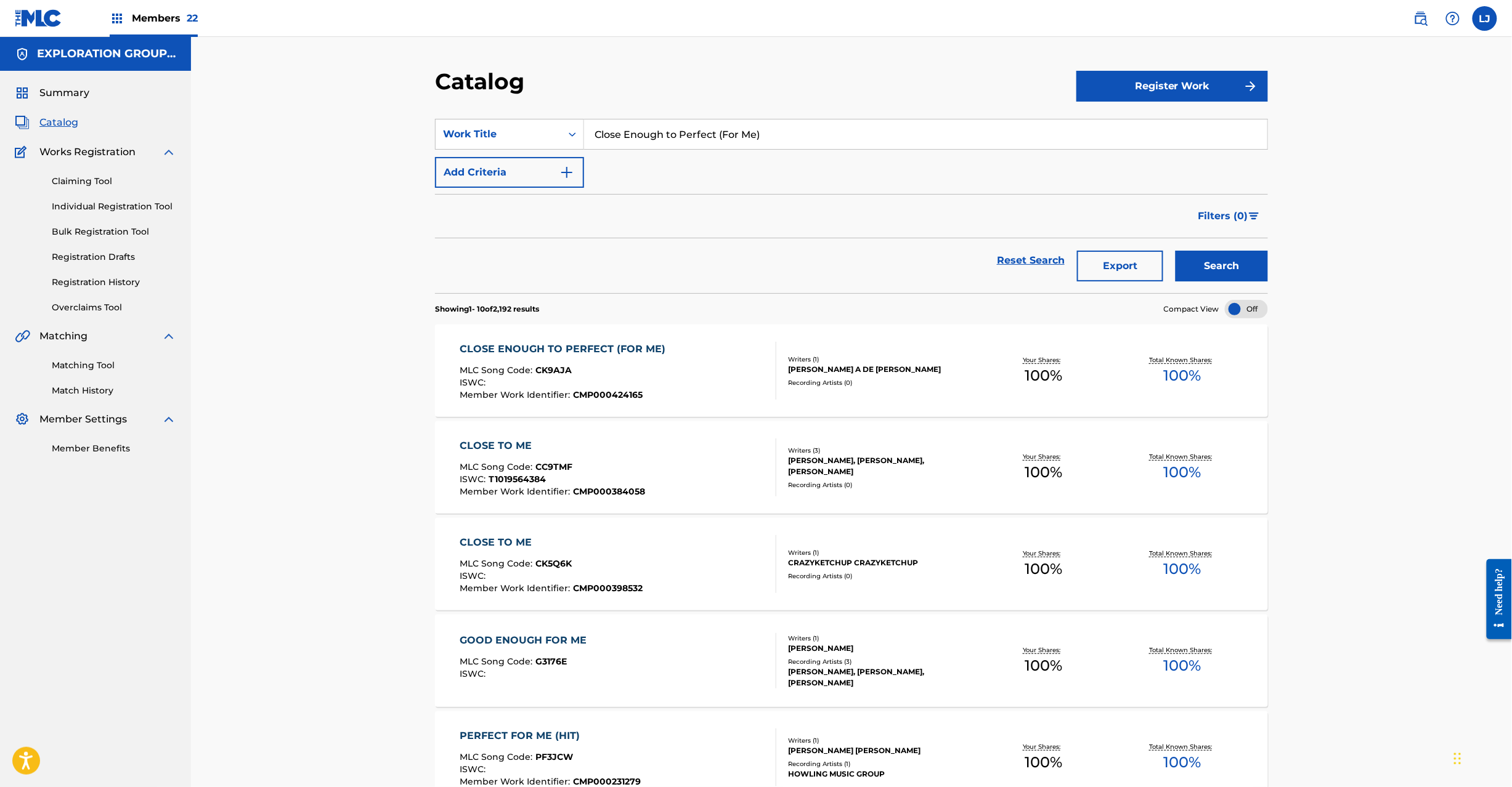
paste input "Got This Thing About You"
type input "Got This Thing About You"
click at [1228, 267] on button "Search" at bounding box center [1221, 266] width 93 height 31
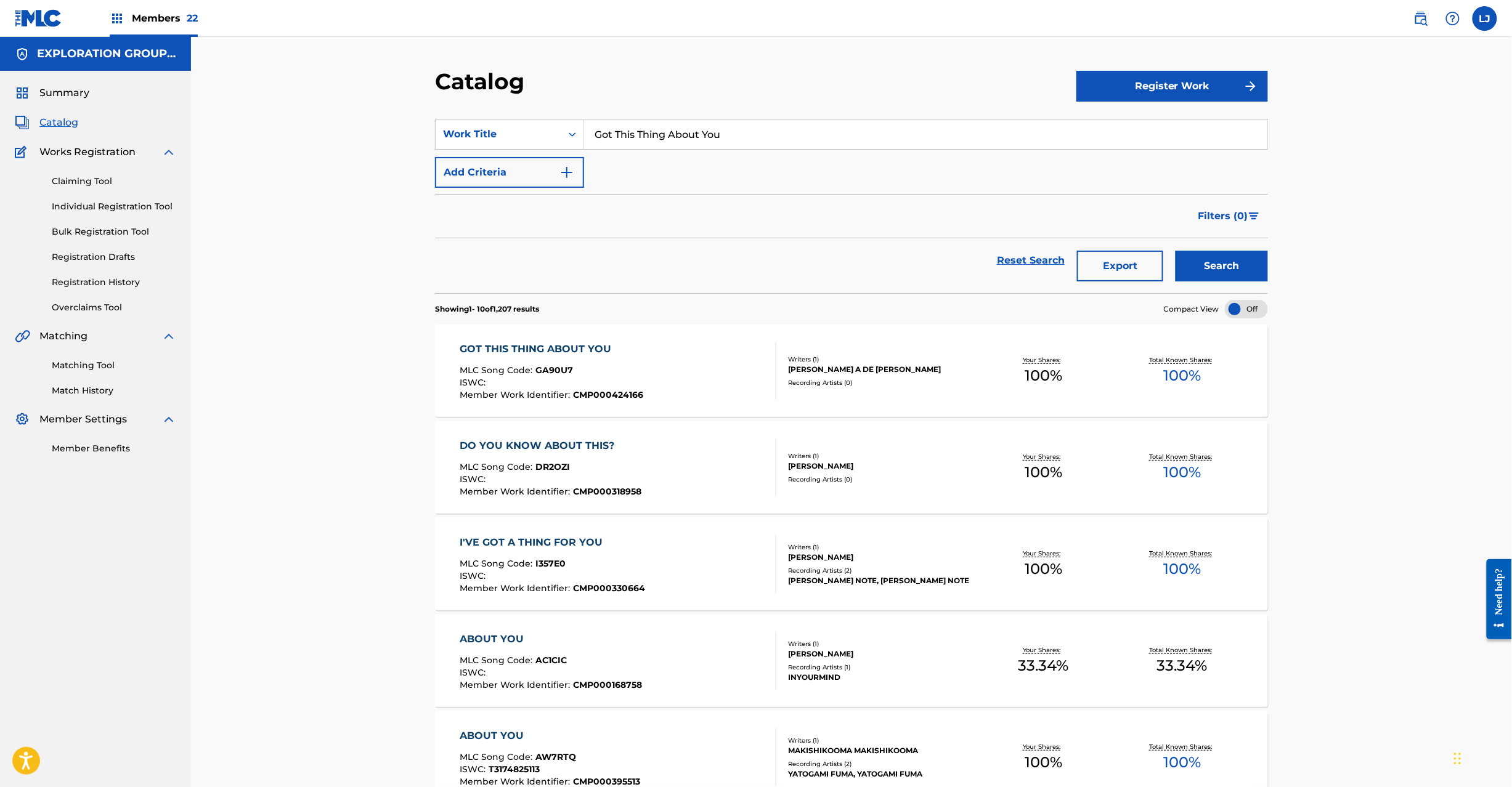
click at [656, 360] on div "GOT THIS THING ABOUT YOU MLC Song Code : GA90U7 ISWC : Member Work Identifier :…" at bounding box center [618, 371] width 317 height 58
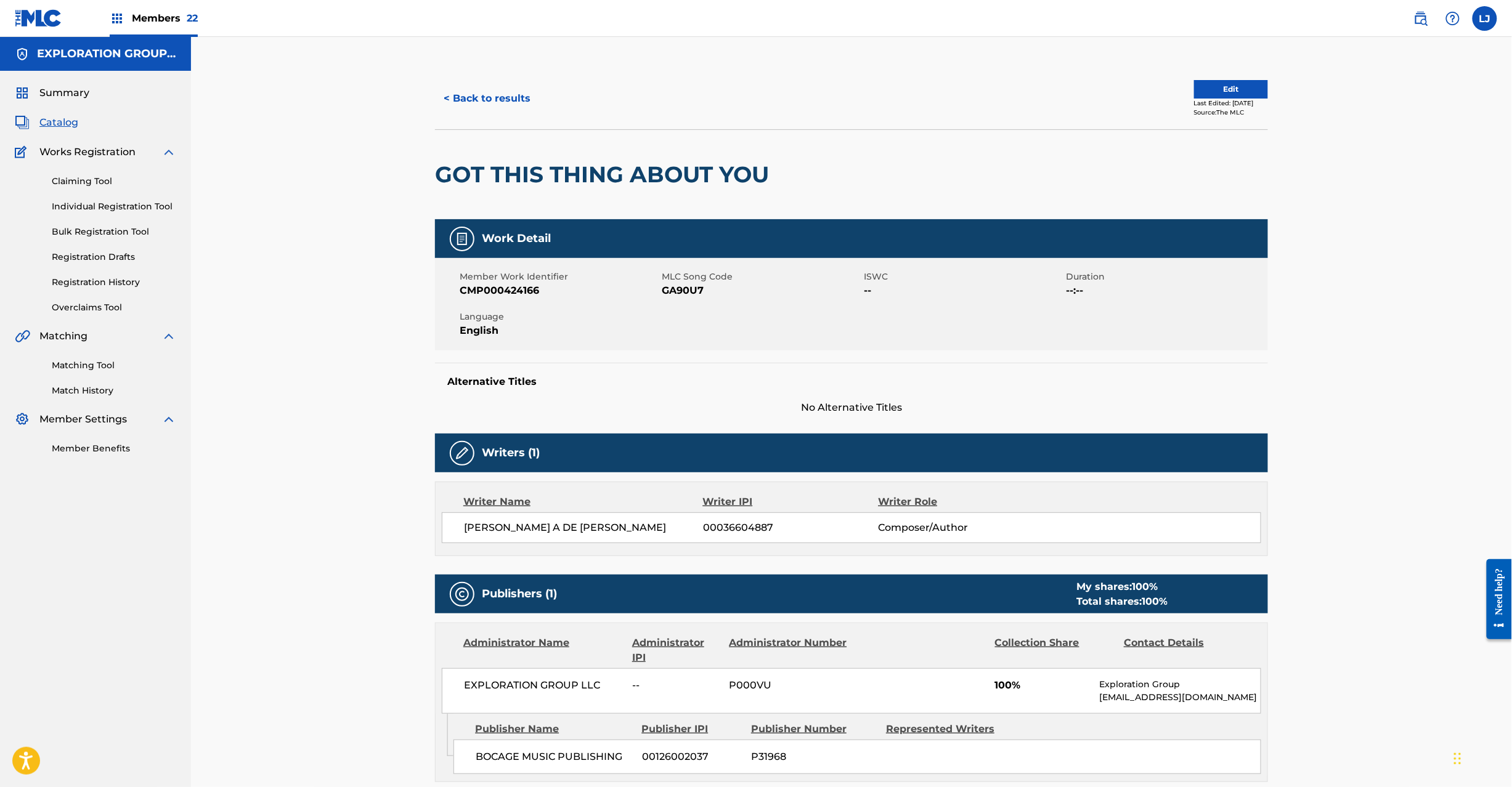
click at [681, 291] on span "GA90U7" at bounding box center [761, 290] width 199 height 15
copy span "GA90U7"
click at [524, 93] on button "< Back to results" at bounding box center [486, 98] width 104 height 31
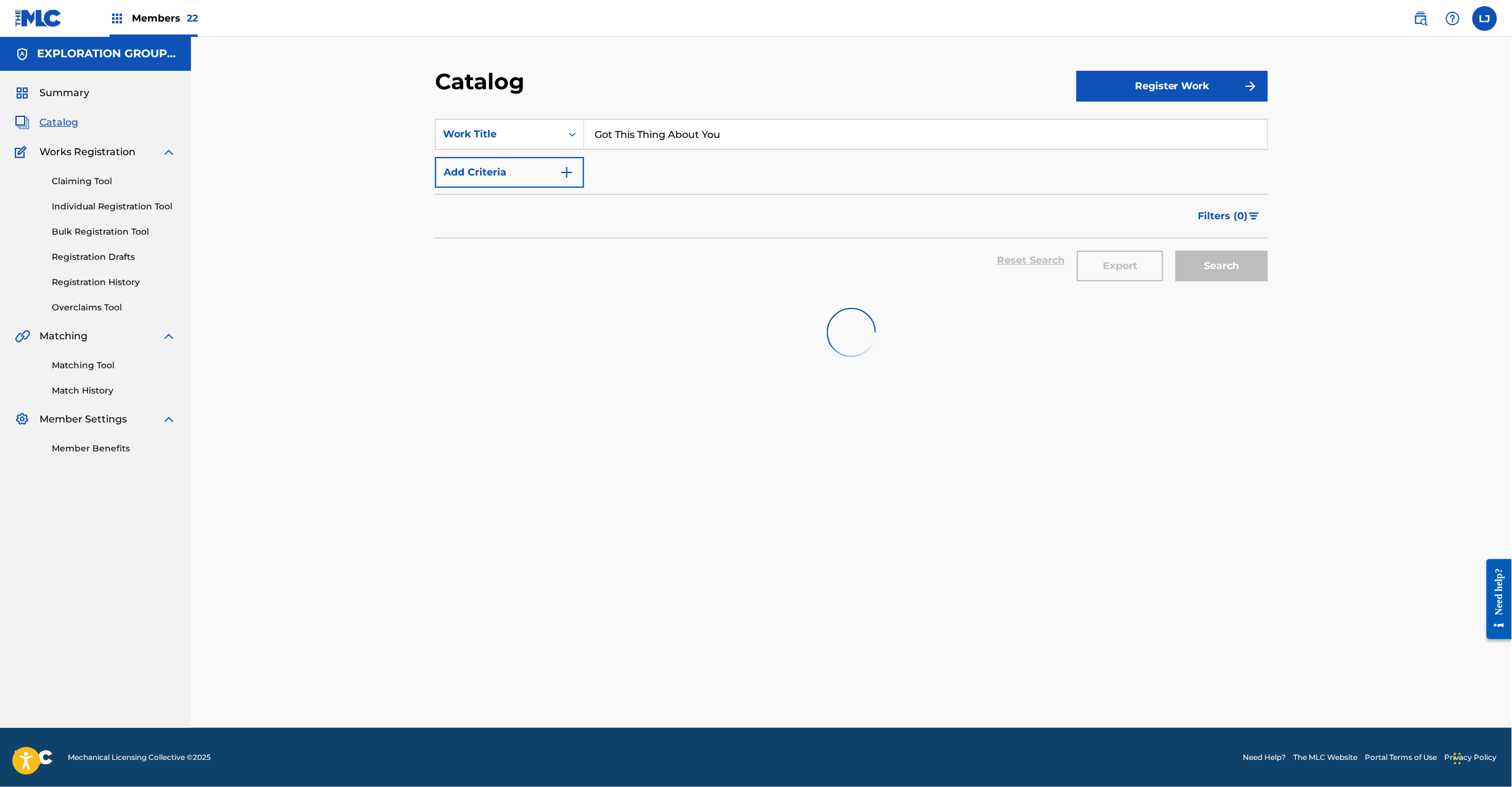
click at [667, 129] on input "Got This Thing About You" at bounding box center [926, 134] width 683 height 29
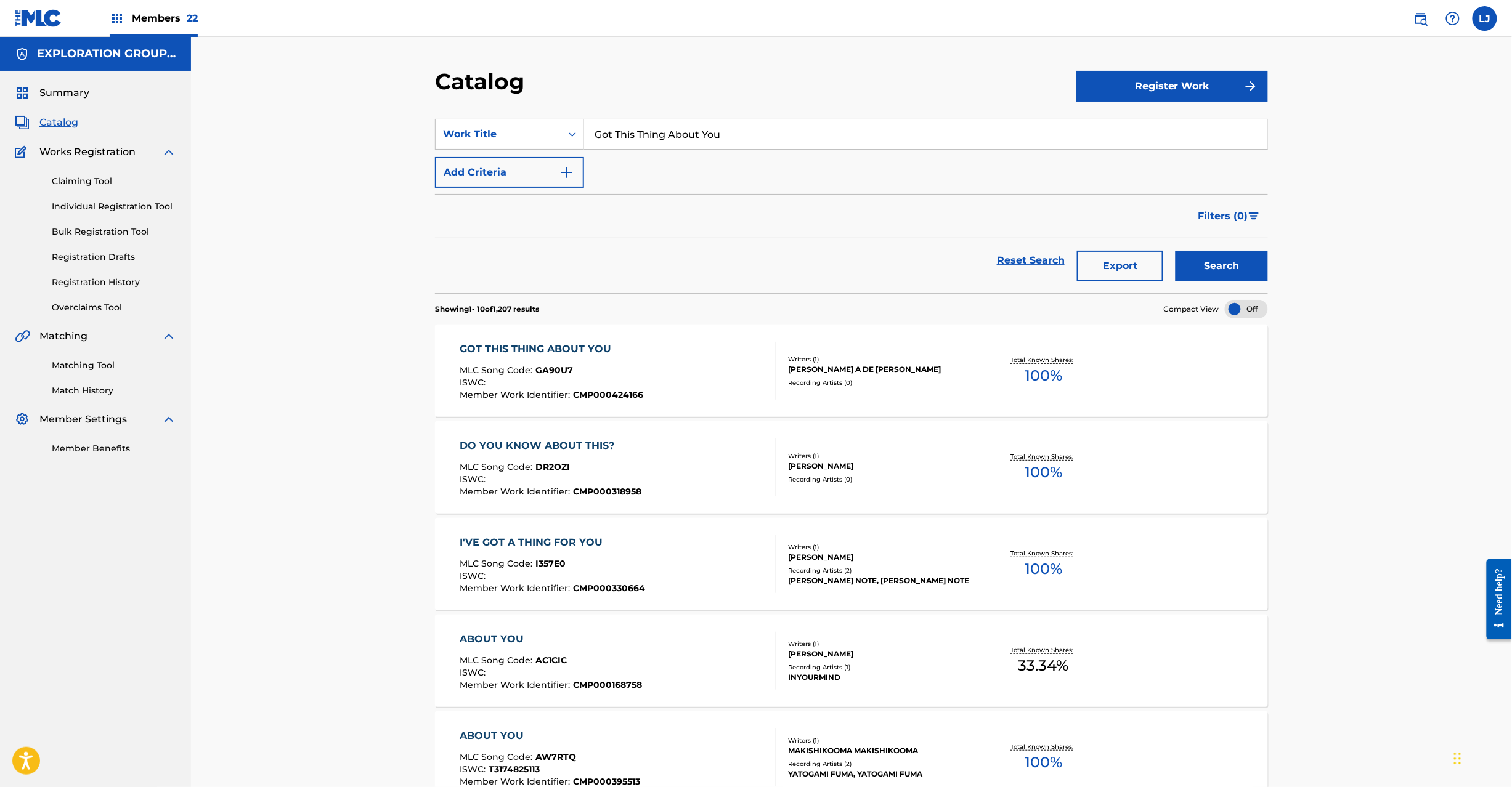
paste input "Through the Mist of Morning"
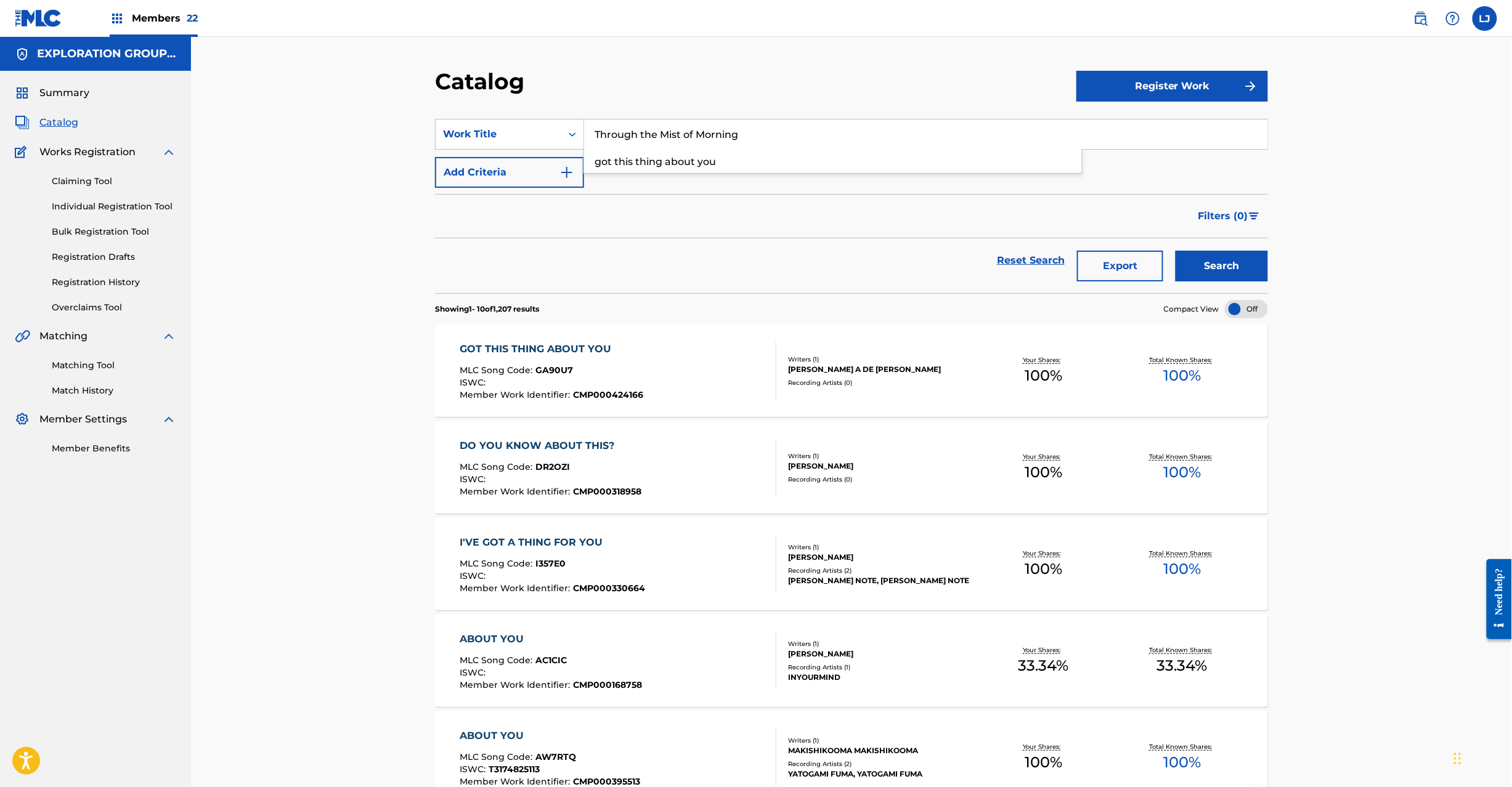
type input "Through the Mist of Morning"
click at [1227, 255] on button "Search" at bounding box center [1221, 266] width 93 height 31
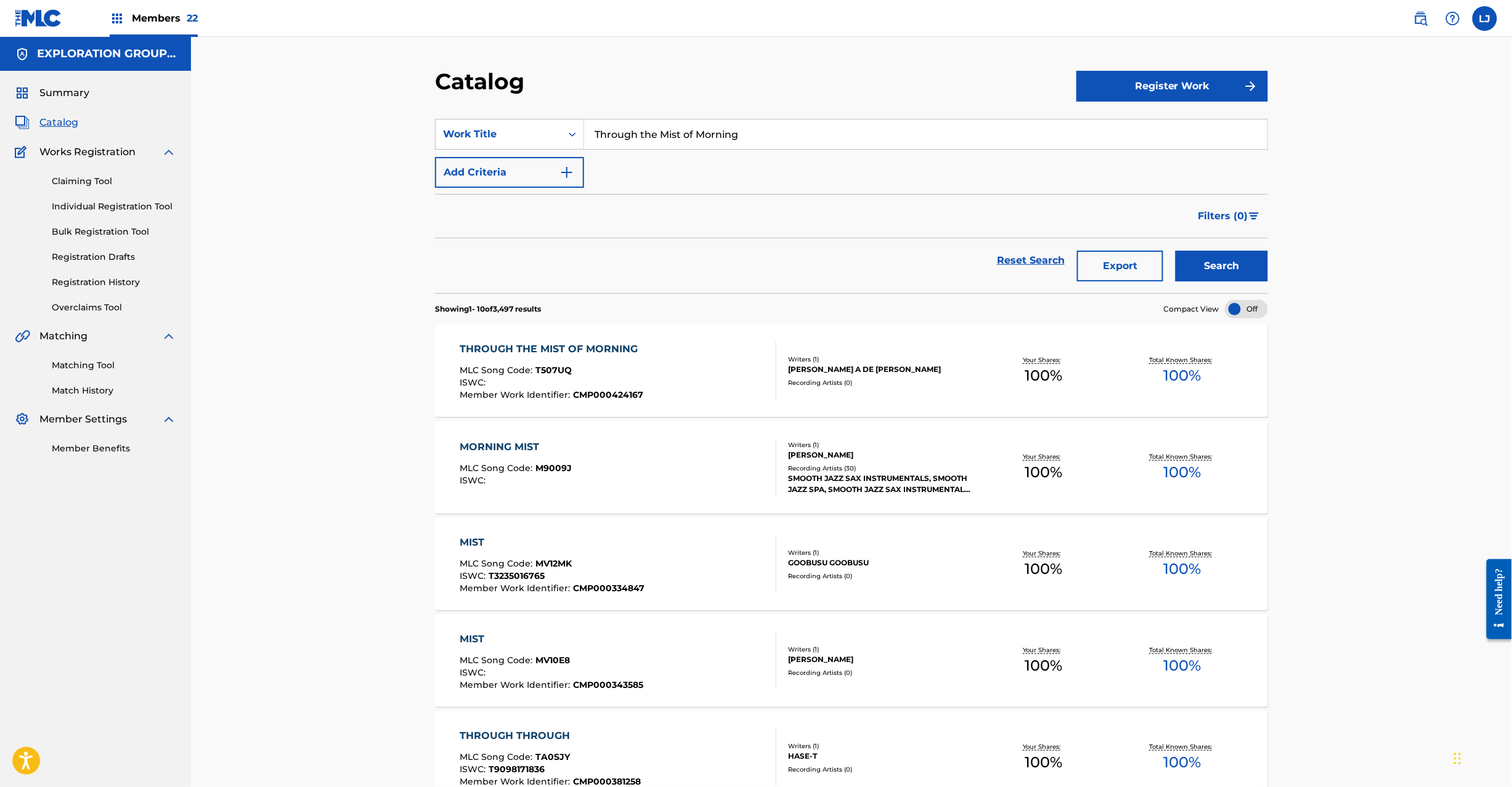
click at [706, 355] on div "THROUGH THE MIST OF MORNING MLC Song Code : T507UQ ISWC : Member Work Identifie…" at bounding box center [618, 371] width 317 height 58
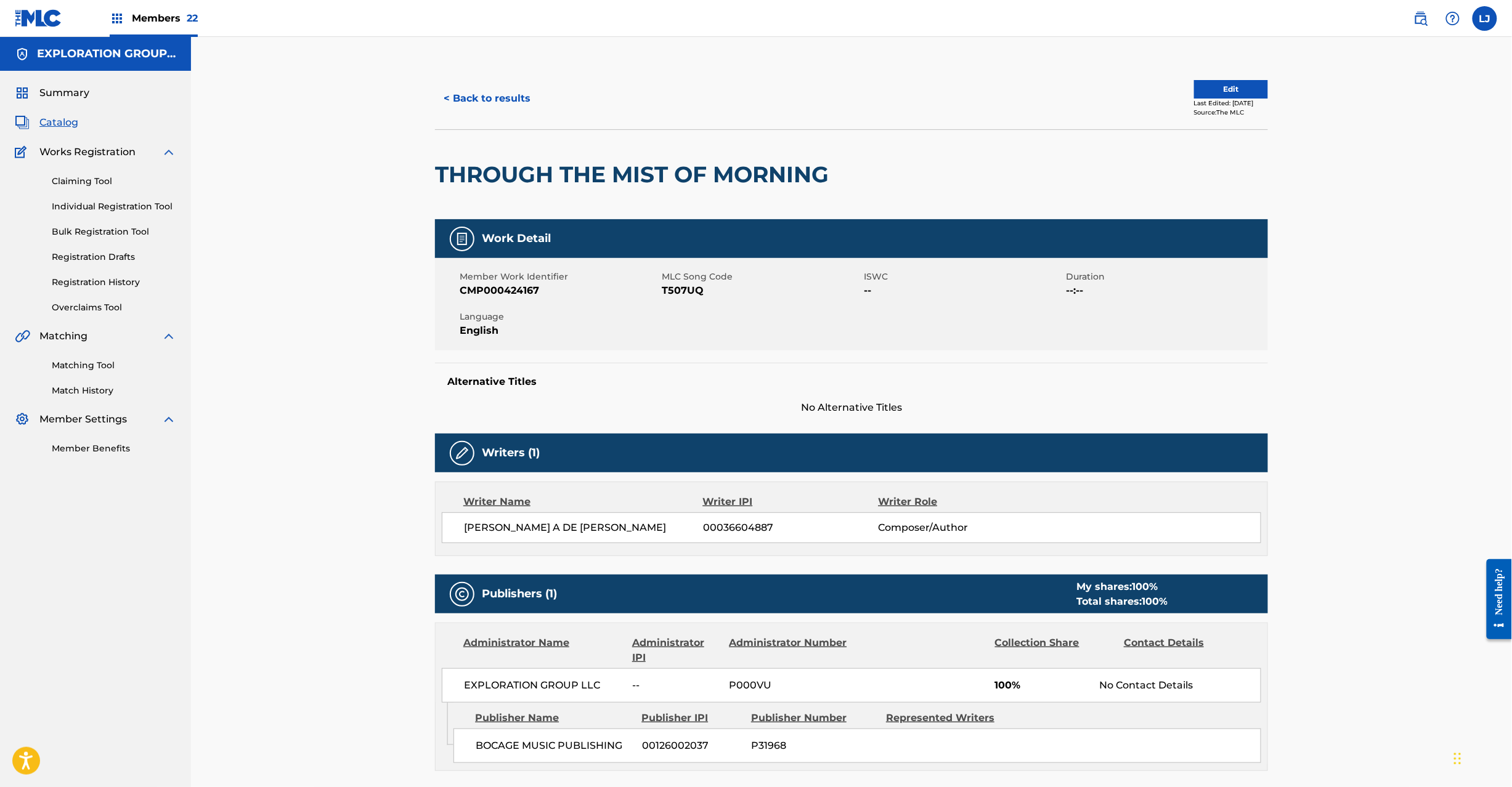
click at [672, 287] on span "T507UQ" at bounding box center [761, 290] width 199 height 15
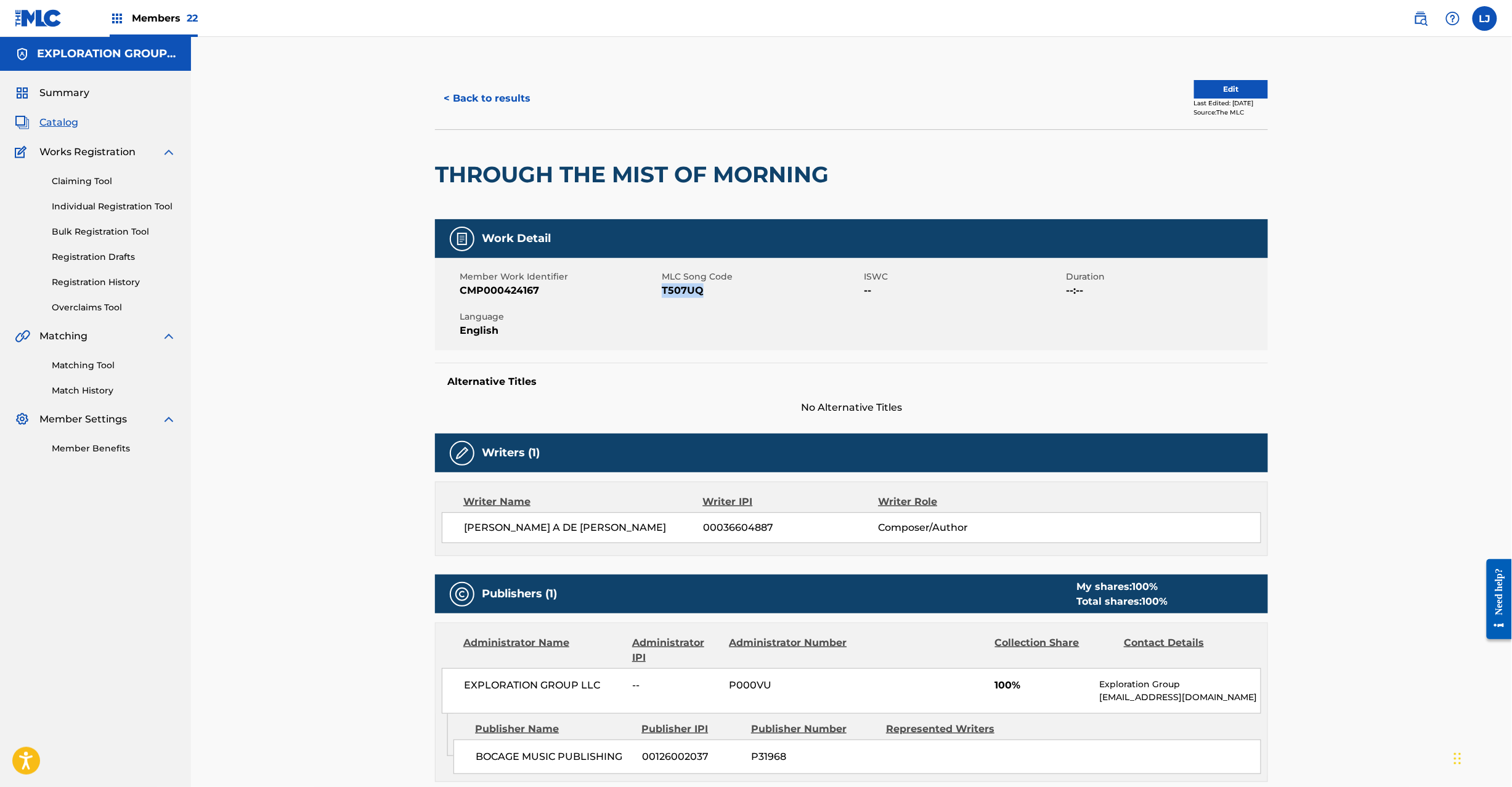
click at [672, 287] on span "T507UQ" at bounding box center [761, 290] width 199 height 15
copy span "T507UQ"
click at [503, 112] on button "< Back to results" at bounding box center [486, 98] width 104 height 31
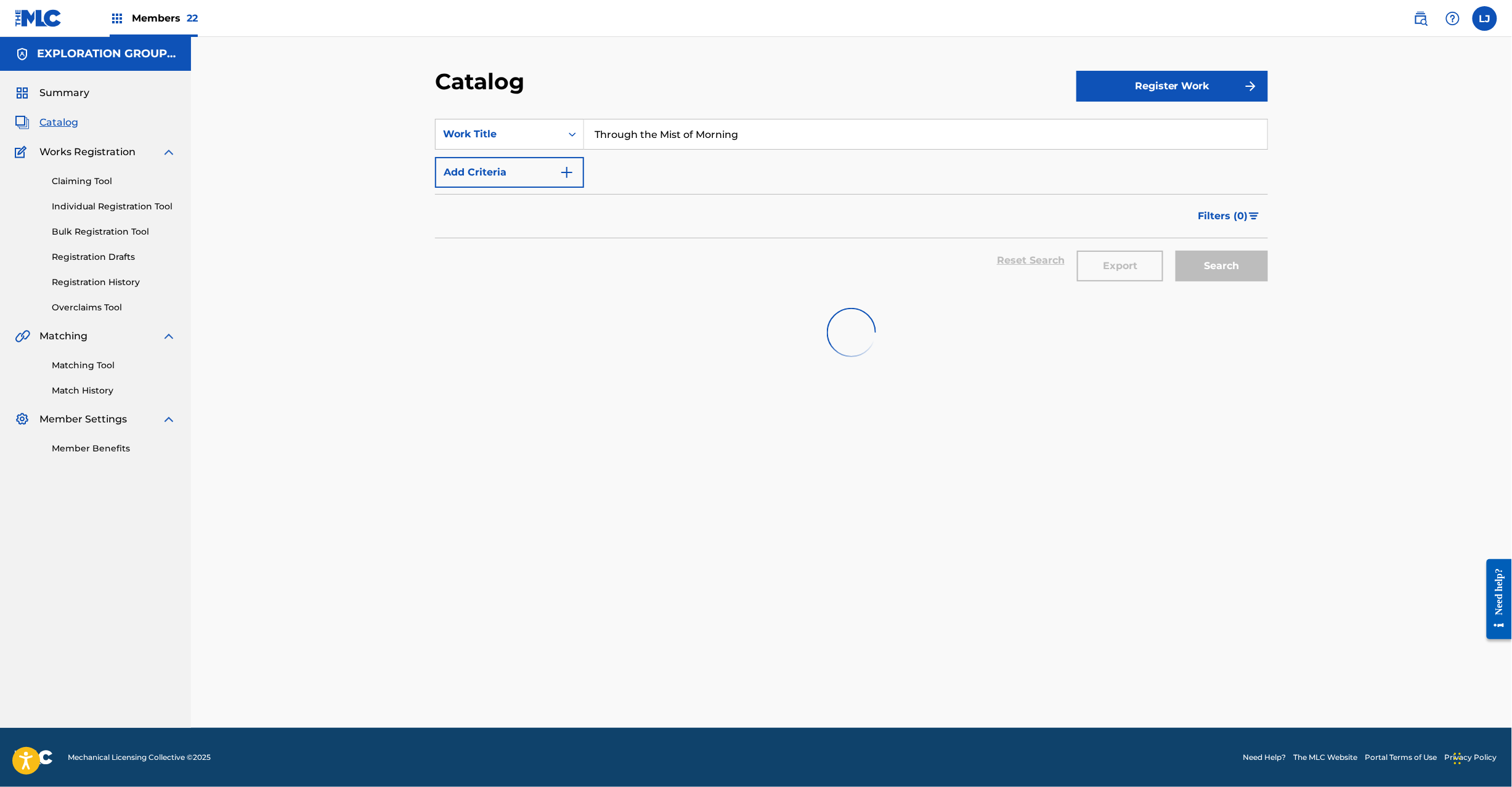
click at [654, 128] on input "Through the Mist of Morning" at bounding box center [926, 134] width 683 height 29
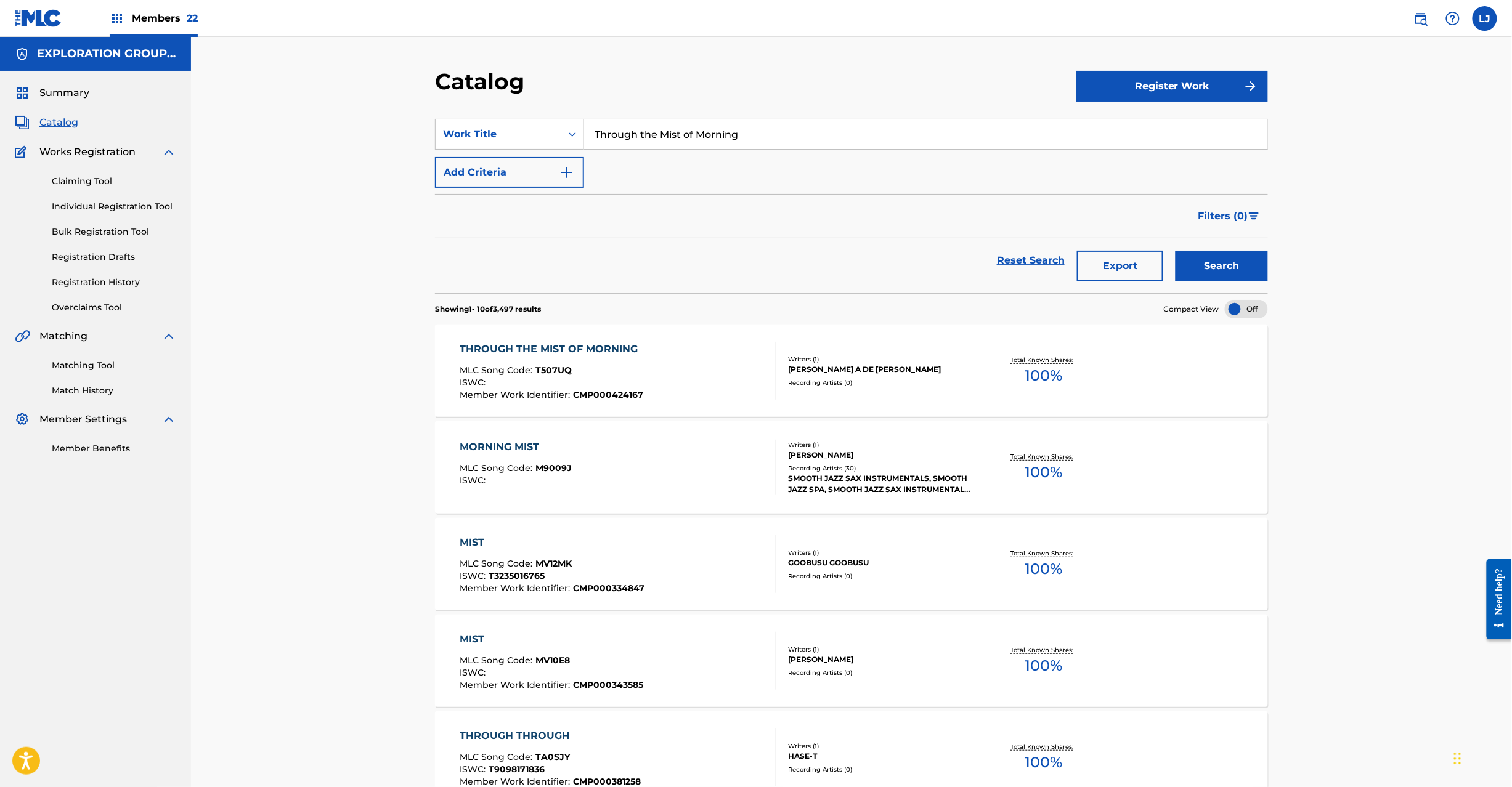
paste input "What Might Have Been"
click at [654, 128] on input "Through the Mist of Morning" at bounding box center [926, 134] width 683 height 29
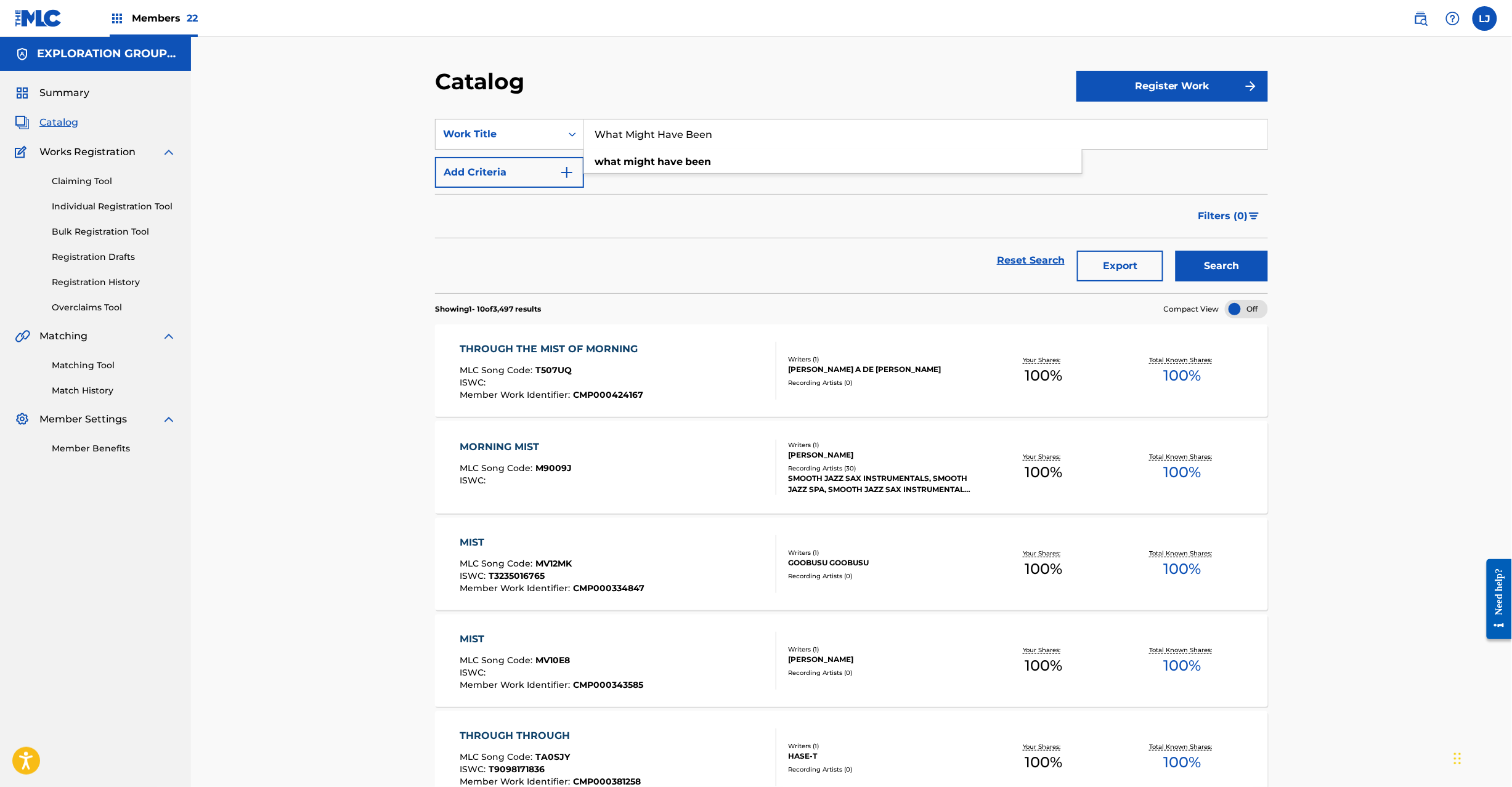
type input "What Might Have Been"
click at [1212, 265] on button "Search" at bounding box center [1221, 266] width 93 height 31
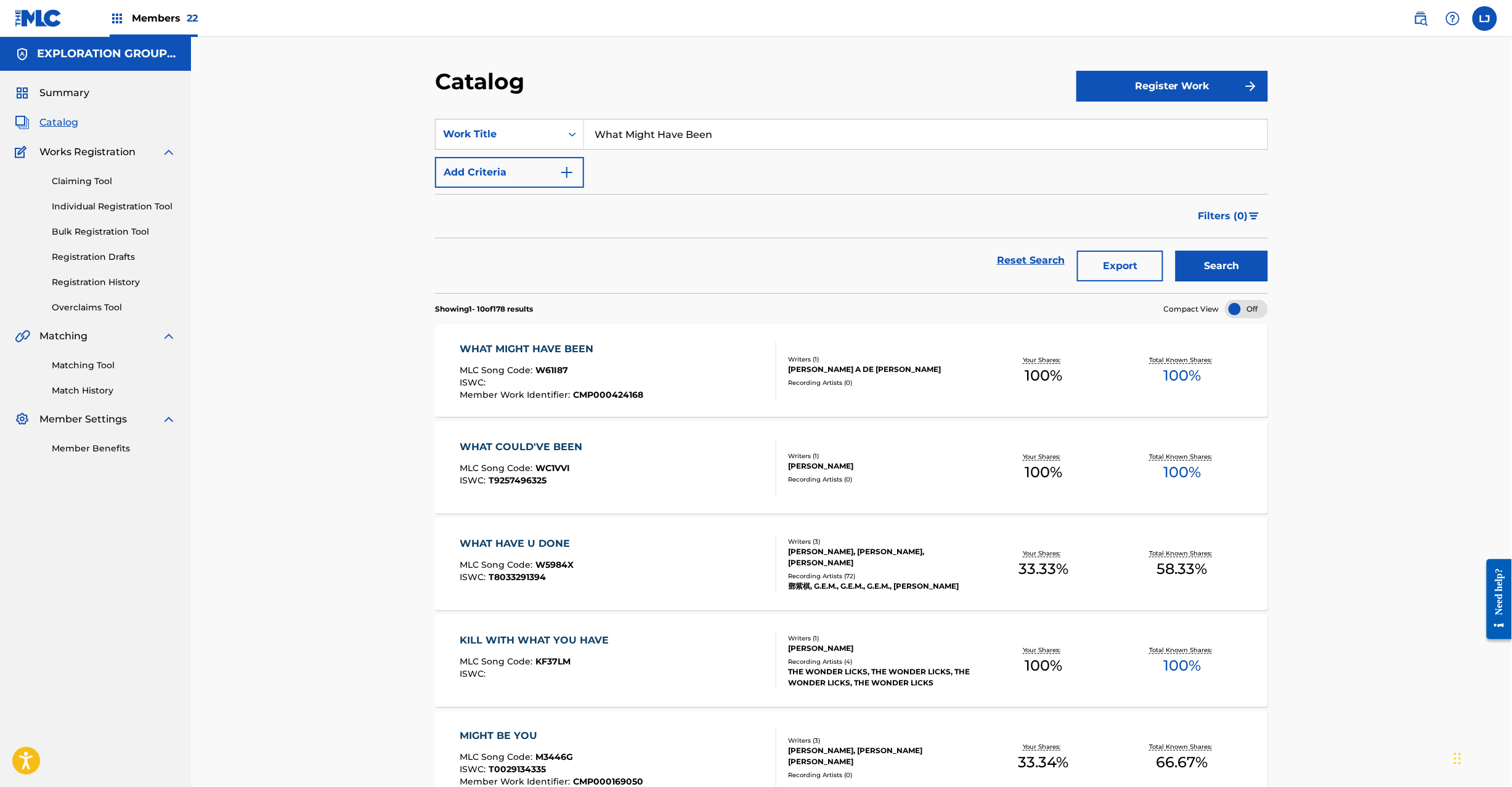
click at [616, 356] on div "WHAT MIGHT HAVE BEEN" at bounding box center [552, 349] width 183 height 15
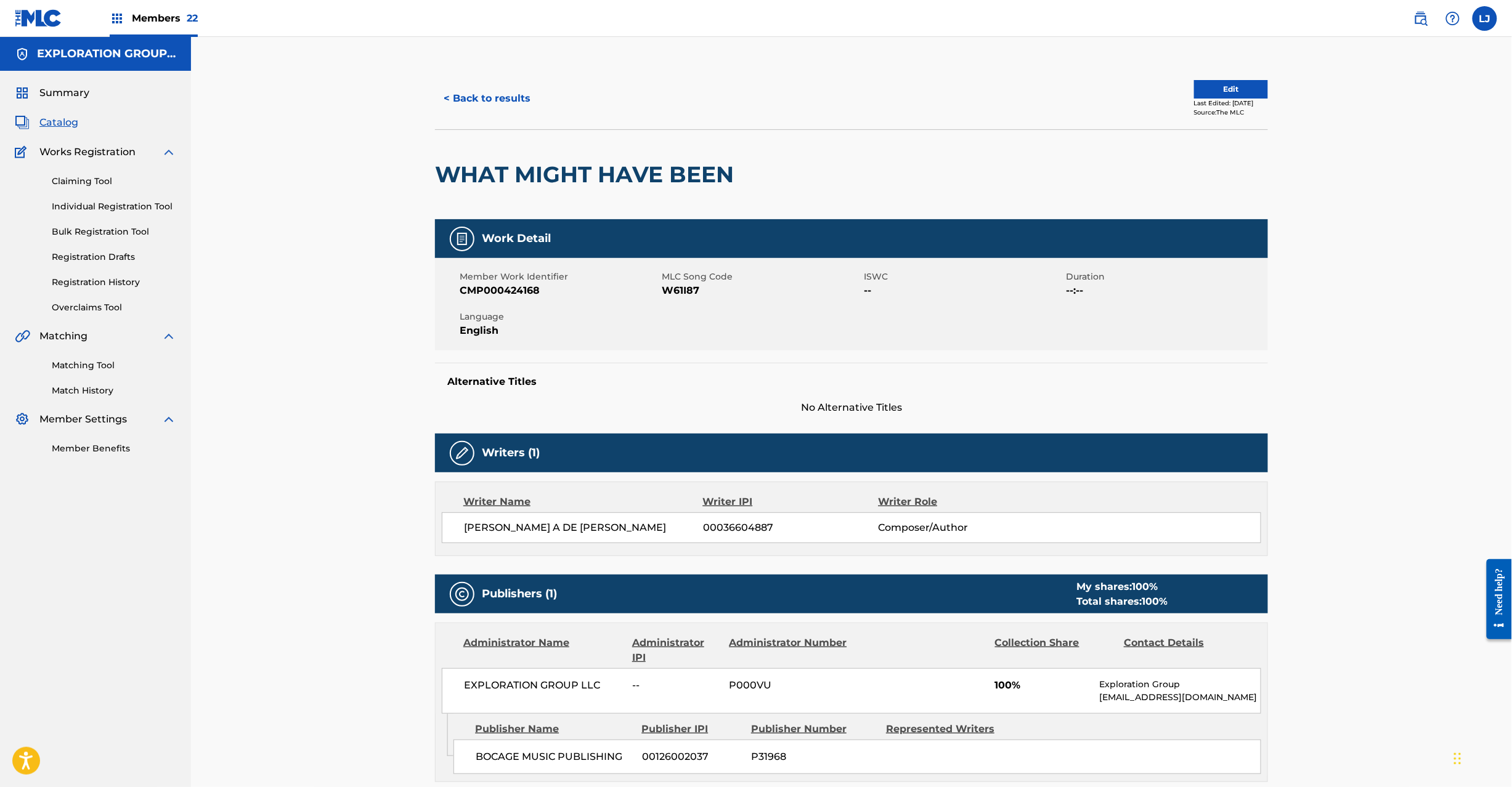
click at [668, 294] on span "W61I87" at bounding box center [761, 290] width 199 height 15
copy span "W61I87"
click at [476, 94] on button "< Back to results" at bounding box center [486, 98] width 104 height 31
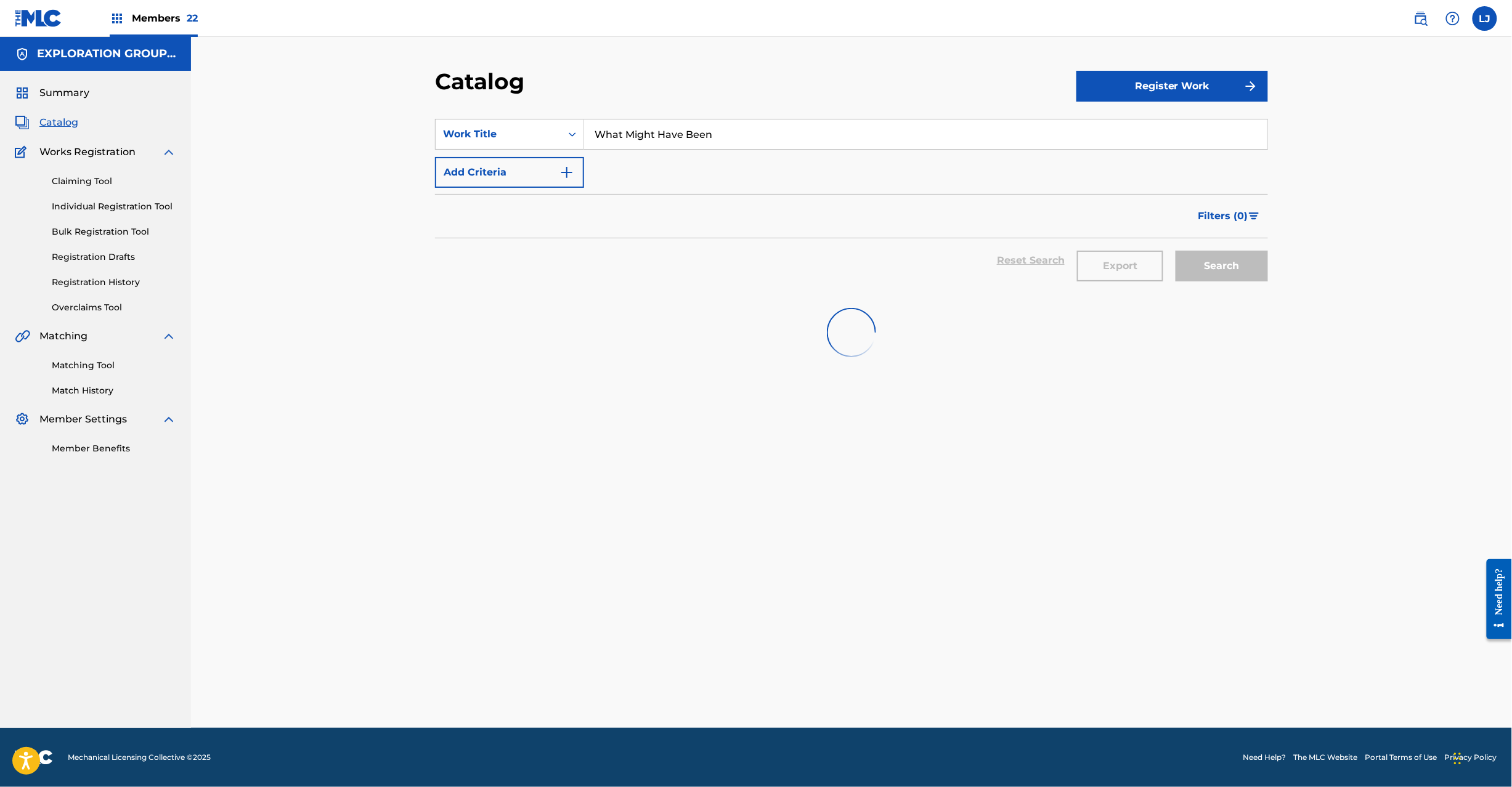
click at [612, 144] on input "What Might Have Been" at bounding box center [926, 134] width 683 height 29
paste input "Crybaby"
click at [612, 144] on input "Crybaby" at bounding box center [926, 134] width 683 height 29
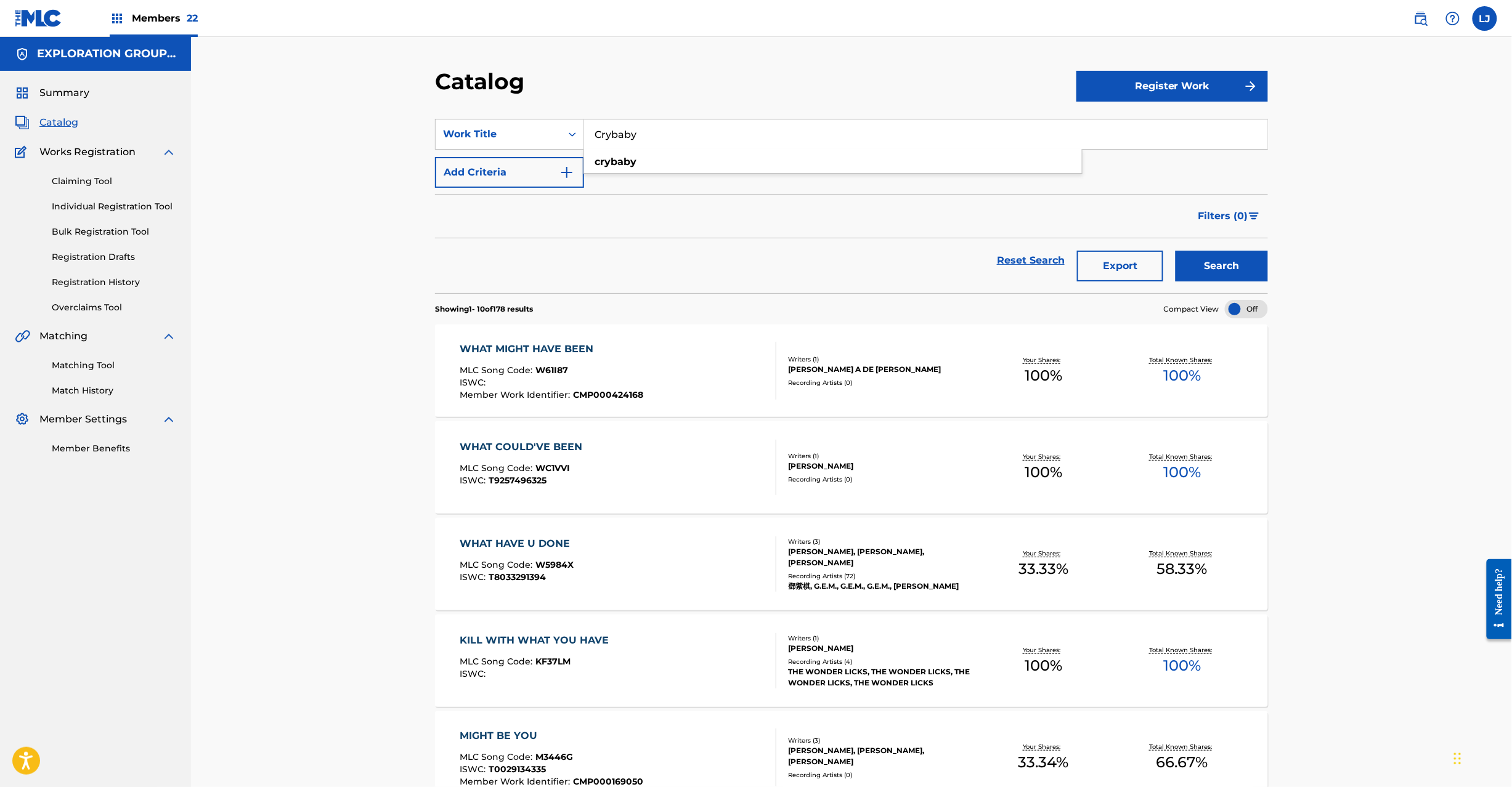
type input "Crybaby"
click at [1237, 253] on button "Search" at bounding box center [1221, 266] width 93 height 31
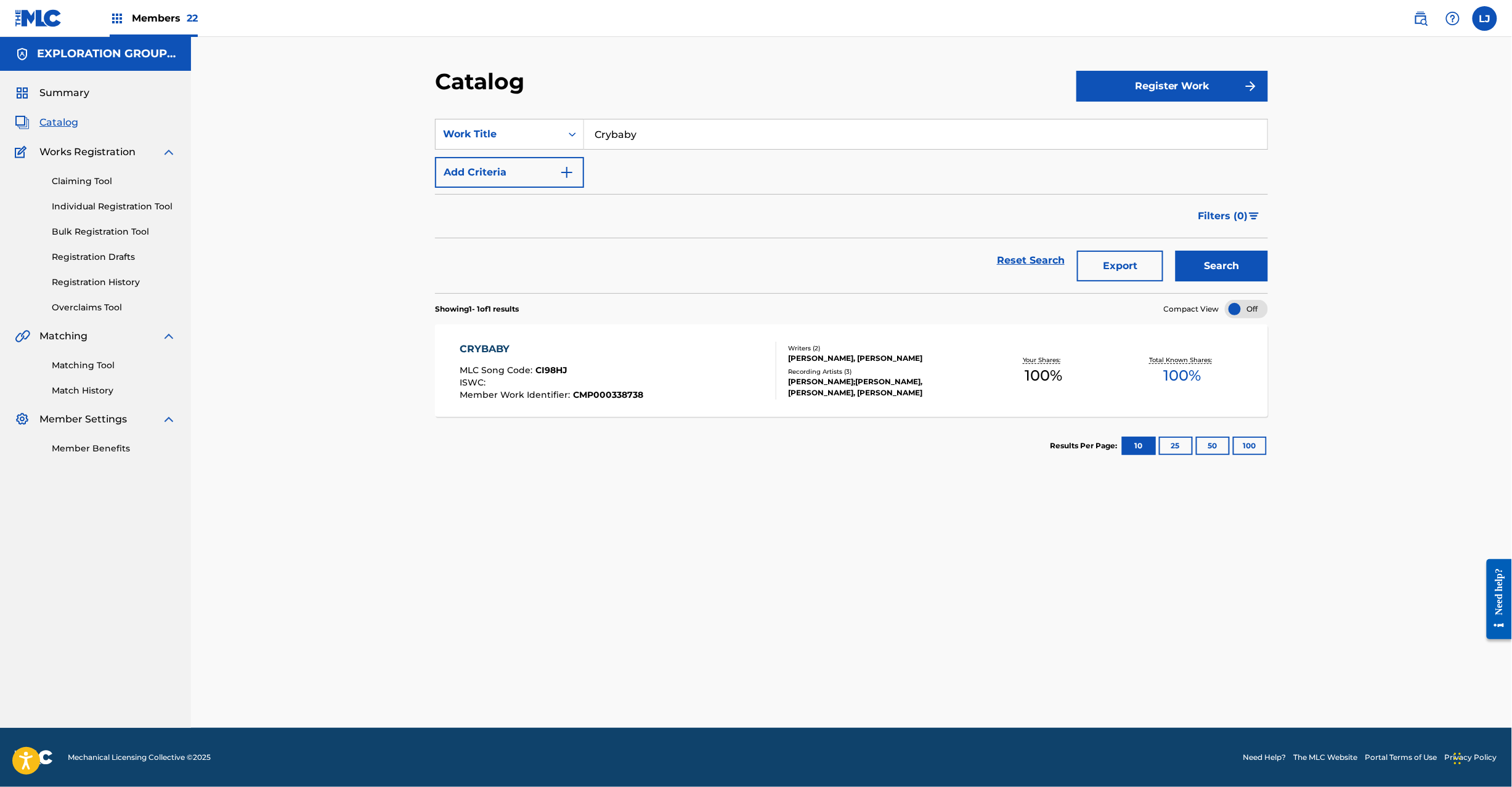
click at [653, 350] on div "CRYBABY MLC Song Code : CI98HJ ISWC : Member Work Identifier : CMP000338738" at bounding box center [618, 371] width 317 height 58
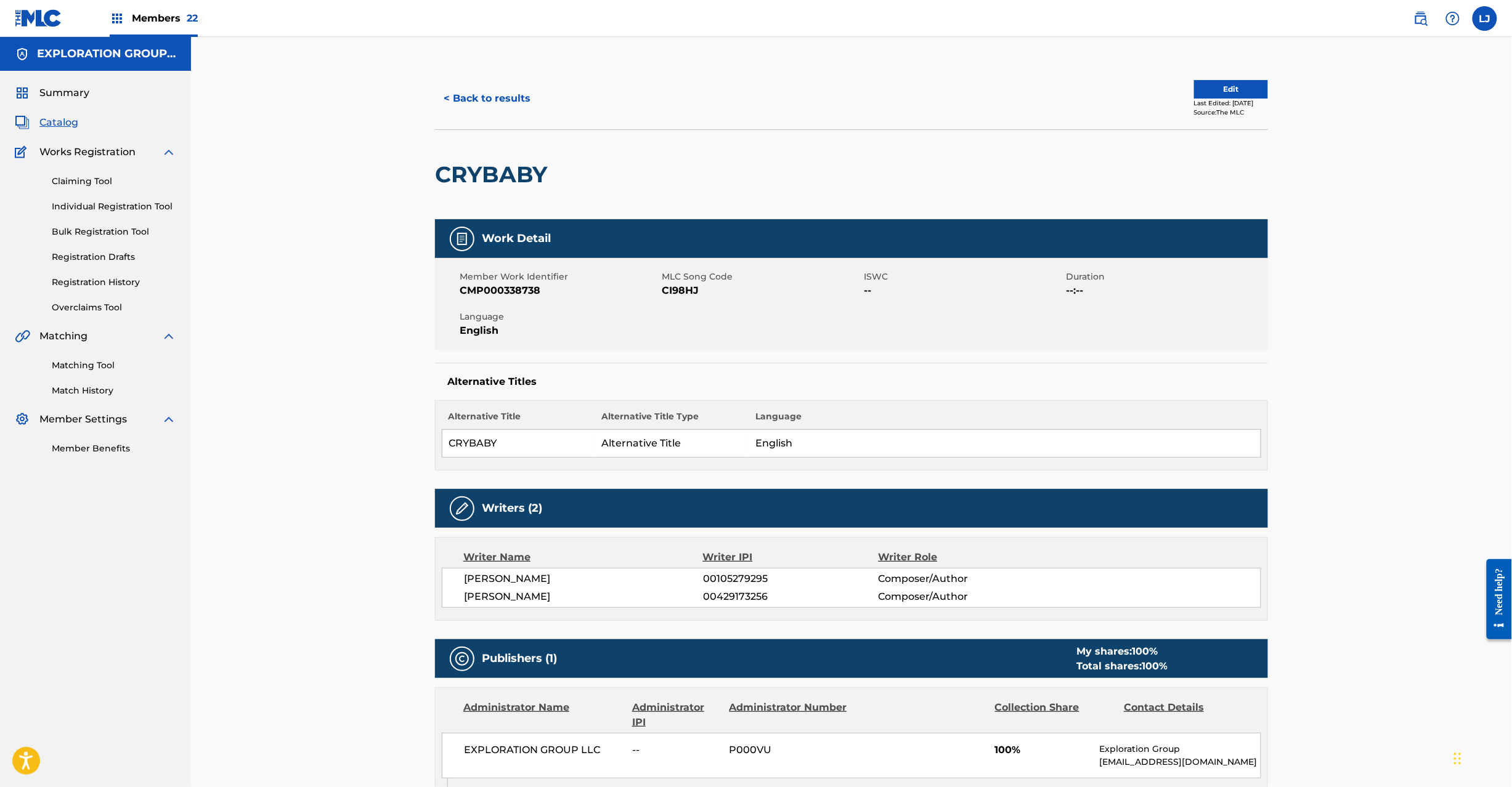
click at [509, 106] on button "< Back to results" at bounding box center [486, 98] width 104 height 31
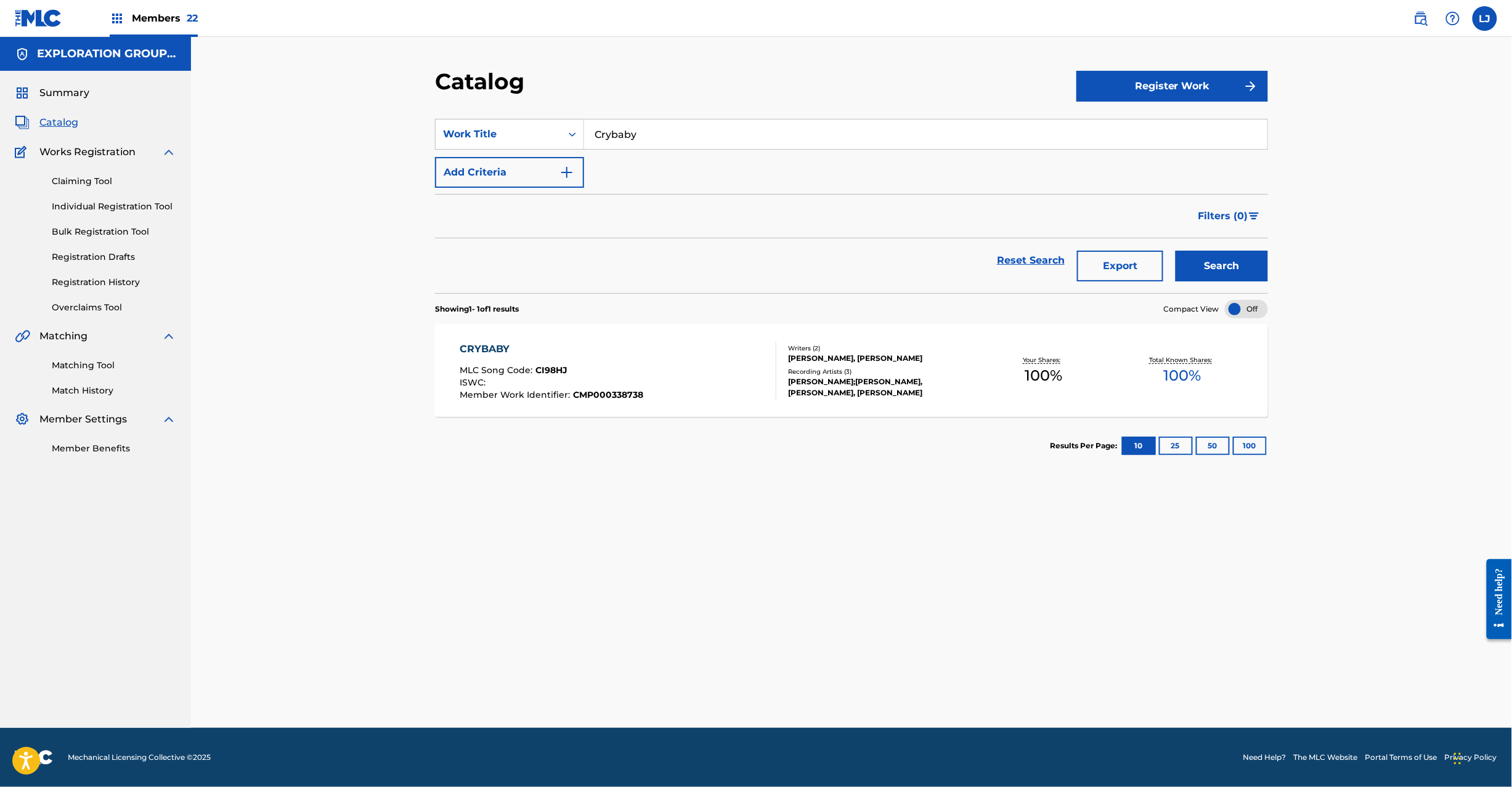
click at [609, 141] on input "Crybaby" at bounding box center [926, 134] width 683 height 29
click at [558, 140] on div "Work Title" at bounding box center [498, 134] width 126 height 23
drag, startPoint x: 513, startPoint y: 186, endPoint x: 609, endPoint y: 150, distance: 102.5
click at [513, 185] on div "Member Work Identifier" at bounding box center [509, 195] width 148 height 31
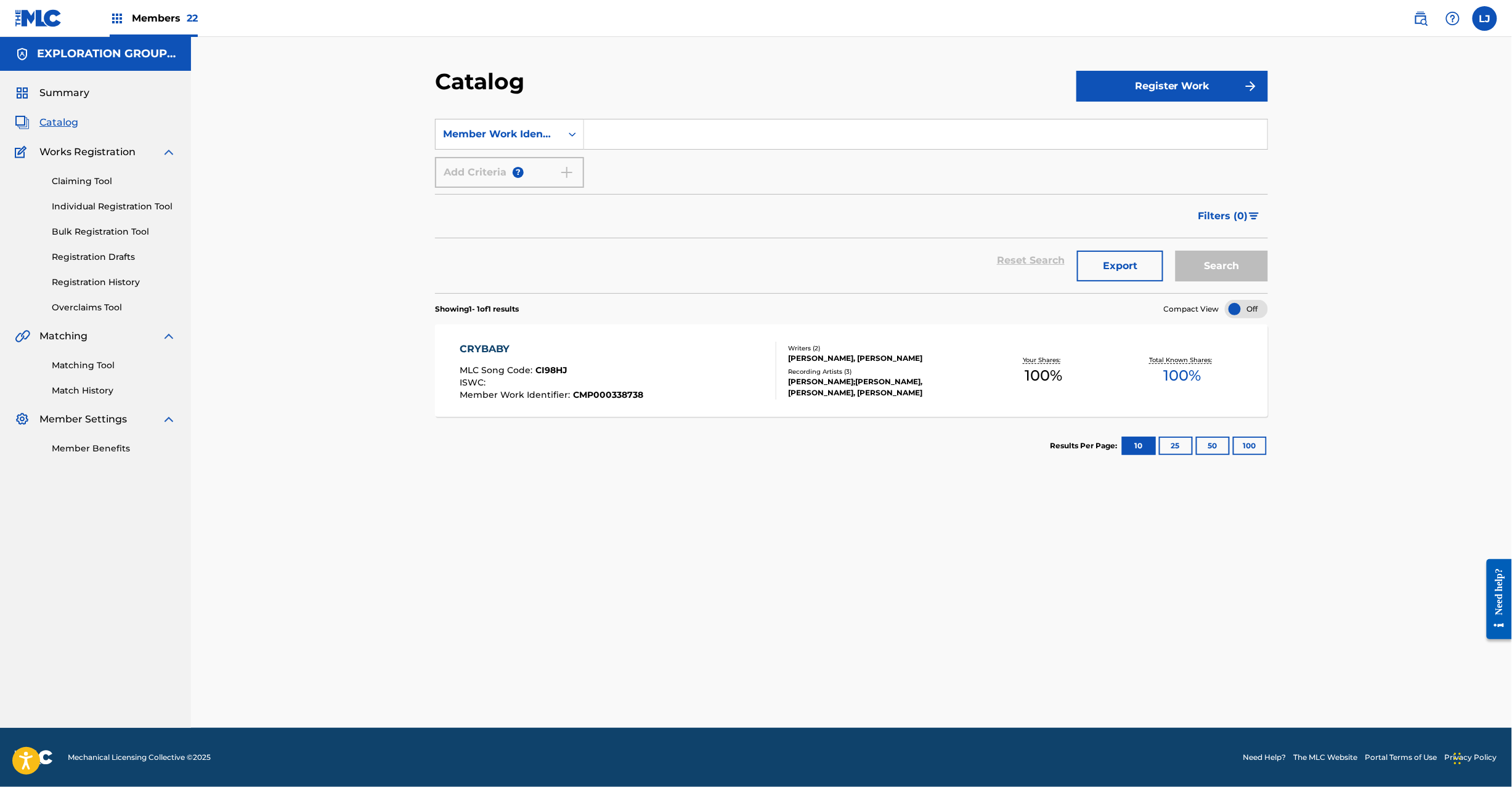
click at [614, 147] on input "Search Form" at bounding box center [926, 134] width 683 height 29
paste input "CMP000429729"
type input "CMP000429729"
click at [1242, 269] on button "Search" at bounding box center [1221, 266] width 93 height 31
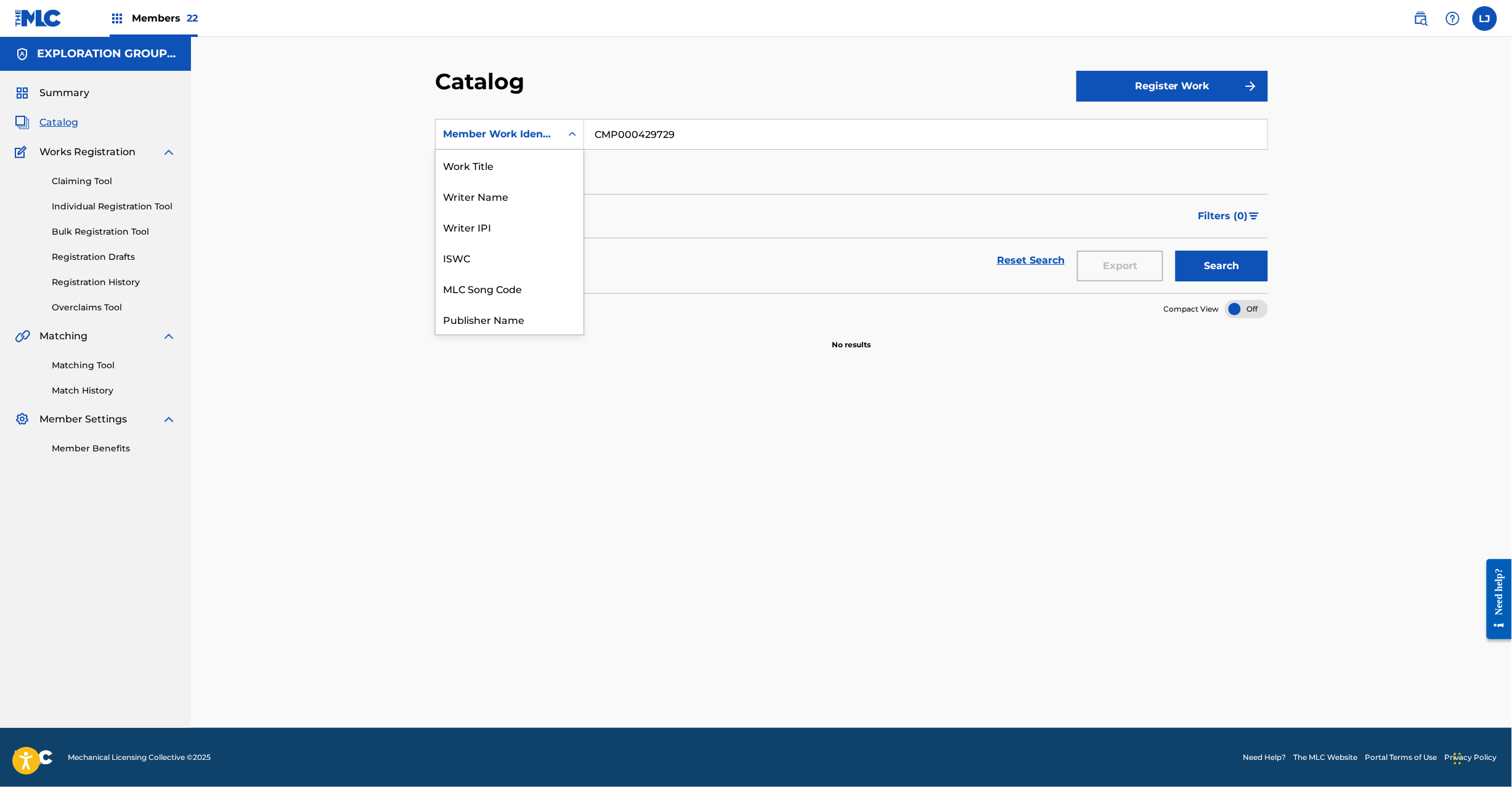
click at [497, 121] on div "Member Work Identifier" at bounding box center [509, 134] width 149 height 31
click at [500, 198] on div "Writer Name" at bounding box center [509, 195] width 148 height 31
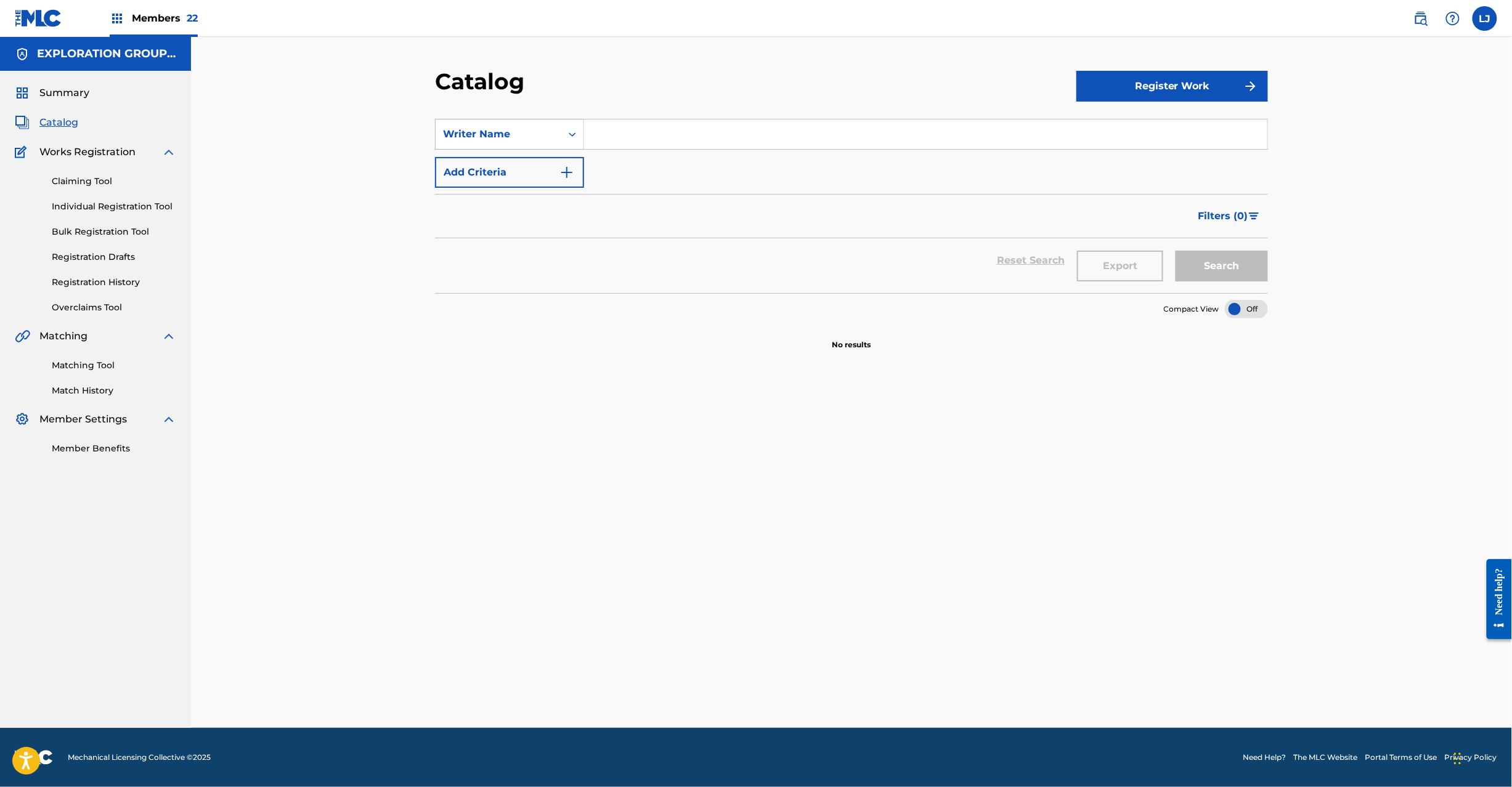
click at [501, 131] on div "Writer Name" at bounding box center [498, 134] width 111 height 15
click at [504, 160] on div "Work Title" at bounding box center [509, 164] width 148 height 31
click at [639, 133] on input "Search Form" at bounding box center [926, 134] width 683 height 29
paste input "Run Your Mouth"
type input "Run Your Mouth"
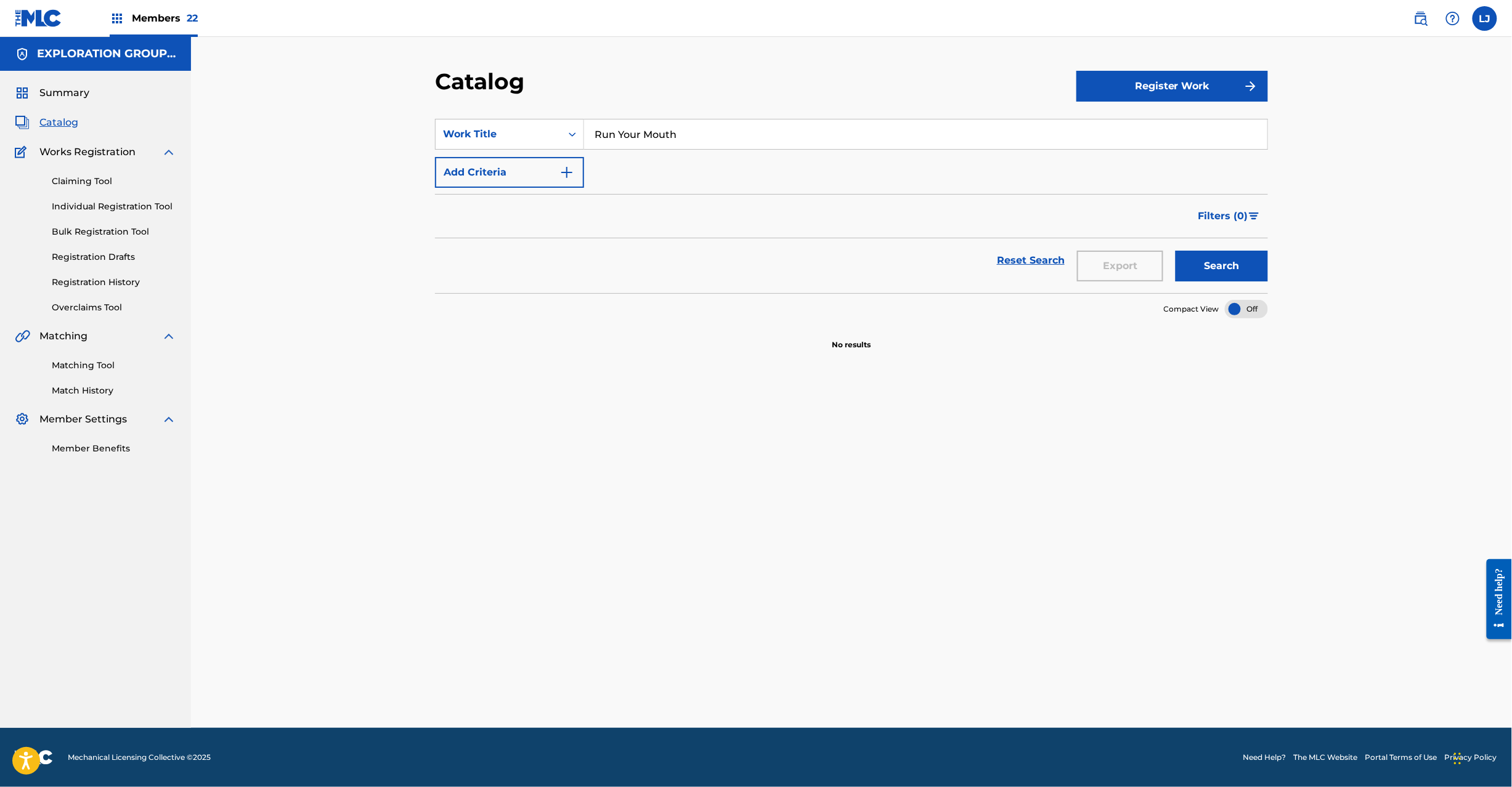
click at [1227, 271] on button "Search" at bounding box center [1221, 266] width 93 height 31
